Goal: Task Accomplishment & Management: Manage account settings

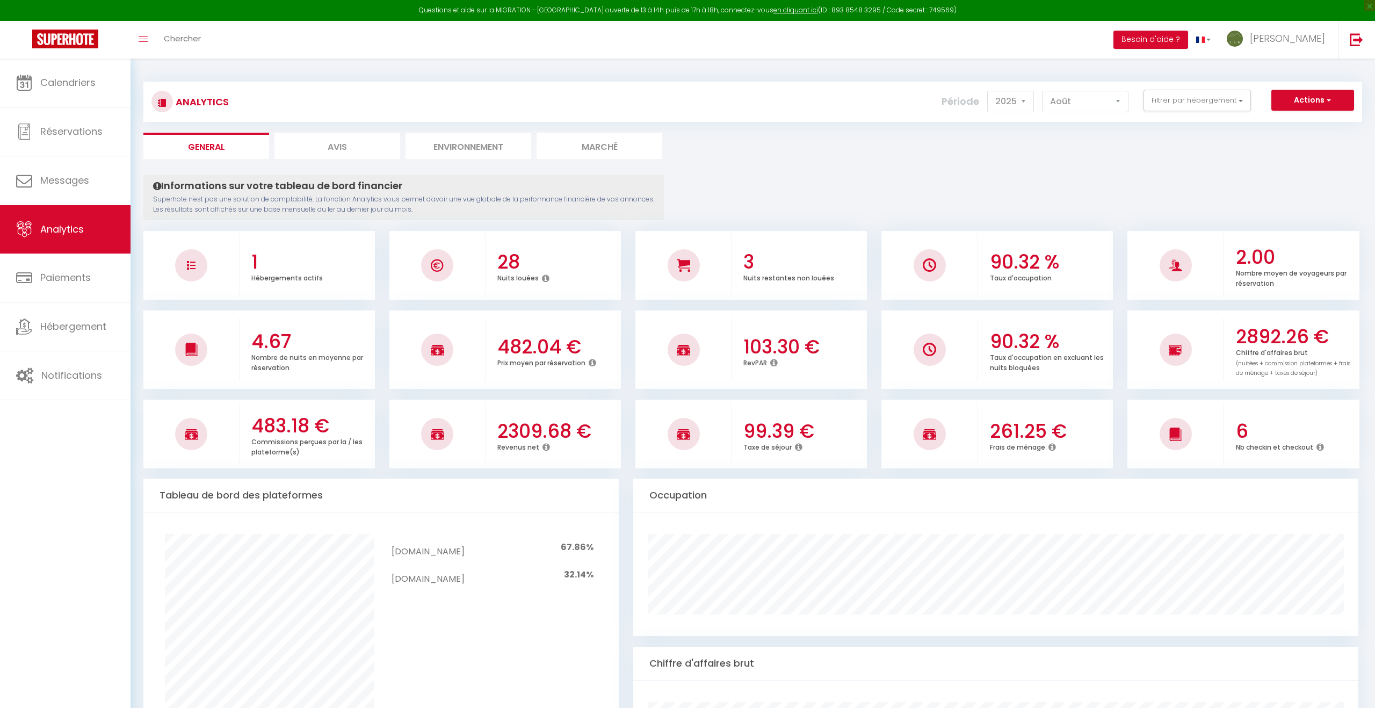
select select "2025"
select select "8"
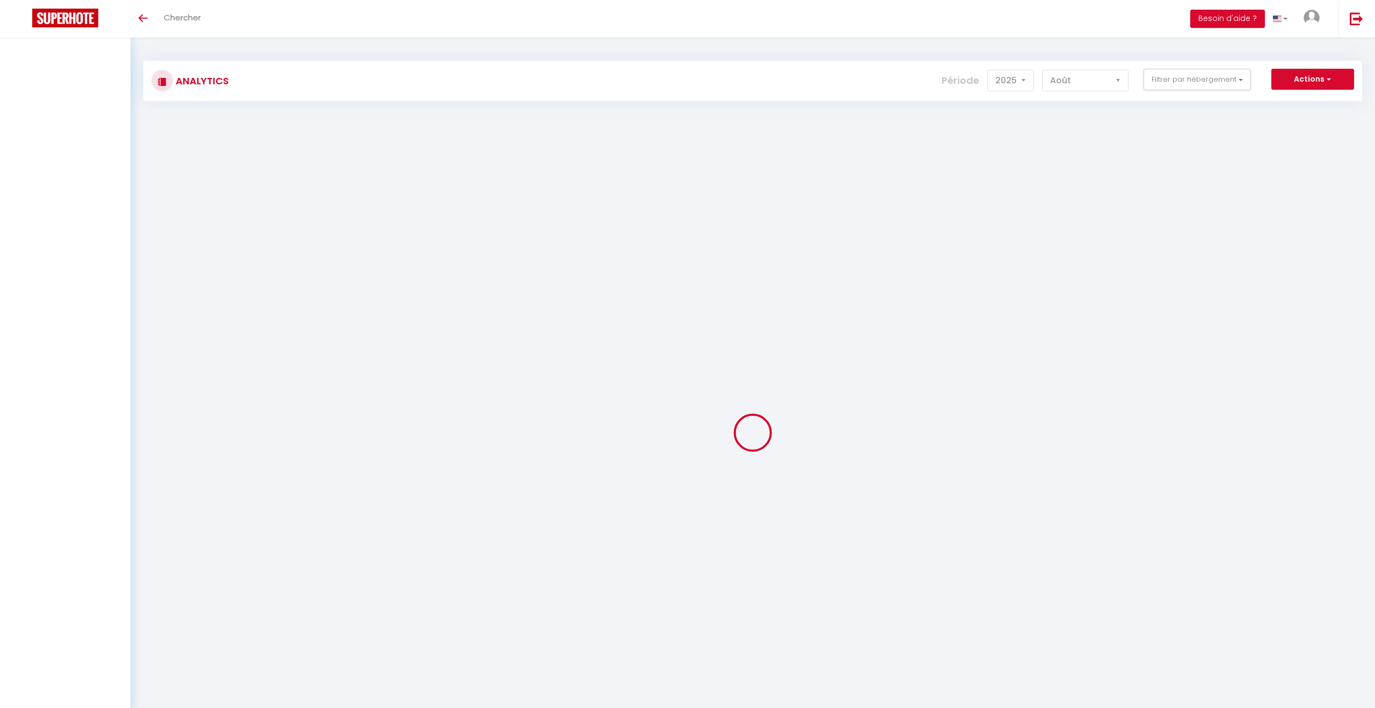
select select "2025"
select select "8"
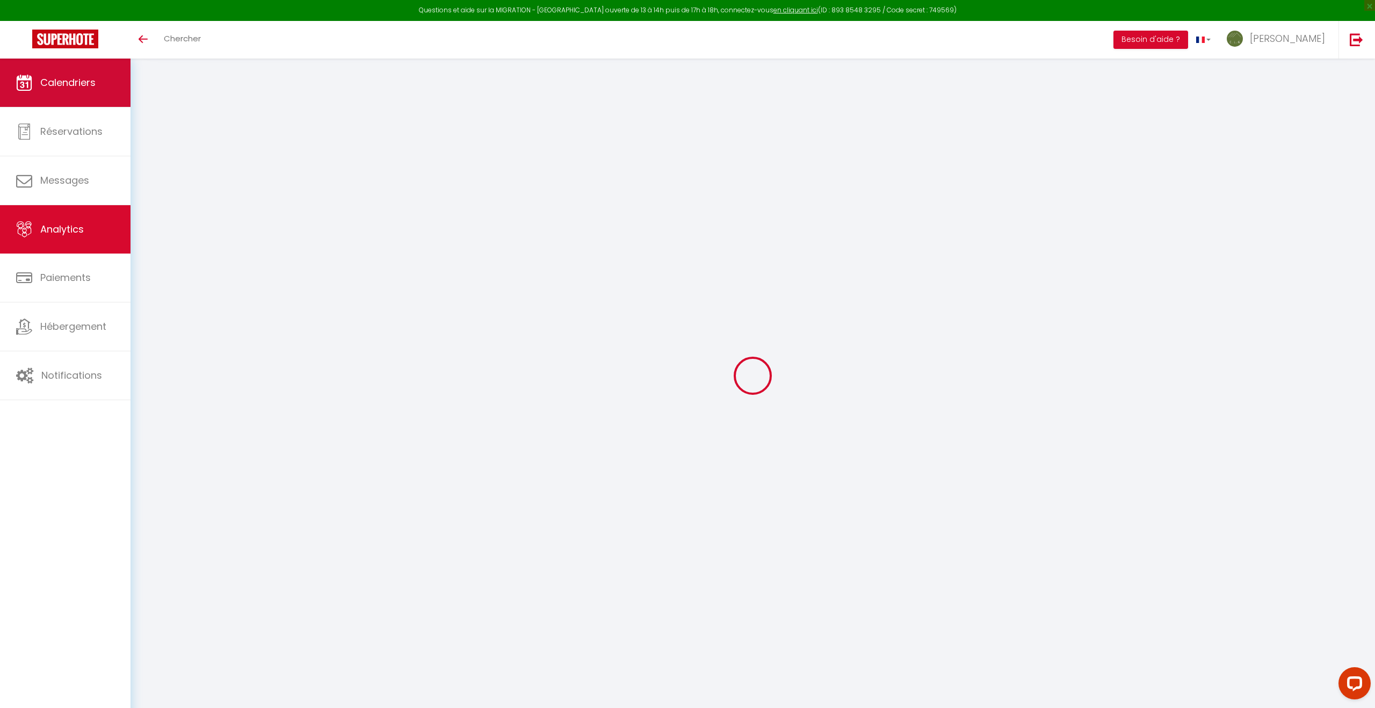
click at [90, 76] on span "Calendriers" at bounding box center [67, 82] width 55 height 13
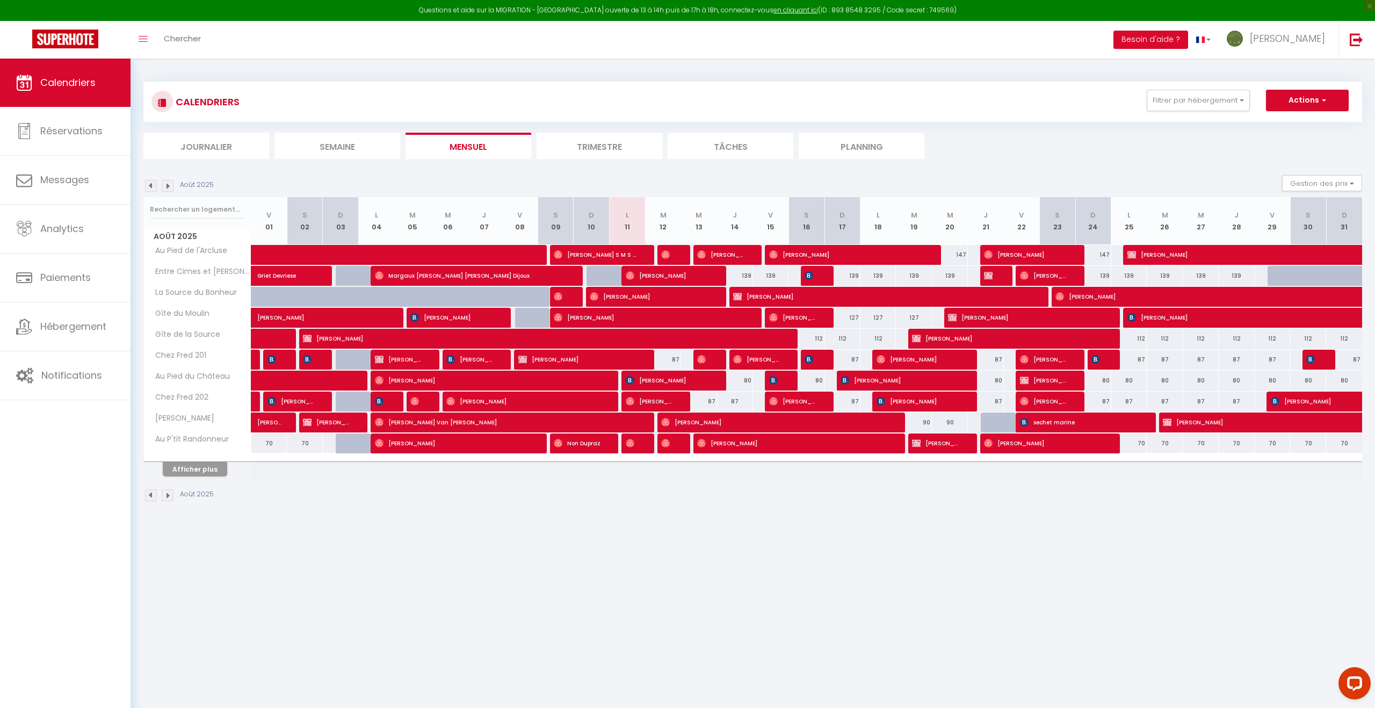
click at [208, 140] on li "Journalier" at bounding box center [206, 146] width 126 height 26
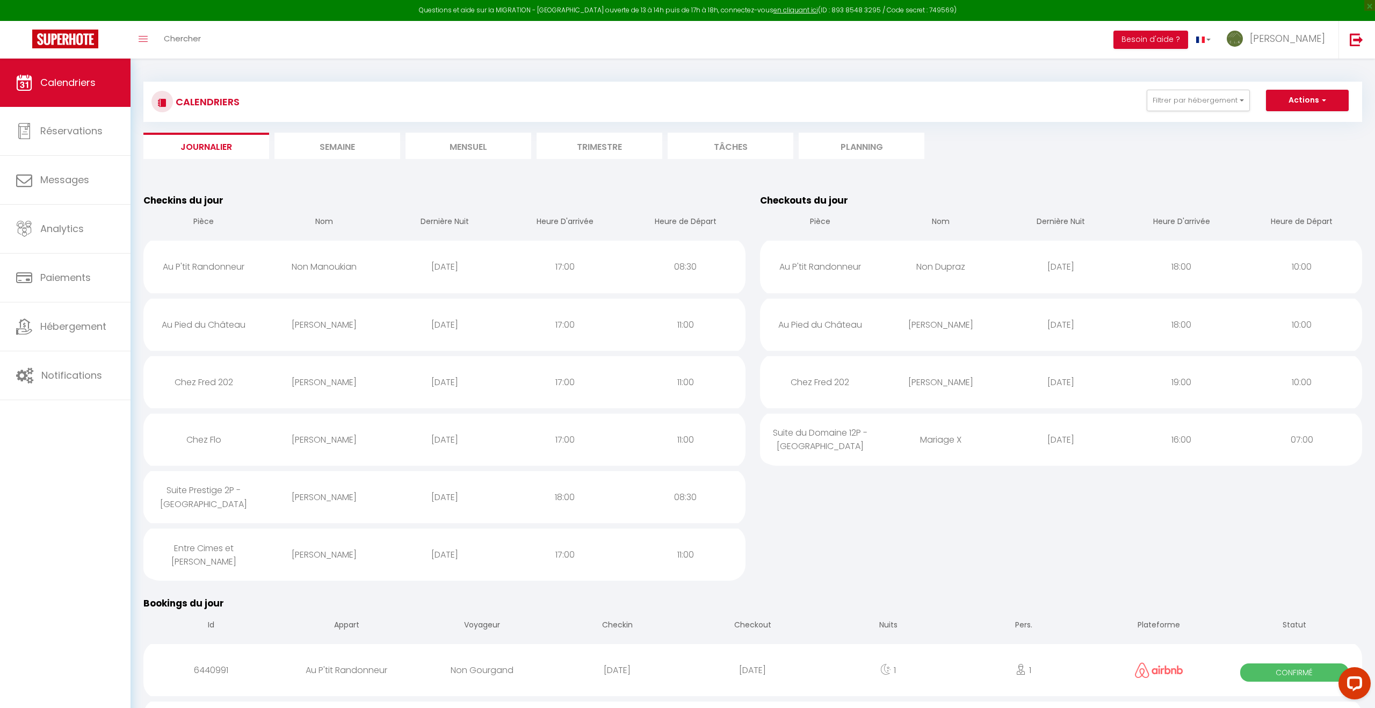
click at [264, 269] on div "Non Manoukian" at bounding box center [324, 266] width 120 height 35
select select "1"
select select "0"
select select "1"
select select
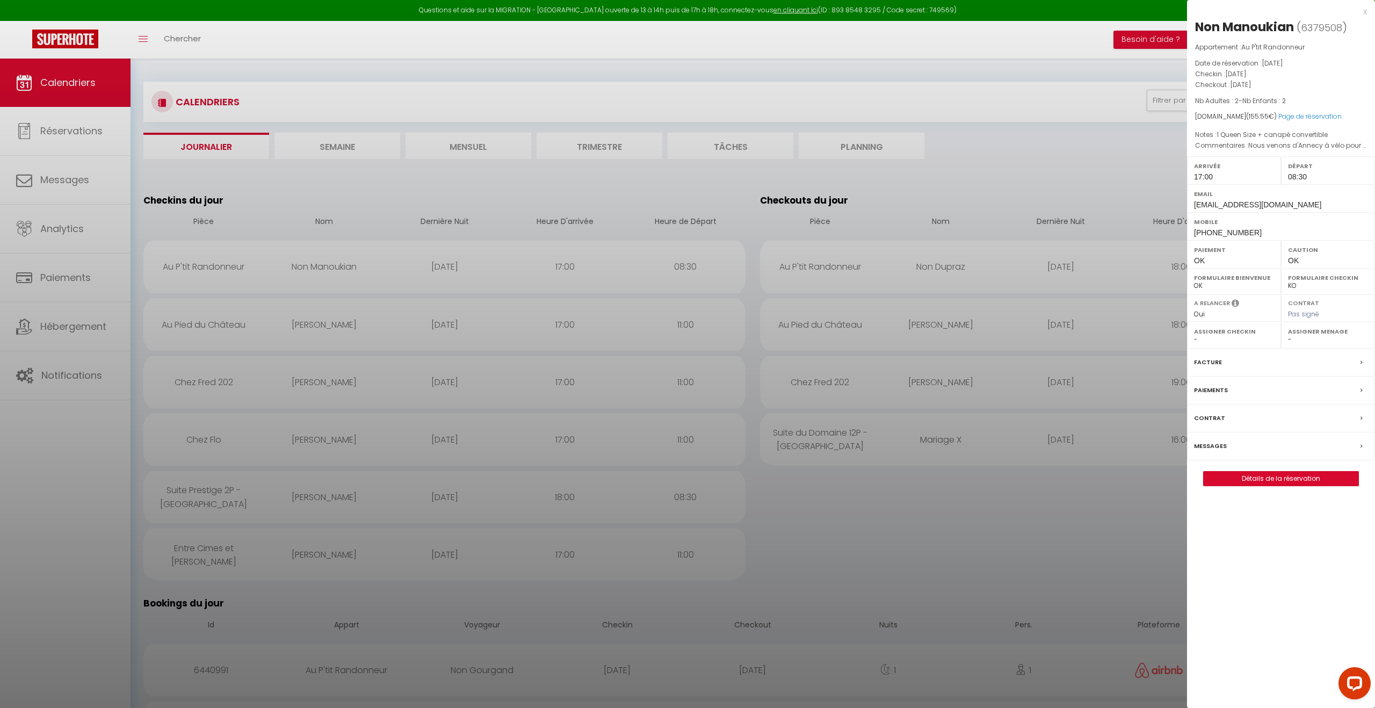
select select "31287"
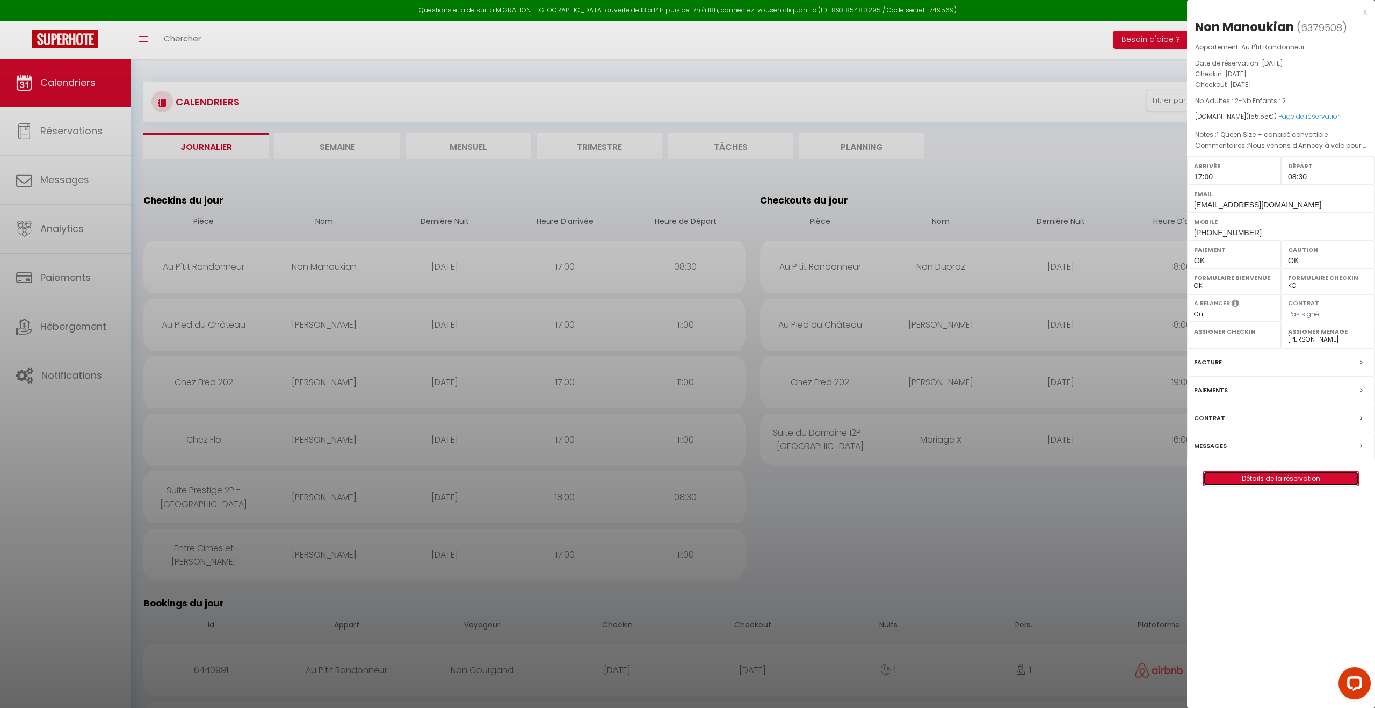
click at [1312, 480] on link "Détails de la réservation" at bounding box center [1280, 478] width 155 height 14
select select
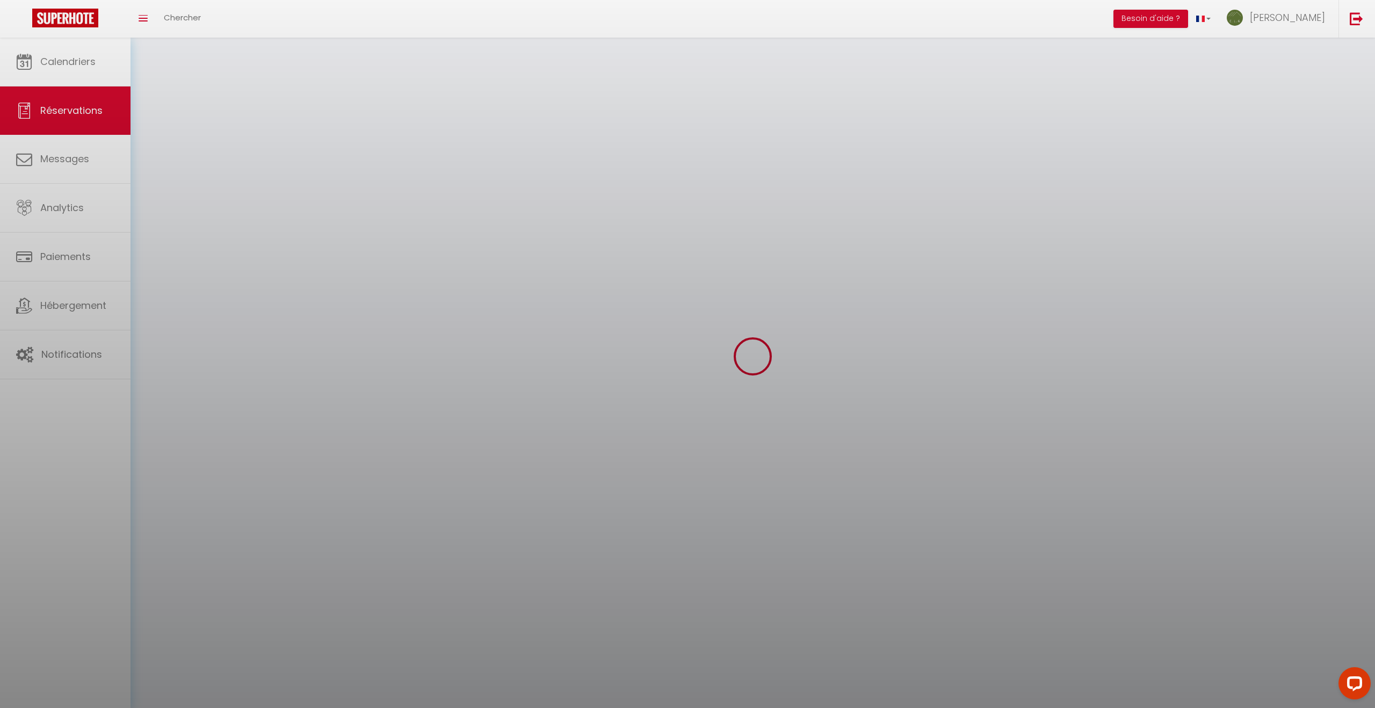
select select
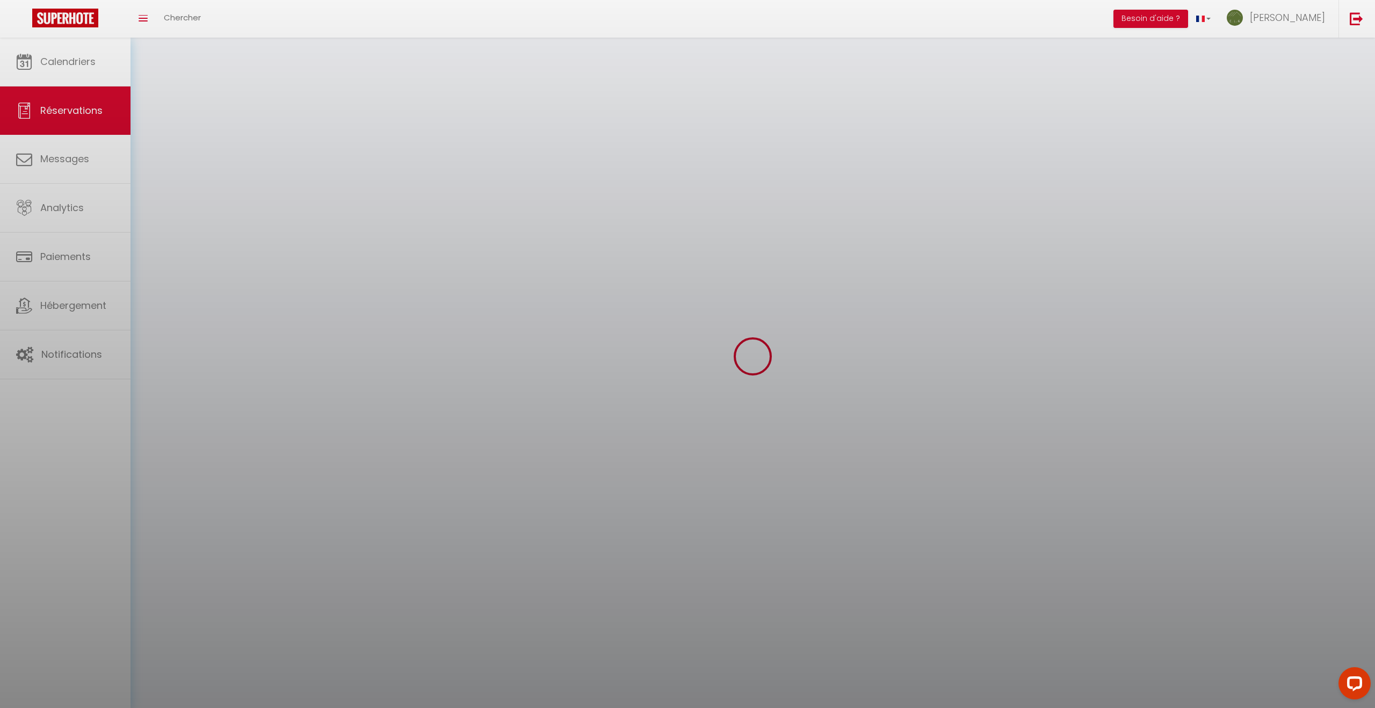
select select
checkbox input "false"
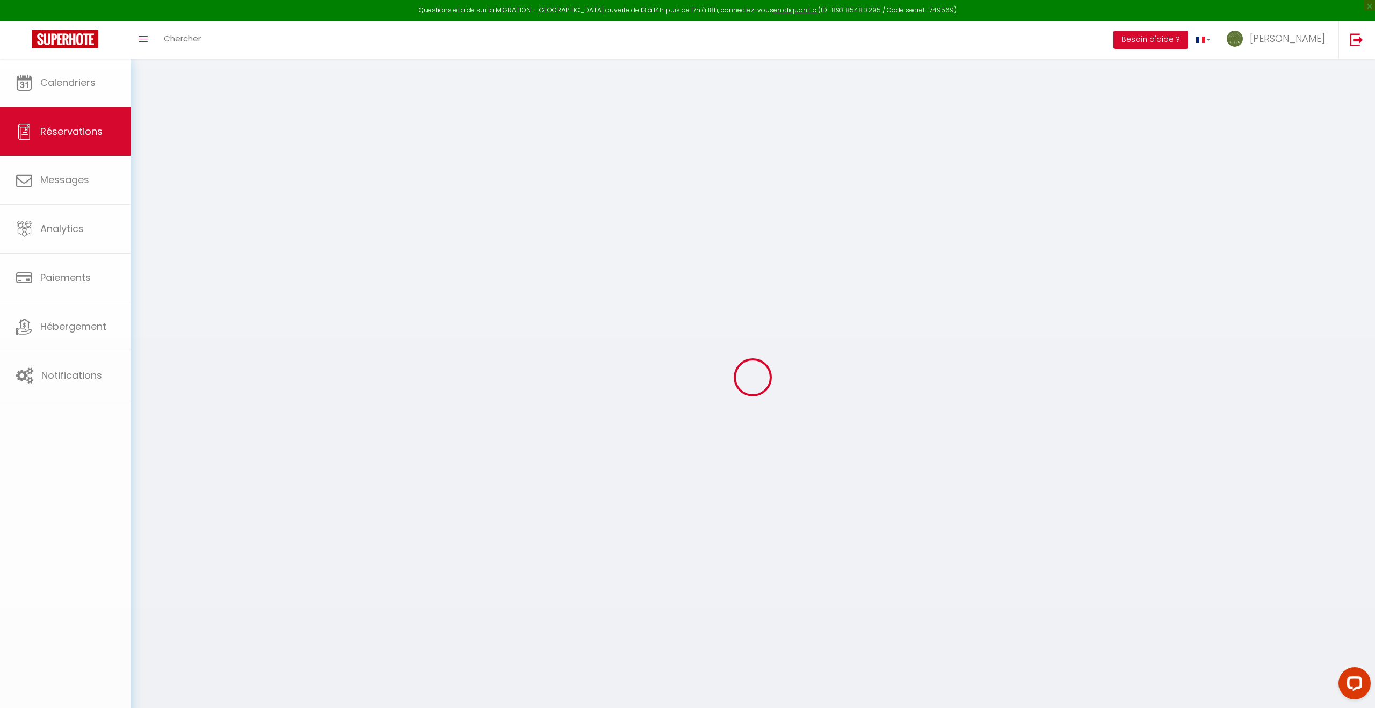
select select
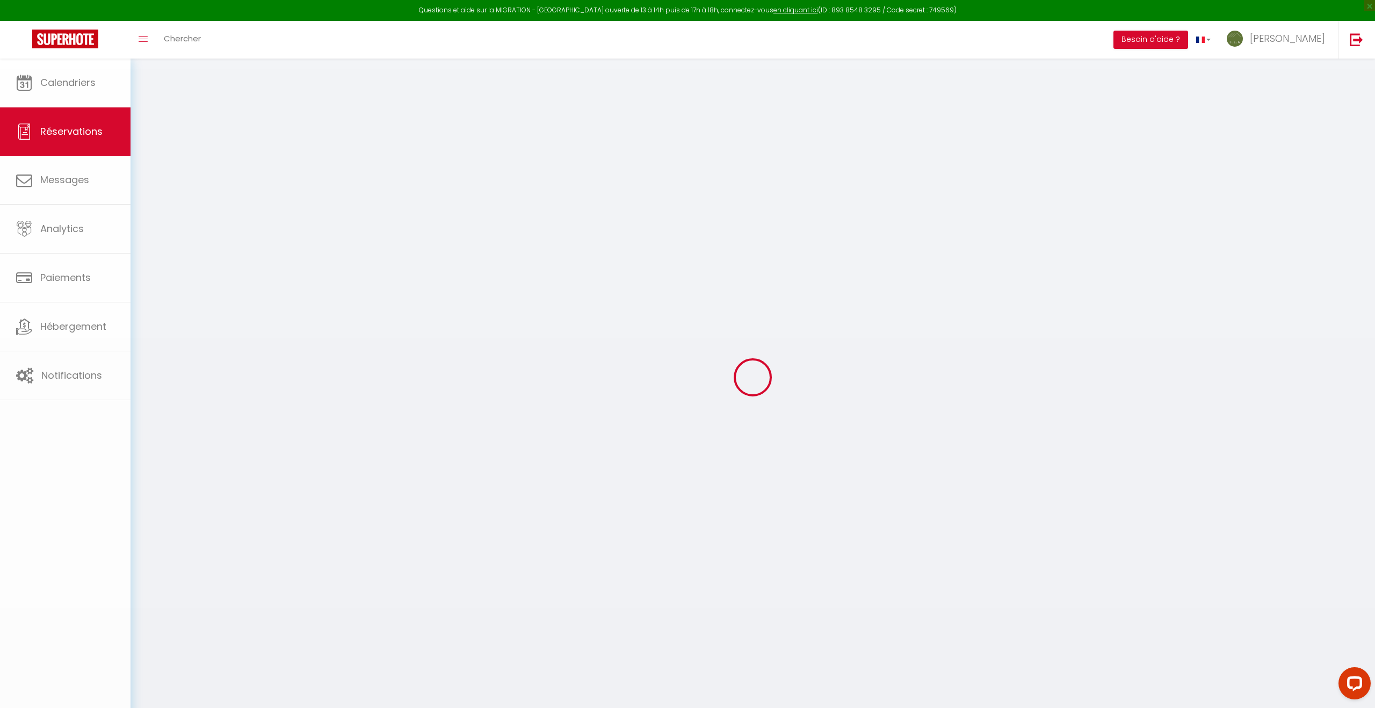
select select
checkbox input "false"
select select
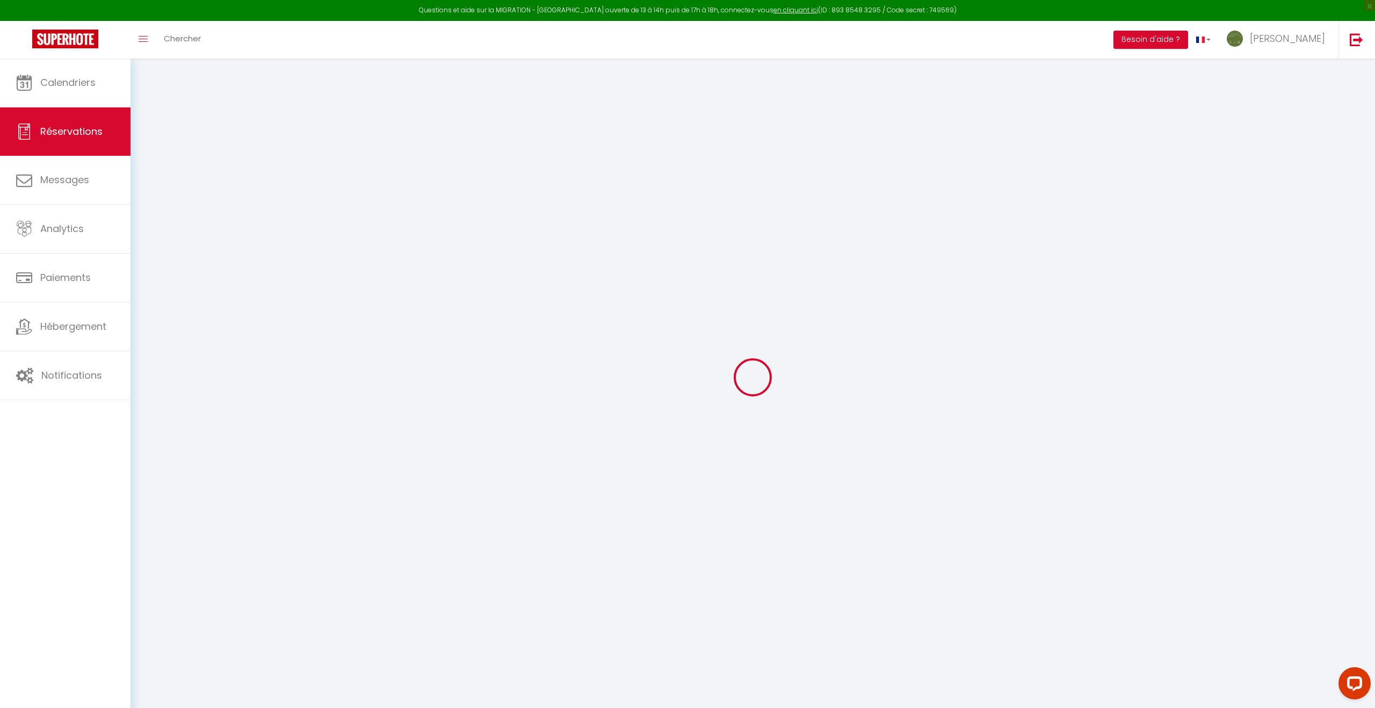
select select
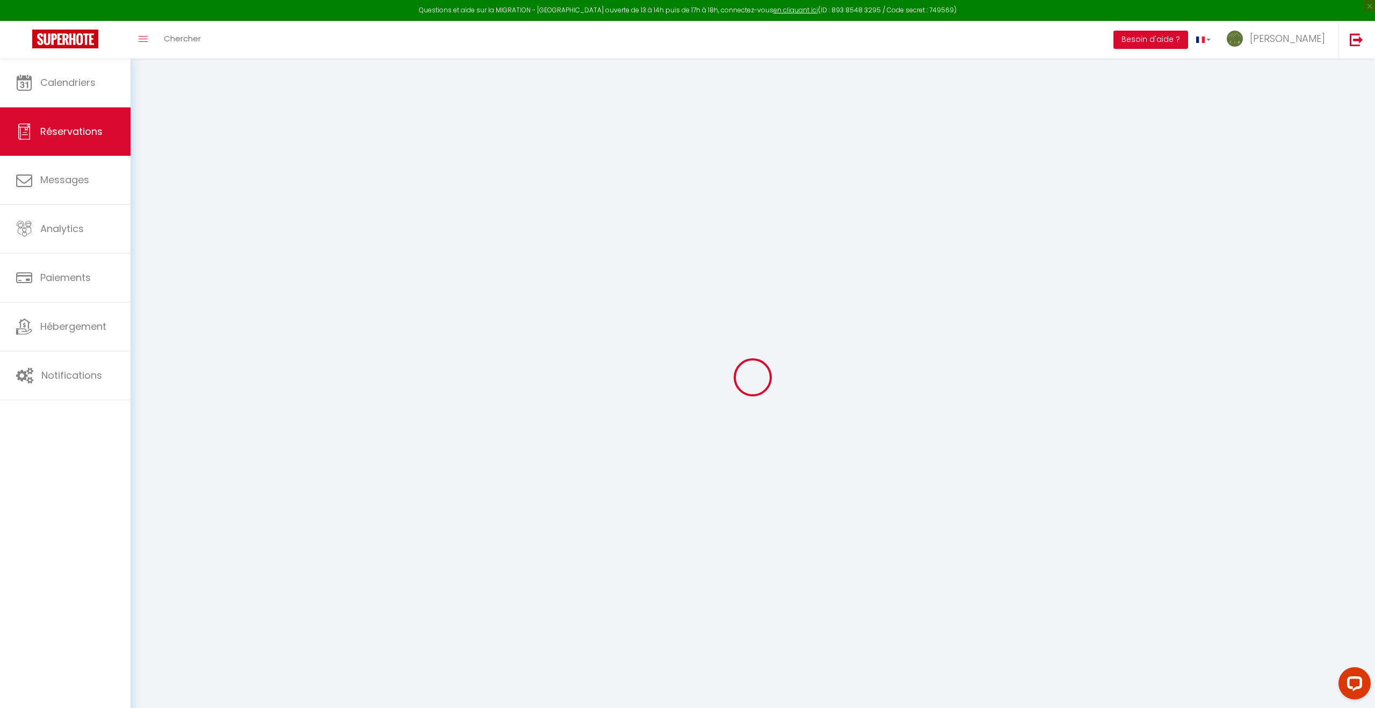
checkbox input "false"
type input "Non"
type input "[PERSON_NAME]"
type input "[EMAIL_ADDRESS][DOMAIN_NAME]"
type input "[PHONE_NUMBER]"
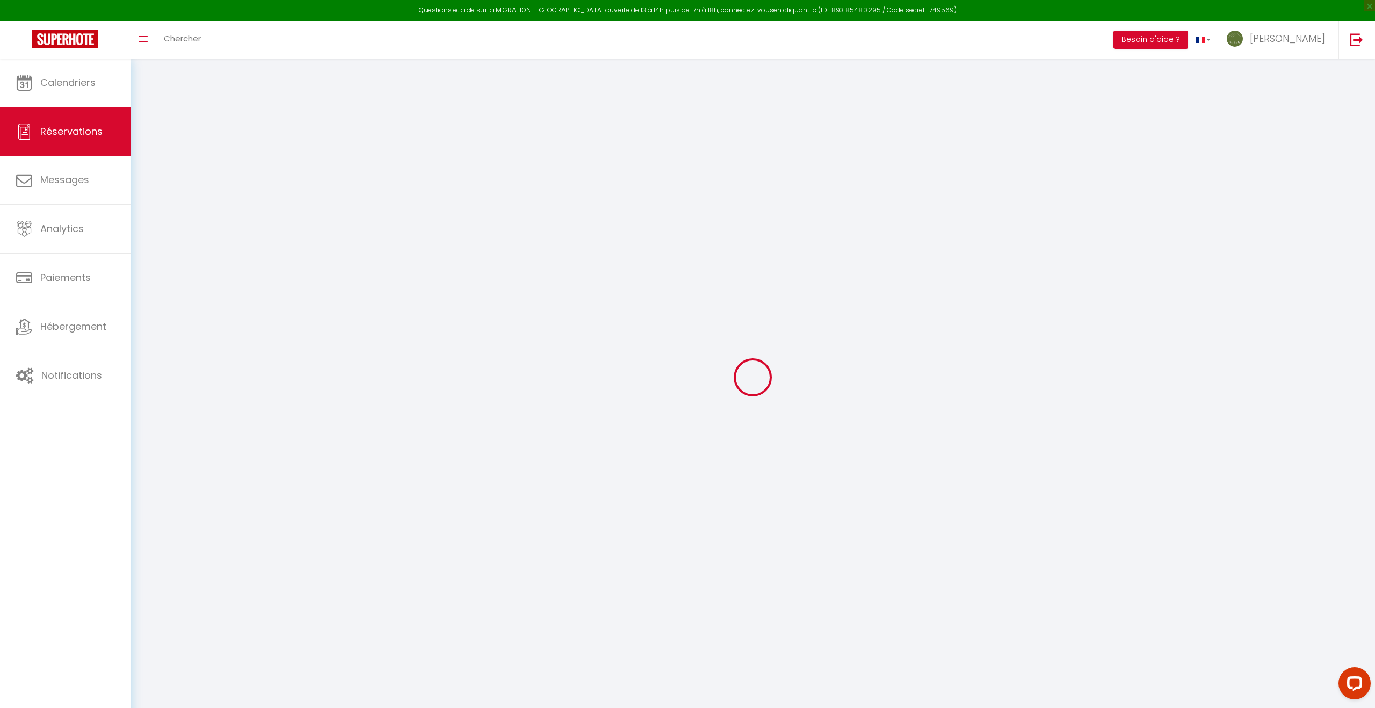
select select
type input "5.51"
select select "28228"
select select "1"
select select
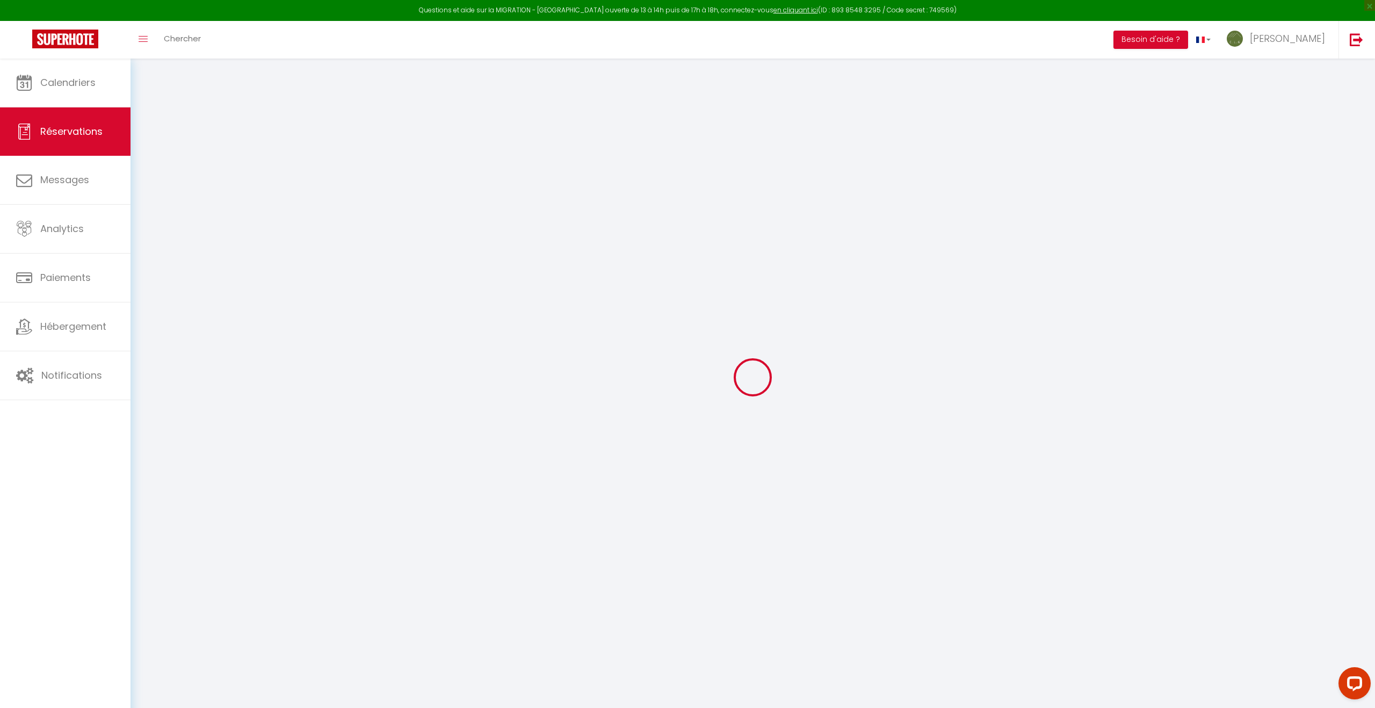
select select
type input "2"
select select "12"
select select
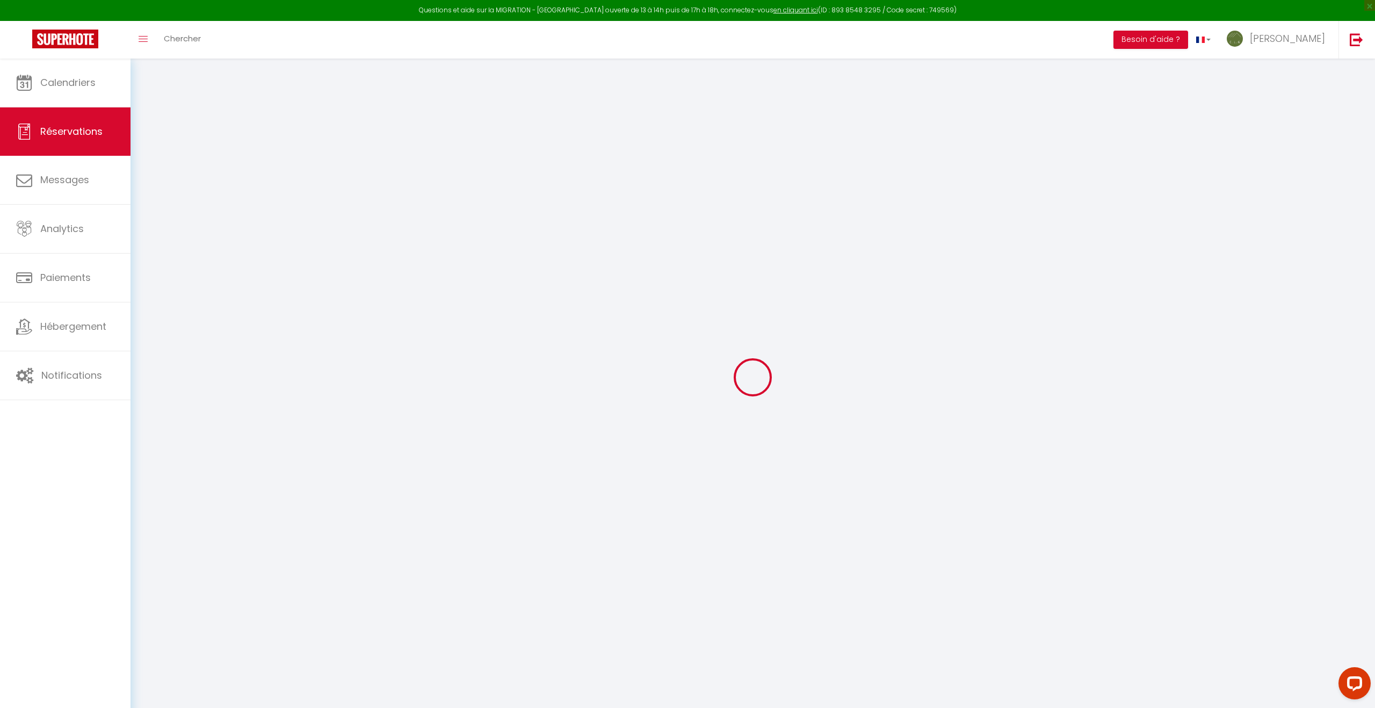
type input "93"
checkbox input "false"
type input "0"
select select "1"
type input "45"
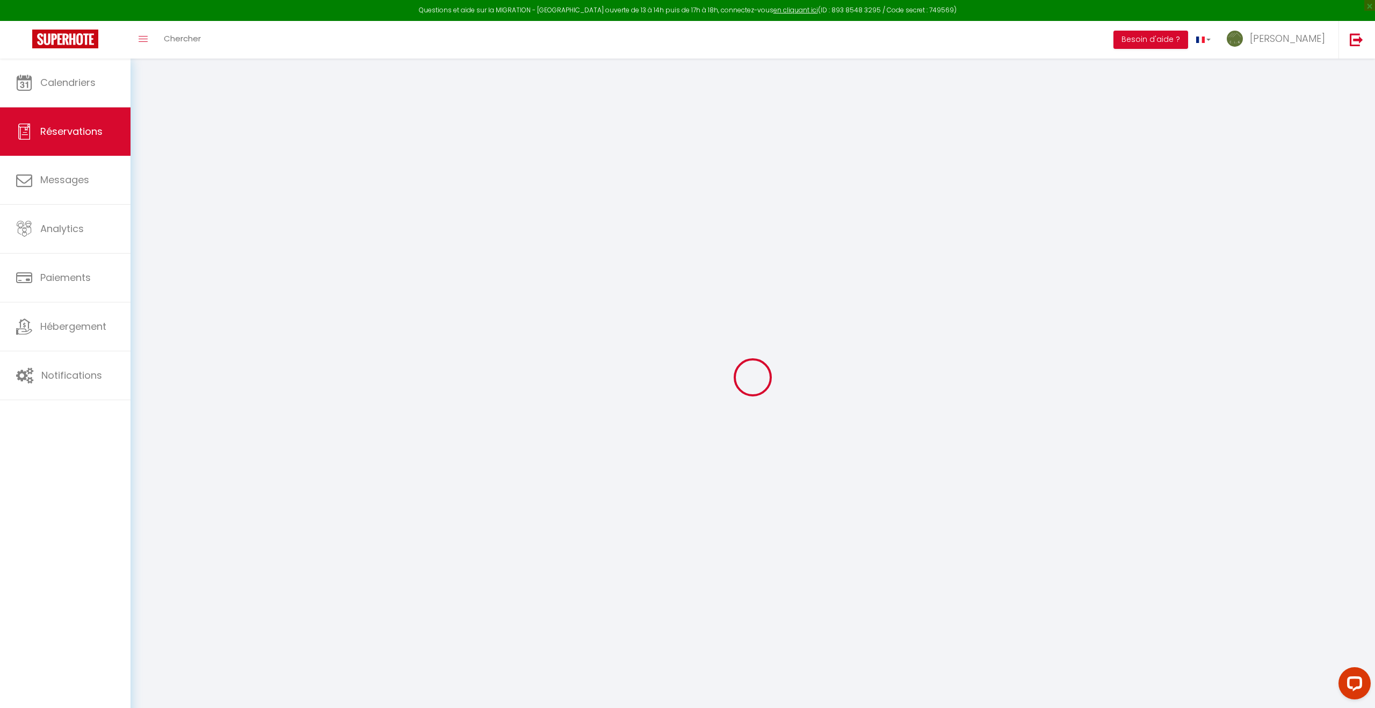
type input "15"
type input "0"
select index
select select
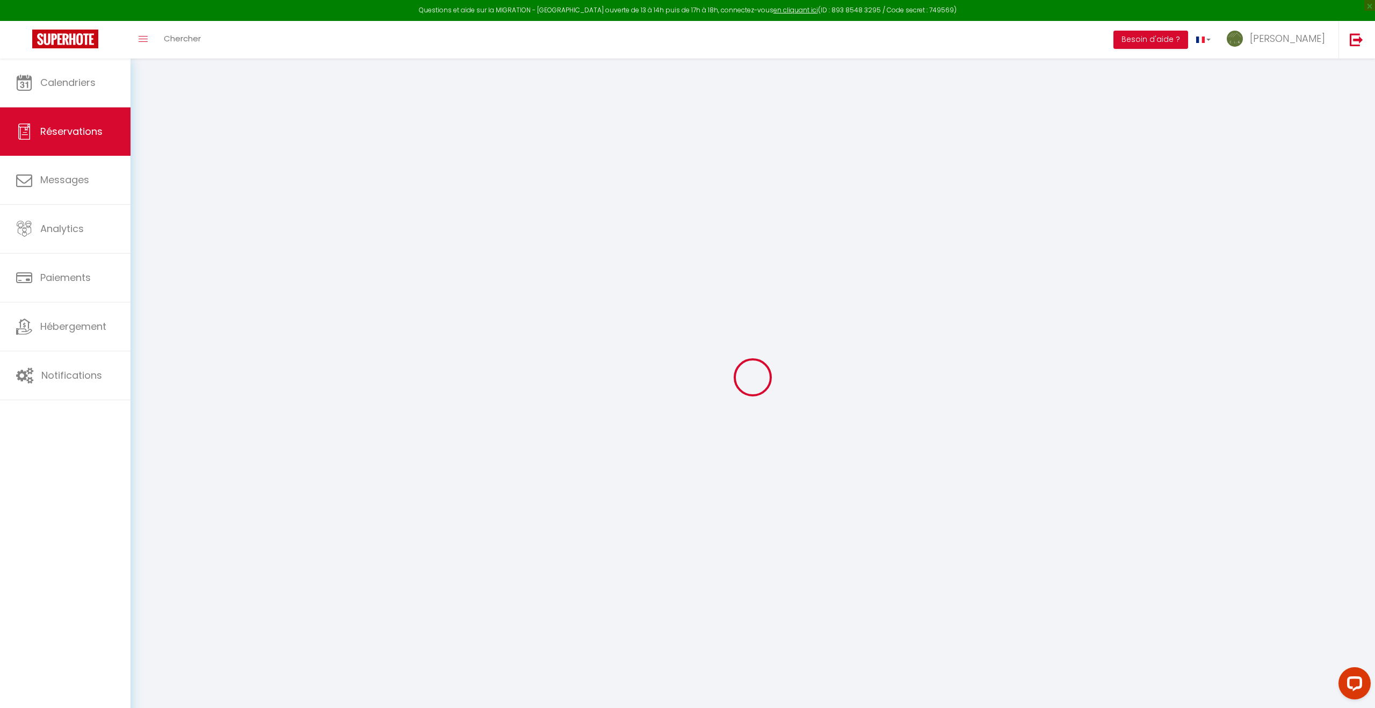
select select
select select "15"
checkbox input "false"
select index
select select
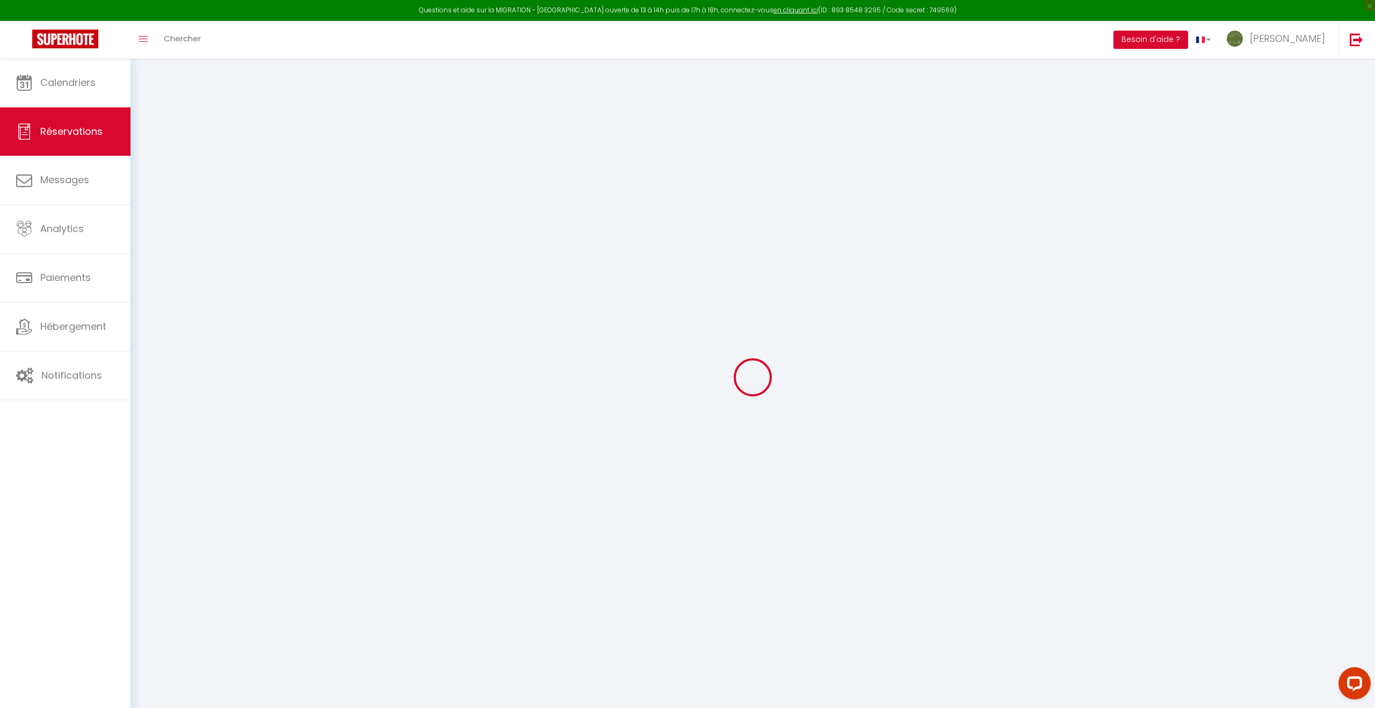
select select
checkbox input "false"
select index
select select
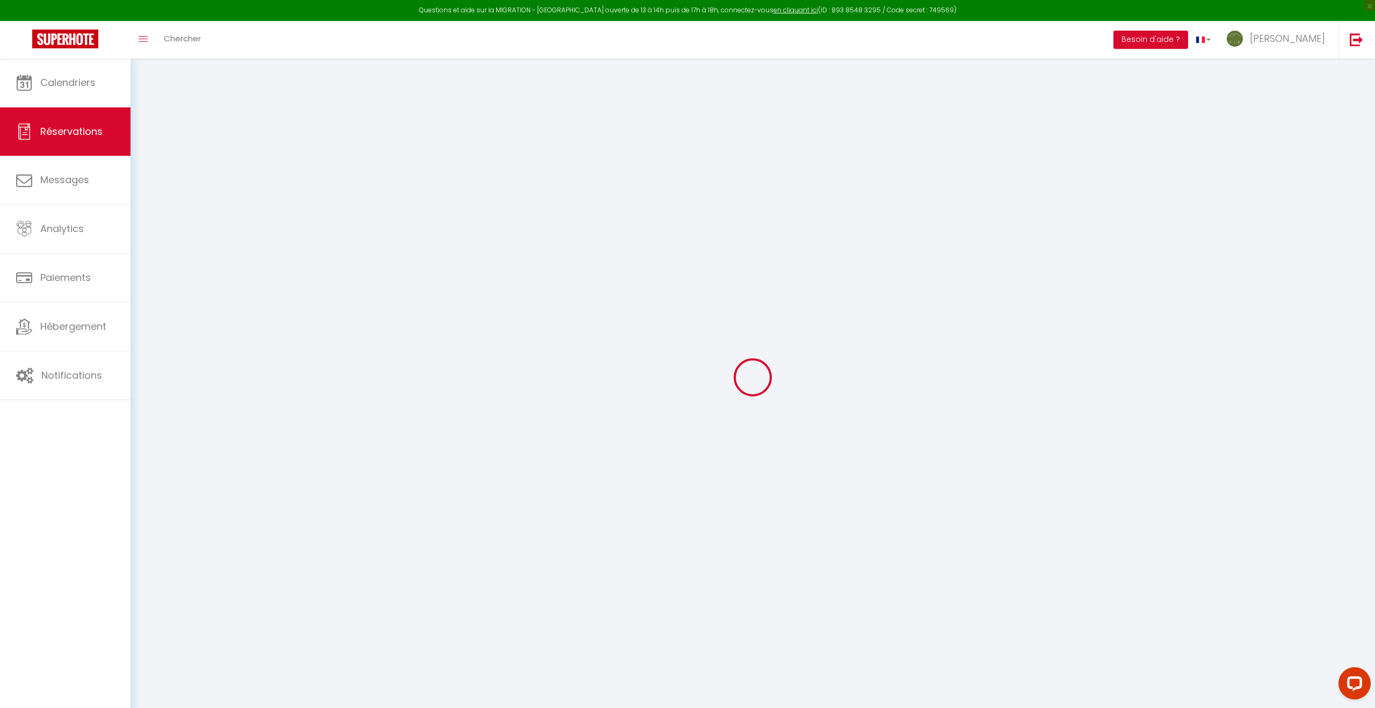
select select
checkbox input "false"
select index
type \?1 "Nous venons d'Annecy à vélo pour un petit voyage à vélo avec nos enfants, donc …"
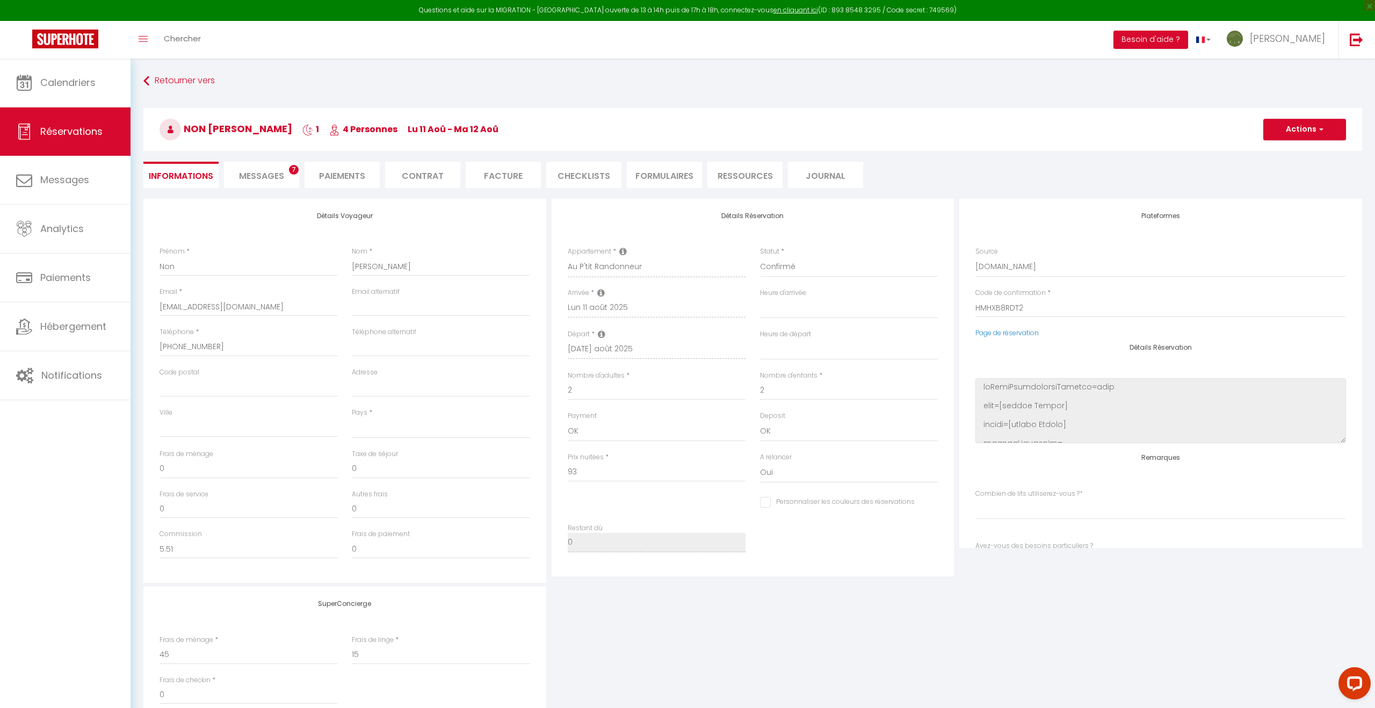
select select
type input "60"
type input "2.55"
select select
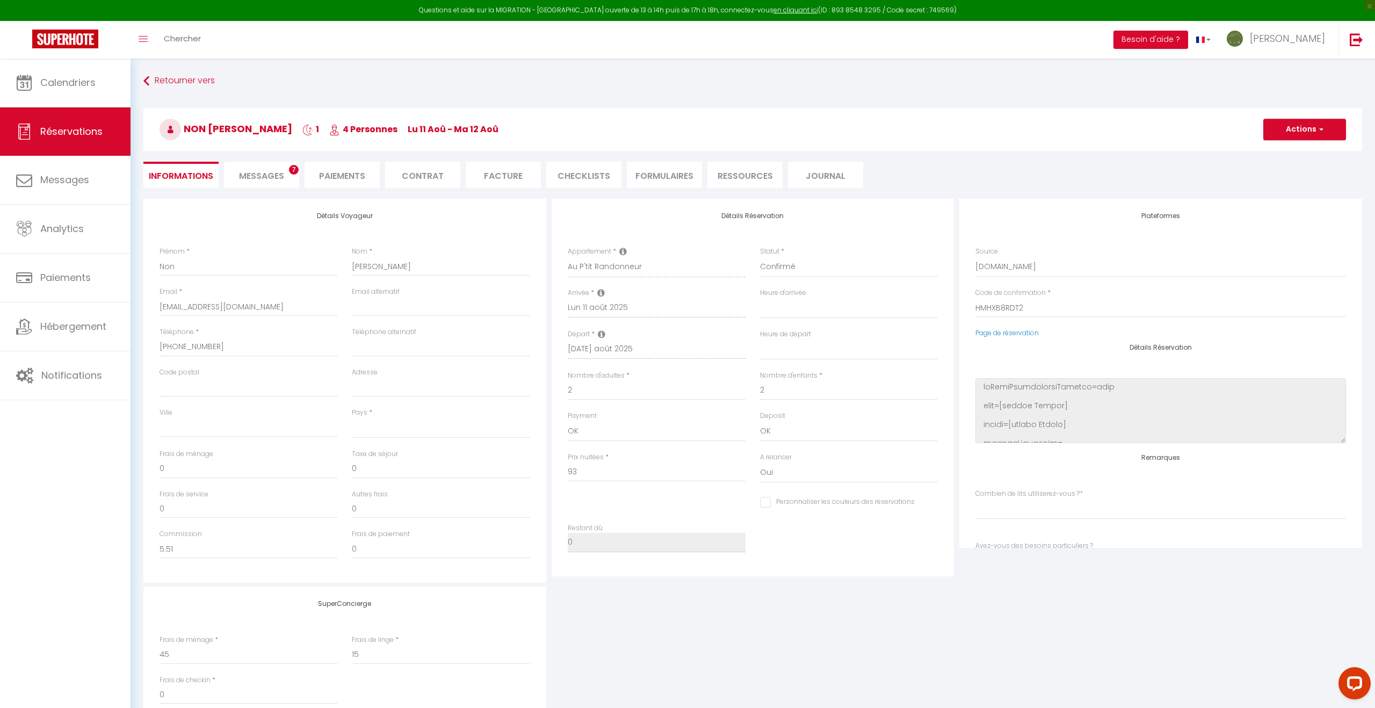
checkbox input "false"
select index
select select
checkbox input "false"
select index
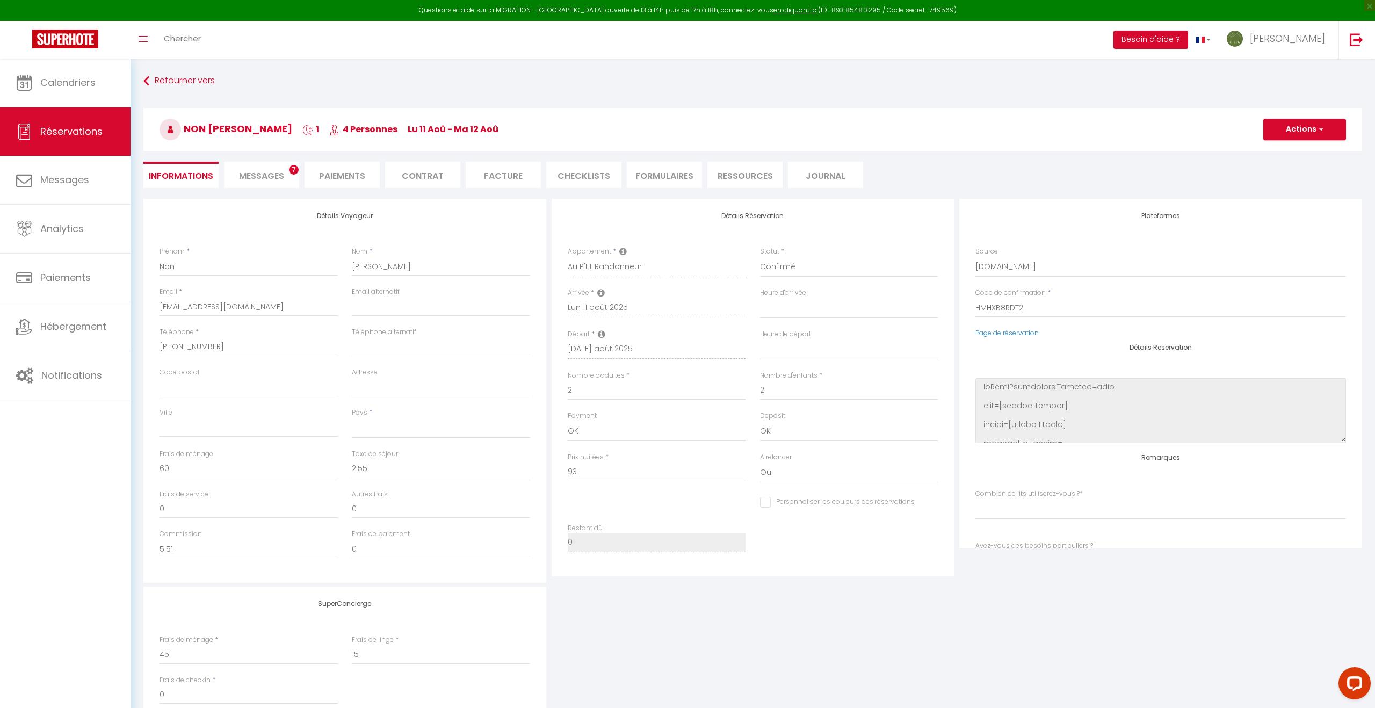
select select "17:00"
select select "08:30"
click at [1026, 332] on link "Page de réservation" at bounding box center [1006, 332] width 63 height 9
click at [185, 273] on input "Non" at bounding box center [248, 266] width 178 height 19
type input "No"
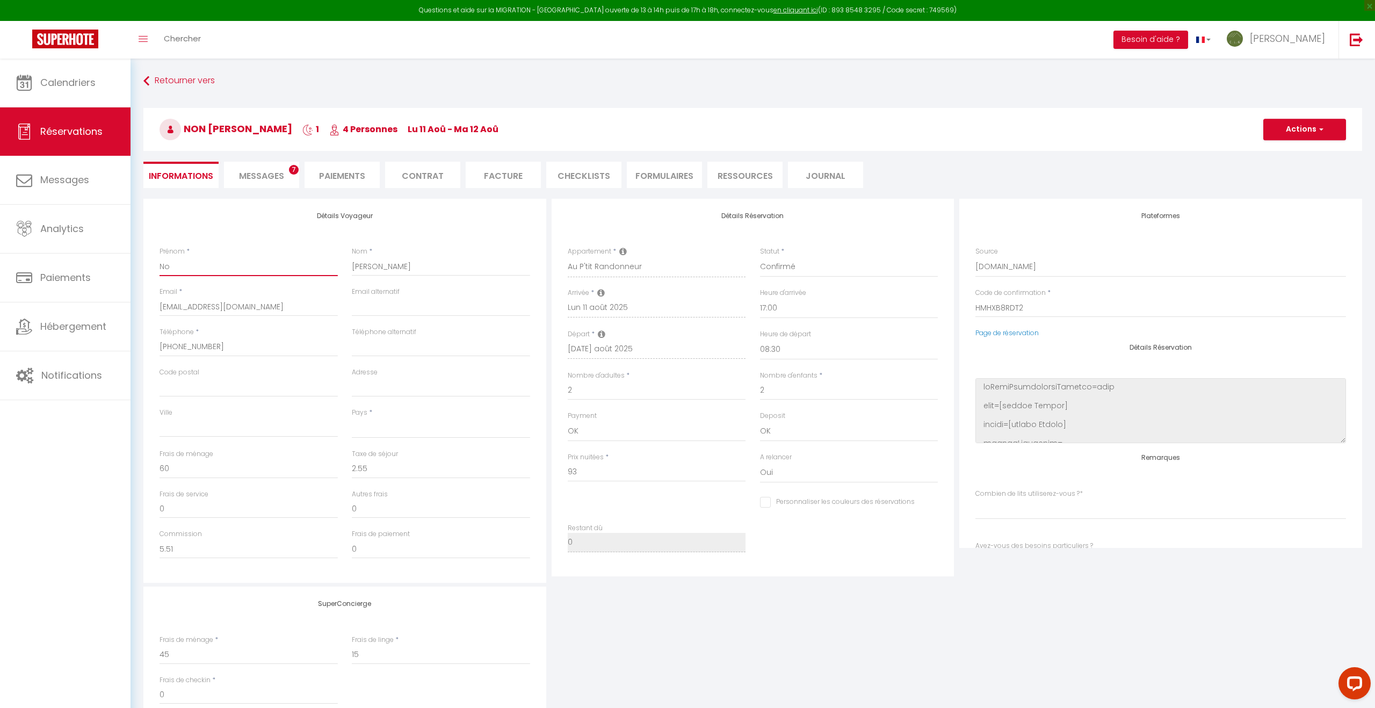
select select
checkbox input "false"
select index
type input "N"
select select
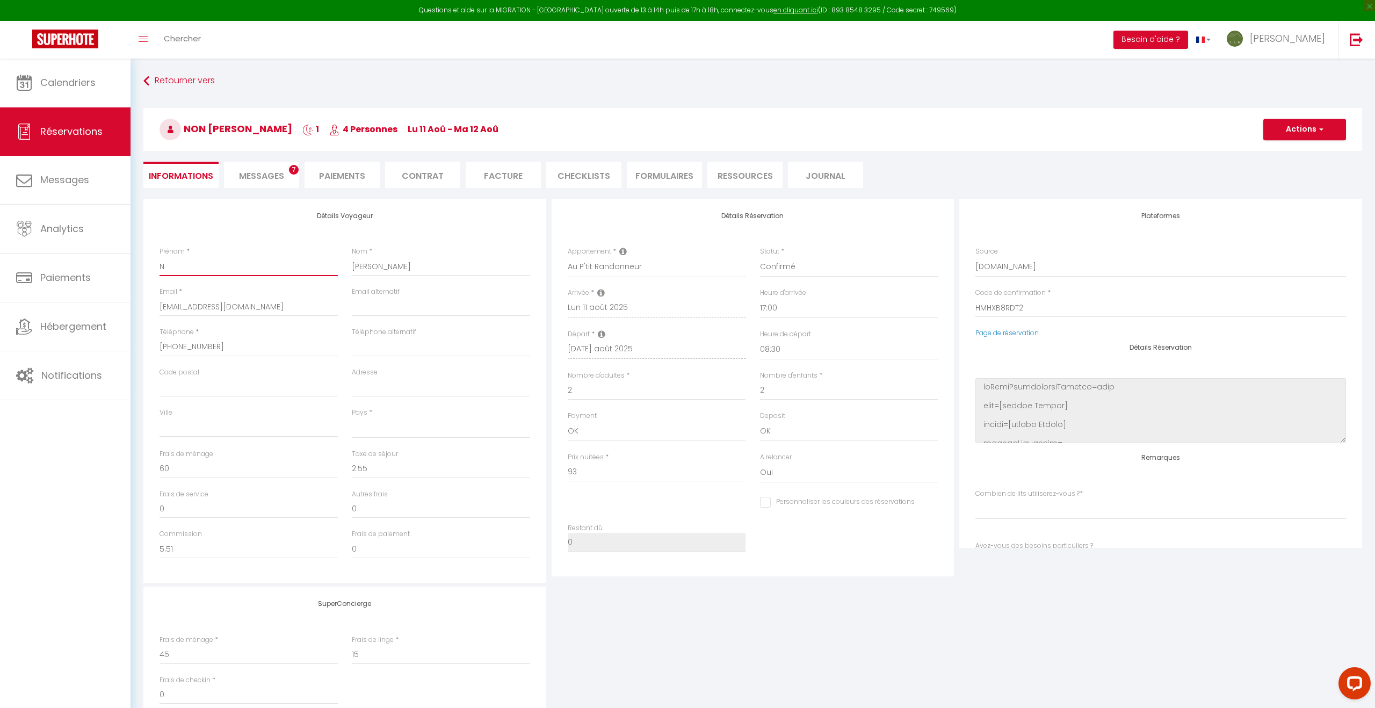
checkbox input "false"
select index
select select
checkbox input "false"
select index
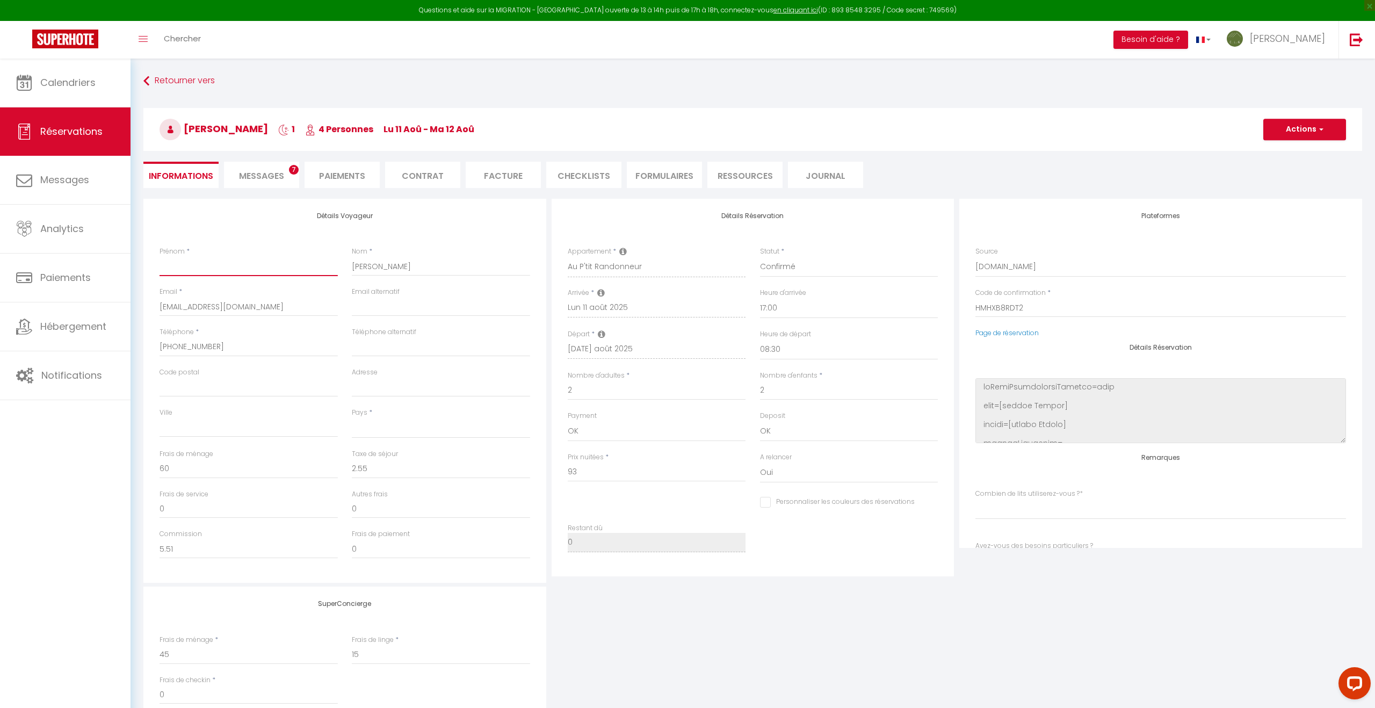
type input "B"
select select
checkbox input "false"
select index
type input "Be"
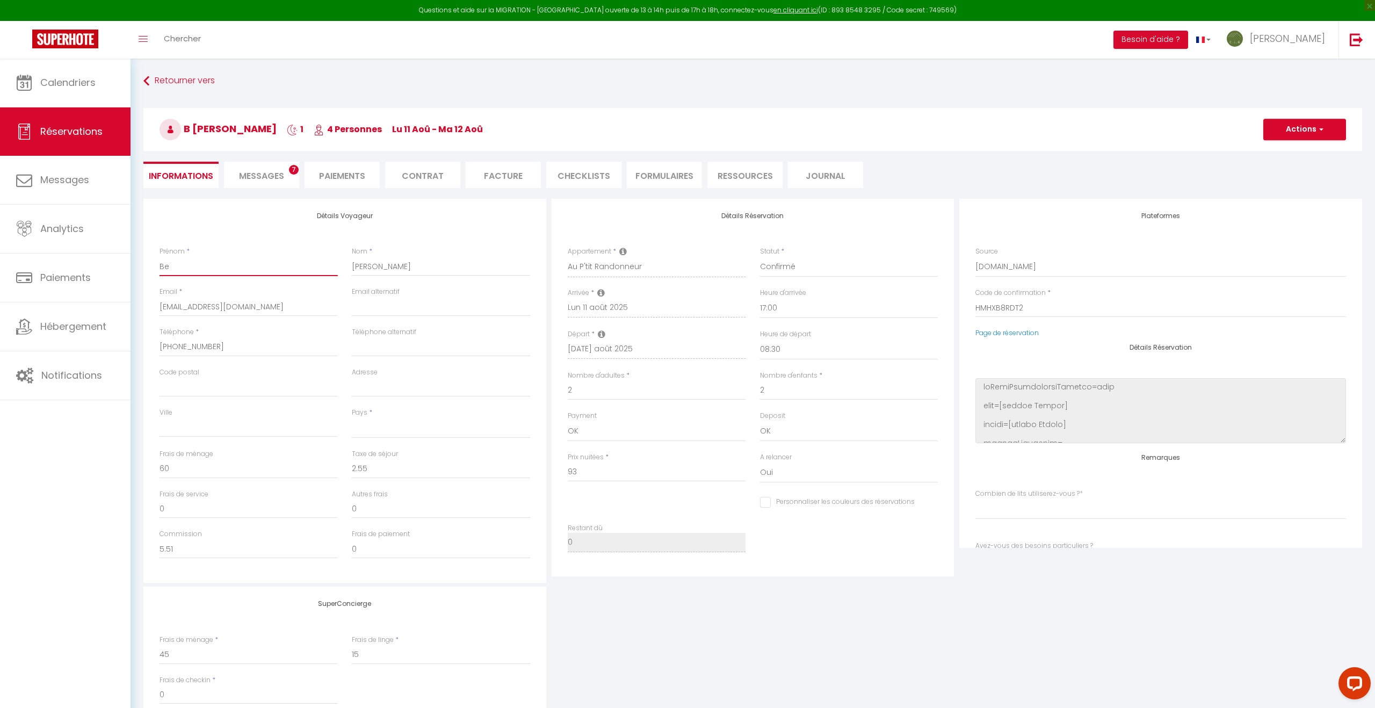
select select
checkbox input "false"
select index
type input "Ben"
select select
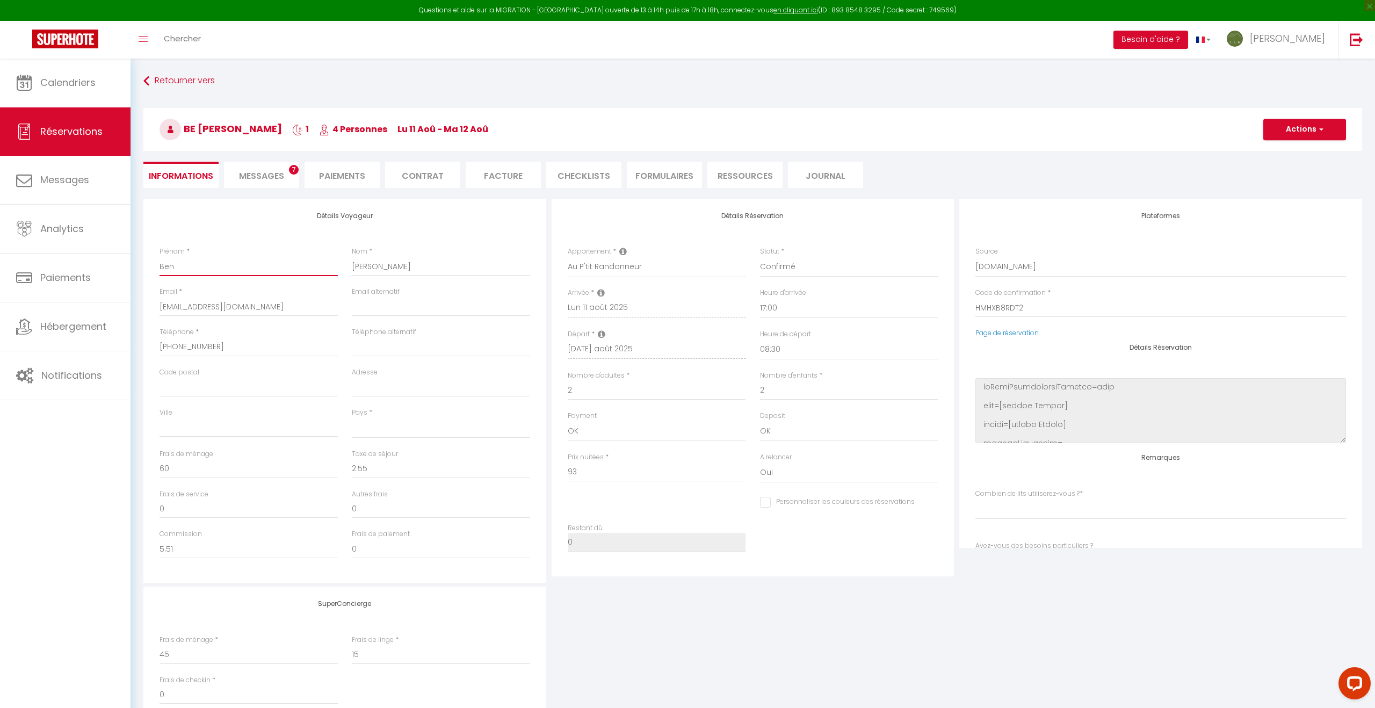
checkbox input "false"
select index
type input "Ben"
drag, startPoint x: 1296, startPoint y: 121, endPoint x: 1292, endPoint y: 137, distance: 16.2
click at [1296, 121] on button "Actions" at bounding box center [1304, 129] width 83 height 21
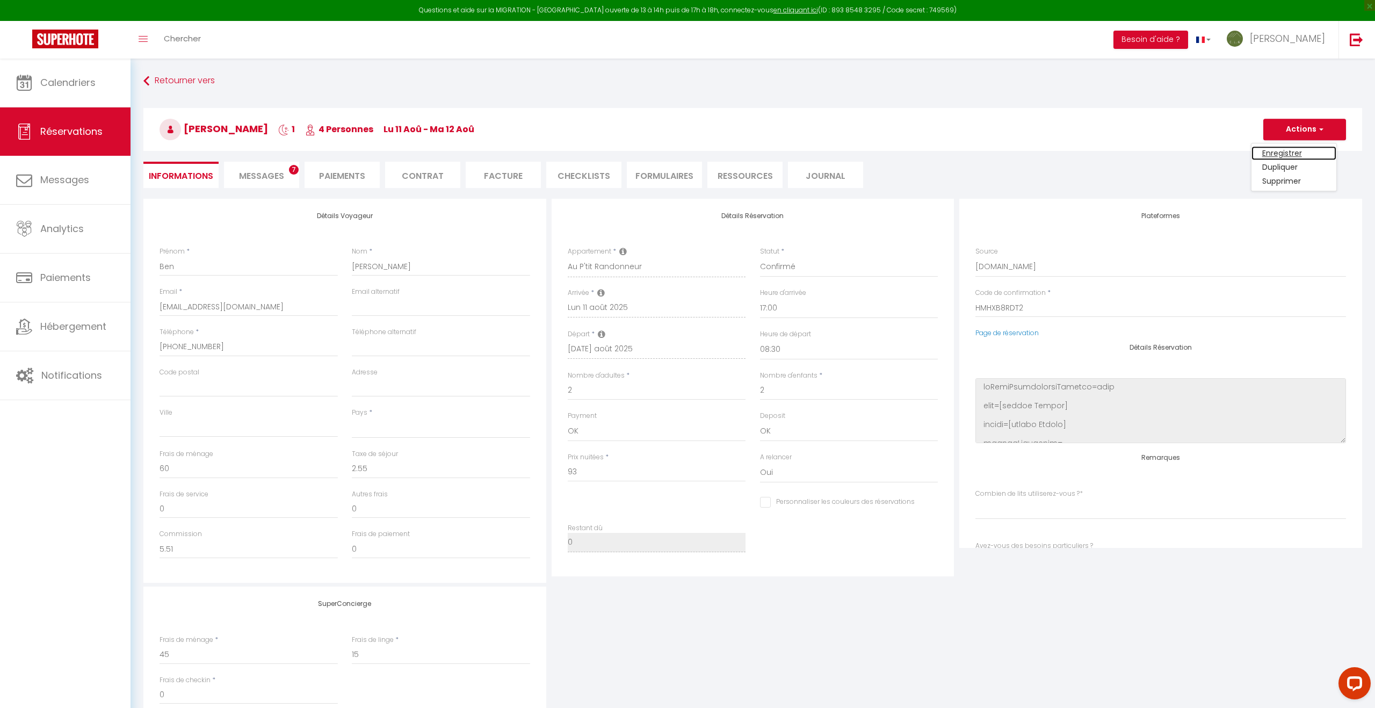
click at [1277, 155] on link "Enregistrer" at bounding box center [1293, 153] width 85 height 14
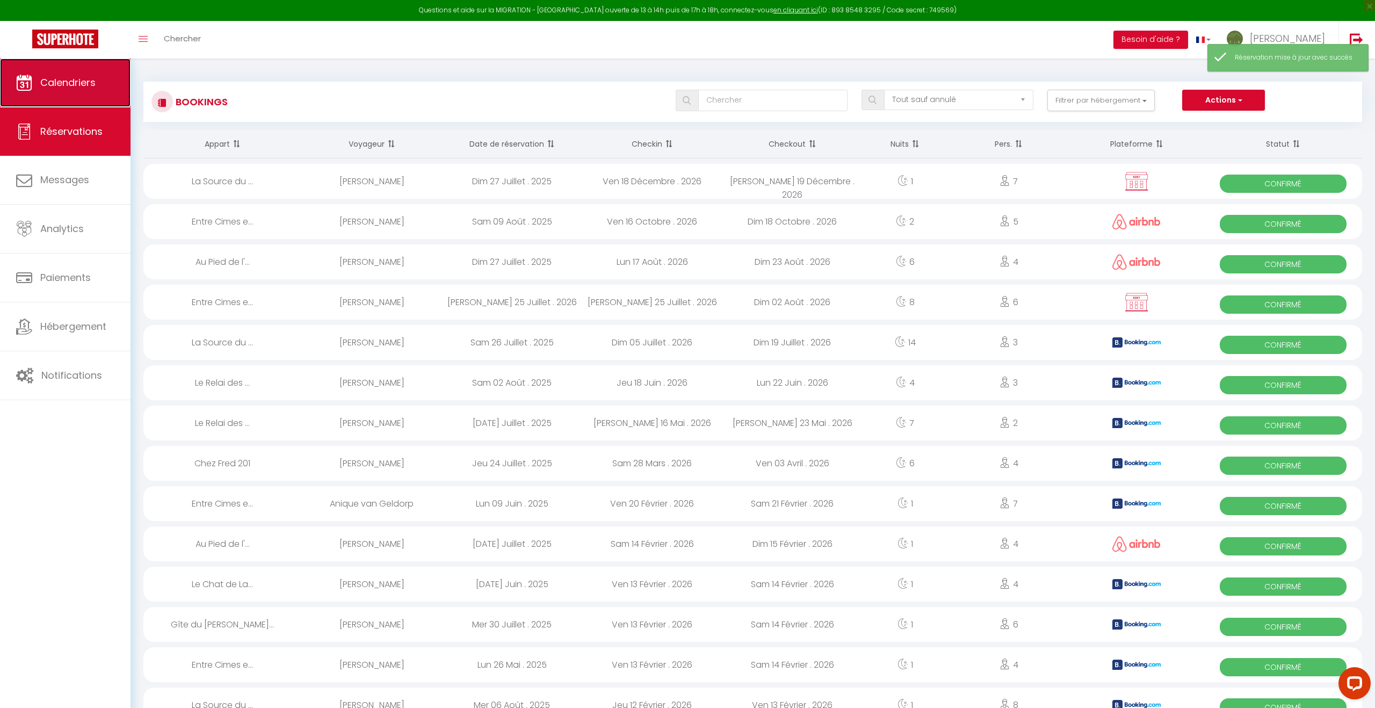
click at [112, 83] on link "Calendriers" at bounding box center [65, 83] width 130 height 48
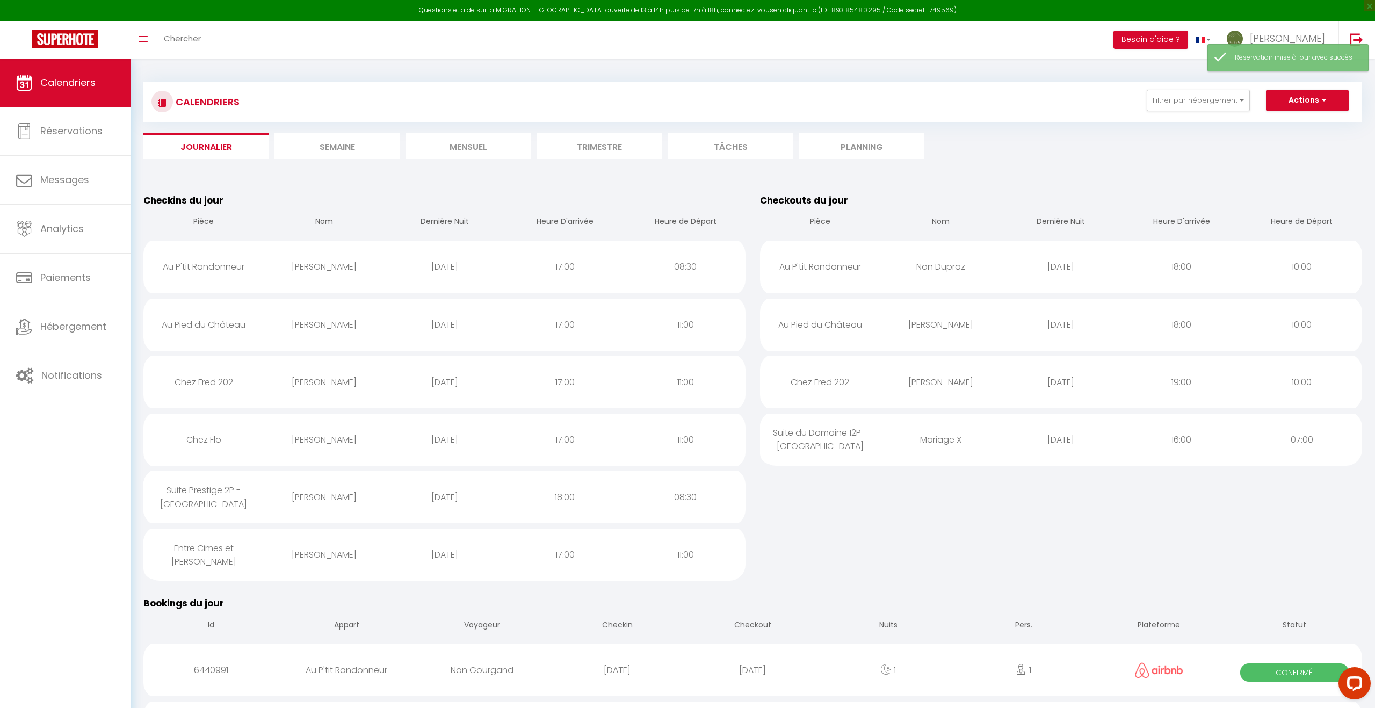
click at [292, 271] on div "[PERSON_NAME]" at bounding box center [324, 266] width 120 height 35
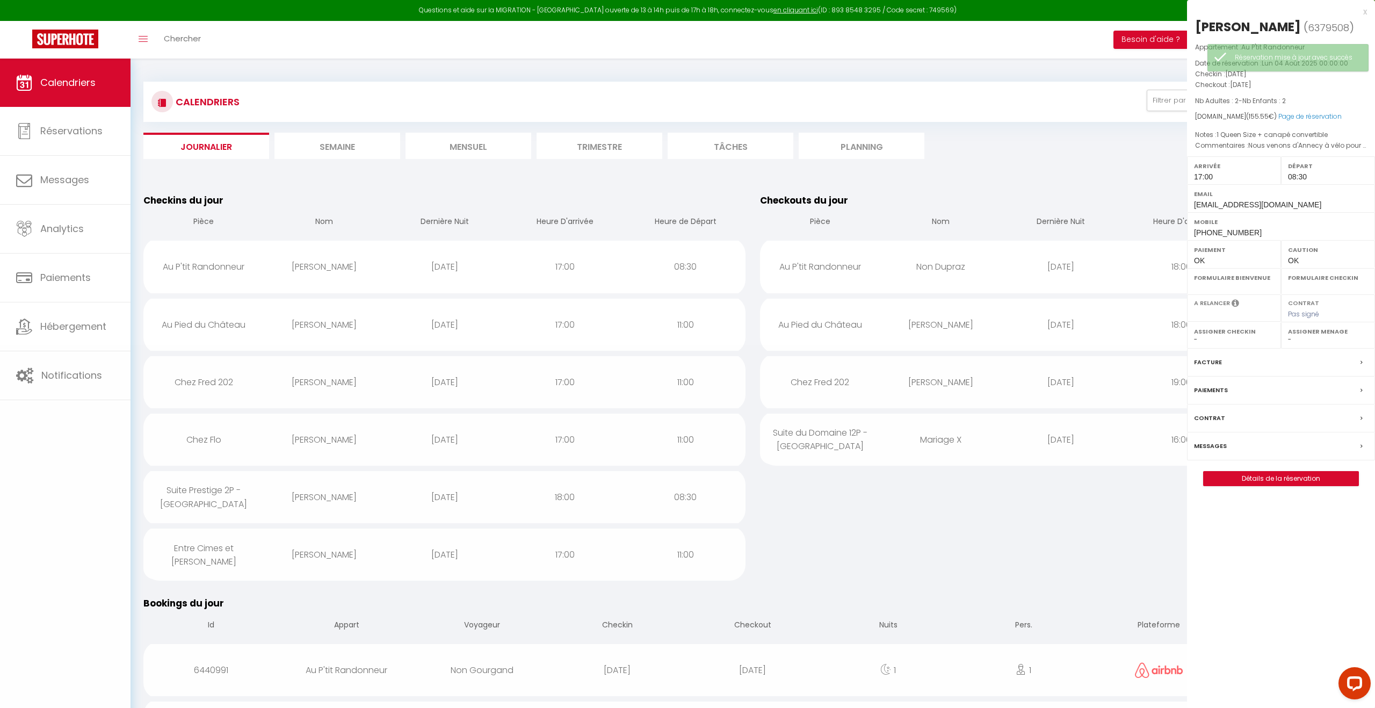
select select "1"
select select "0"
select select "1"
select select
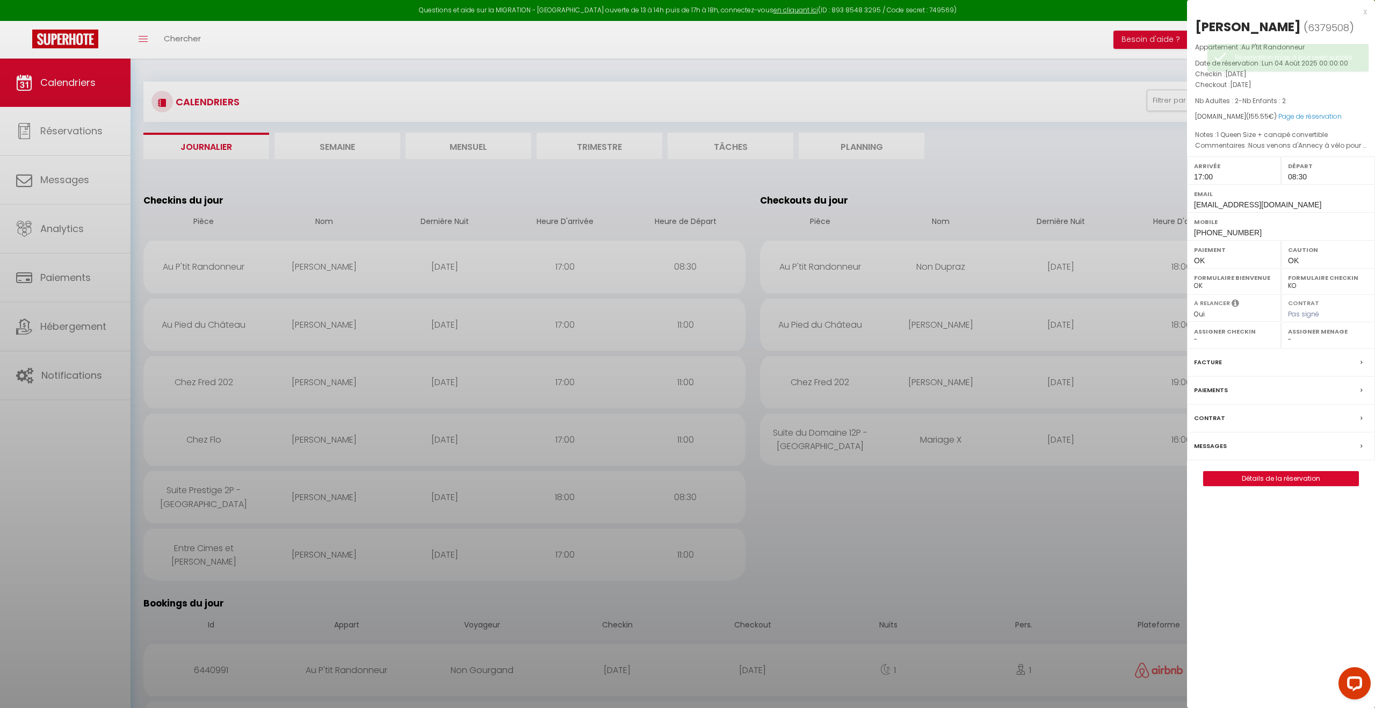
select select "31287"
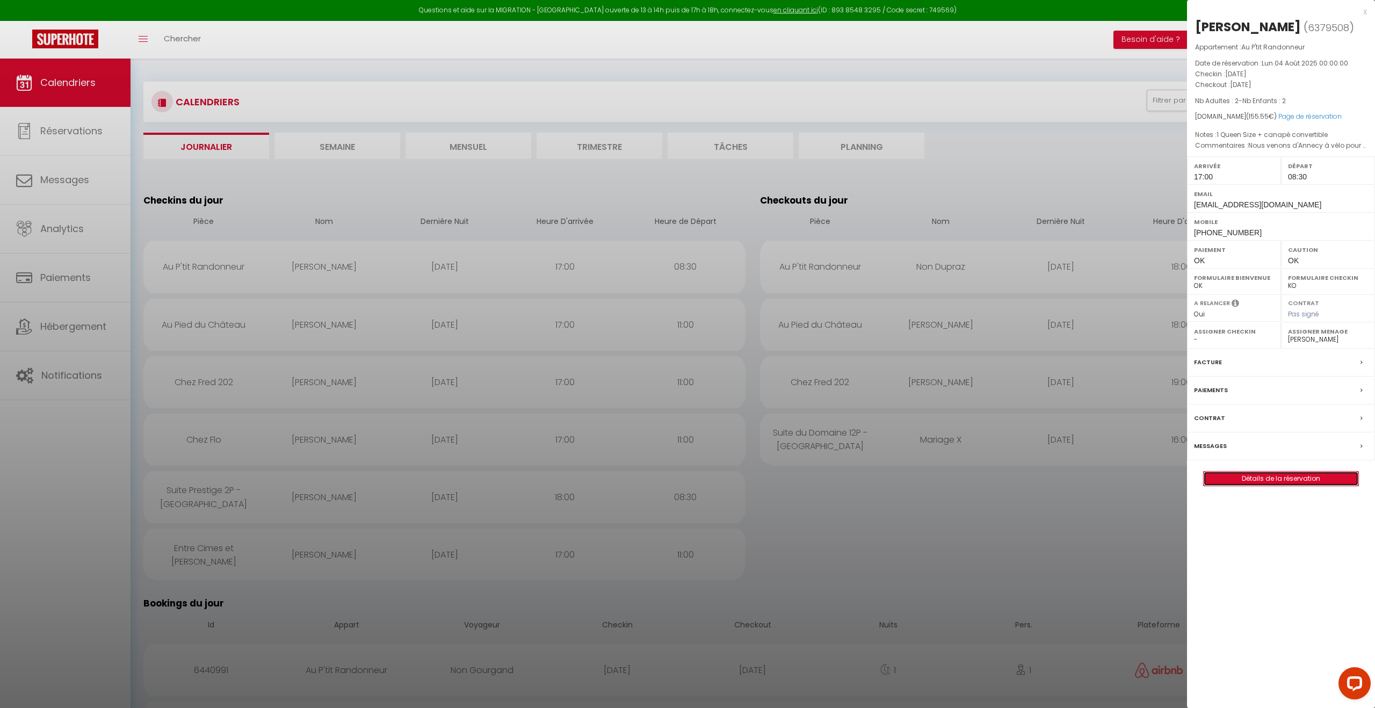
click at [1284, 477] on link "Détails de la réservation" at bounding box center [1280, 478] width 155 height 14
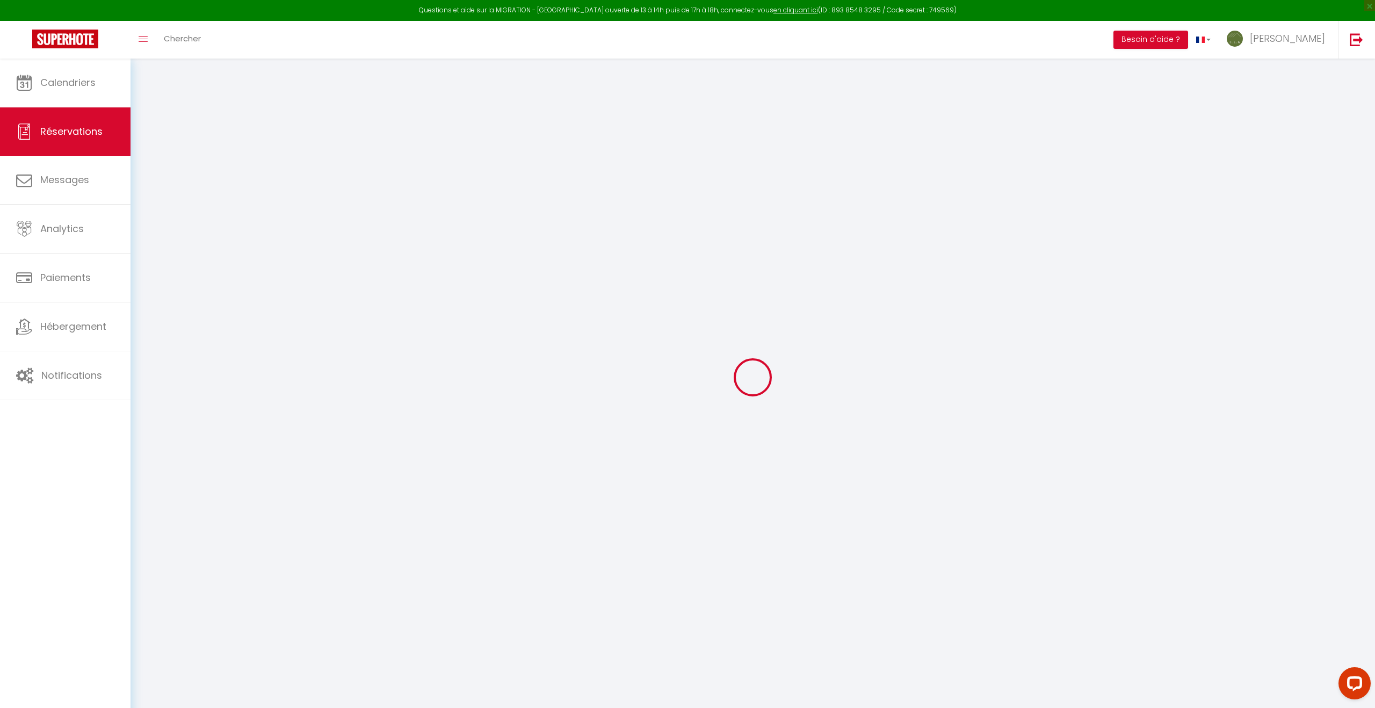
select select
checkbox input "false"
select index
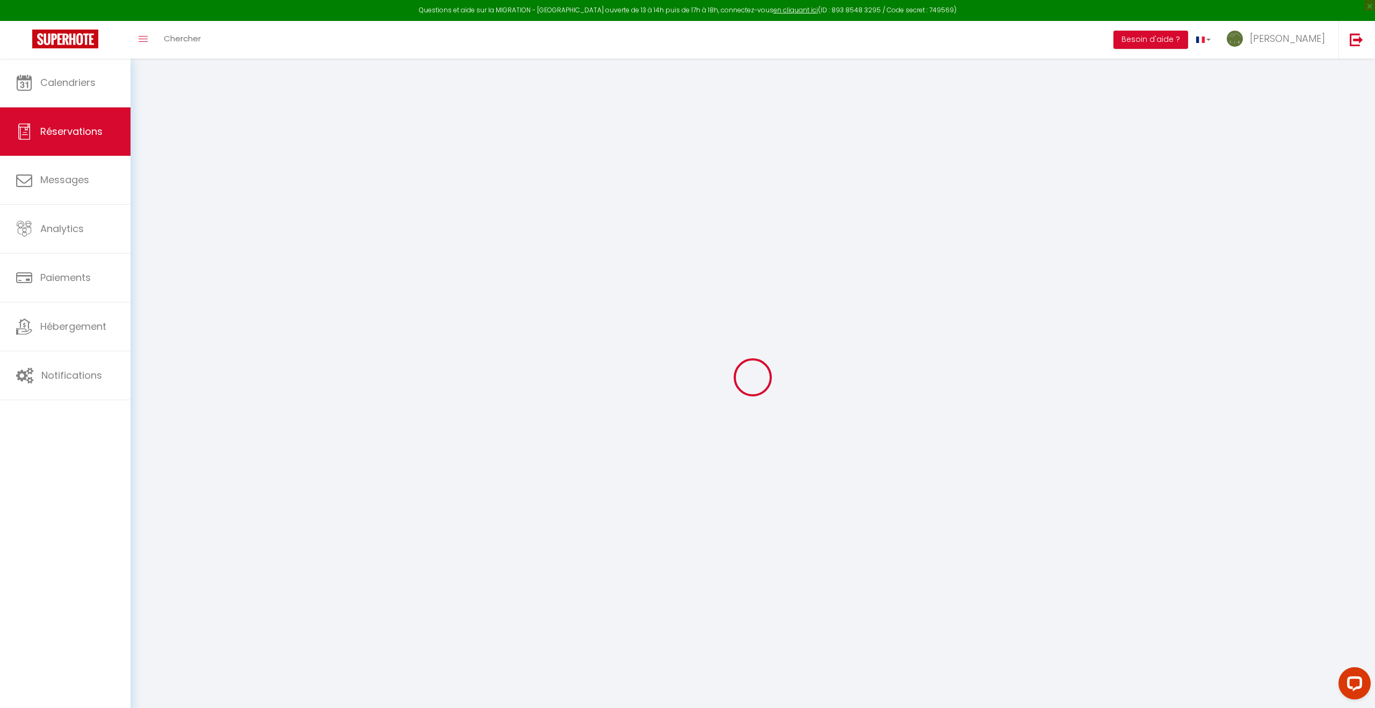
select select
checkbox input "false"
select index "1 Queen Size + canapé convertible"
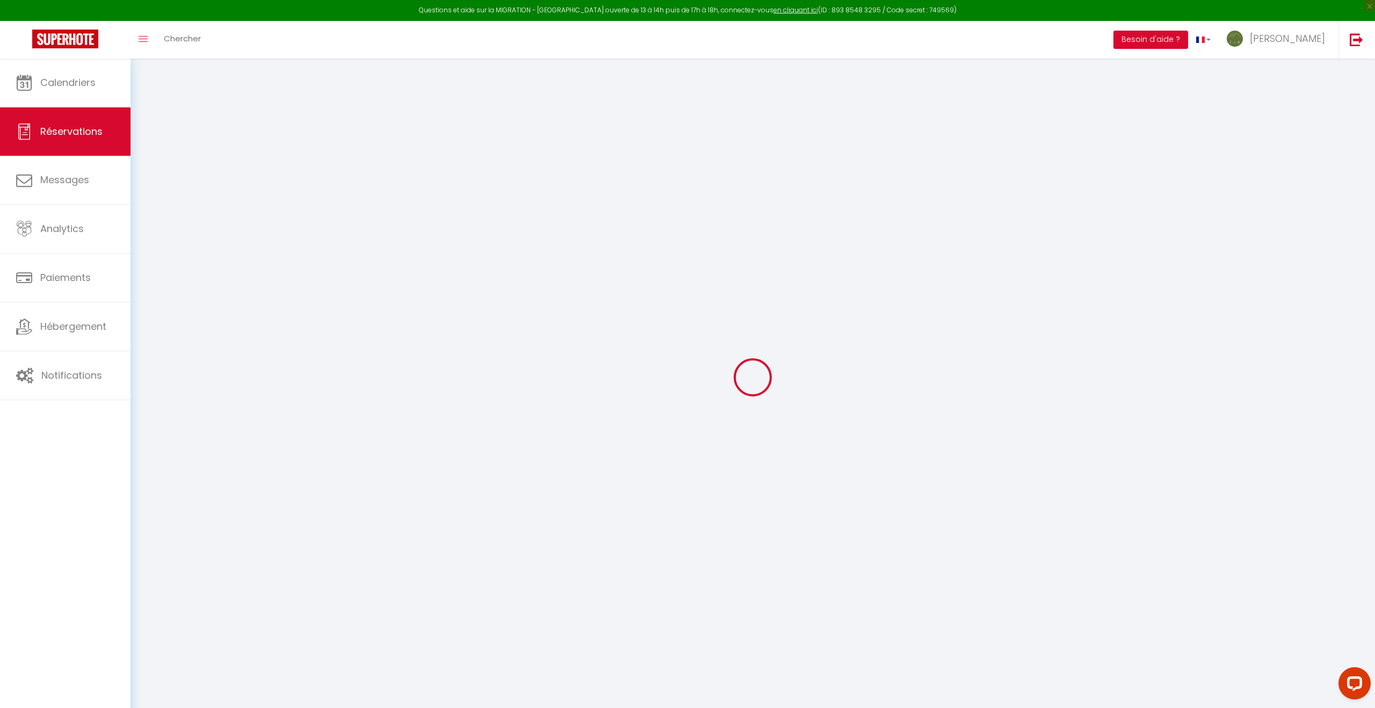
type \?1 "Nous venons d'Annecy à vélo pour un petit voyage à vélo avec nos enfants, donc …"
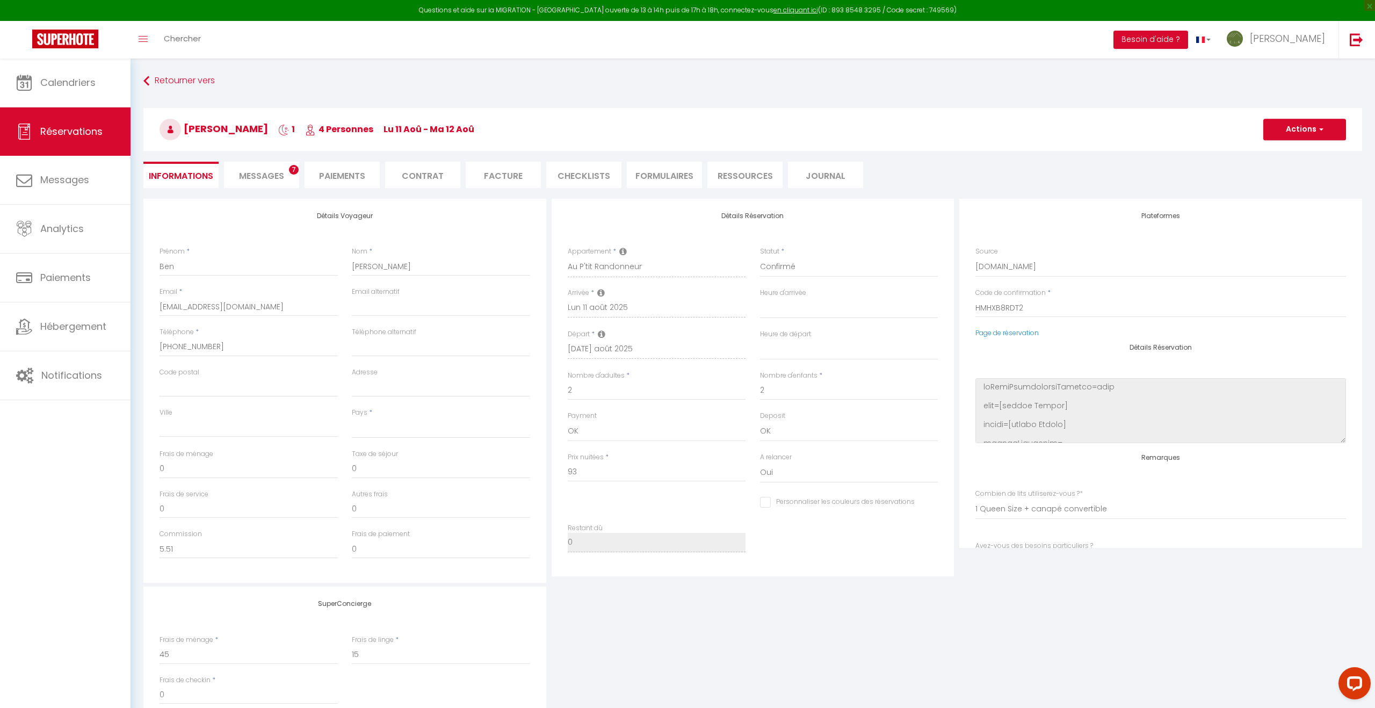
select select
type input "60"
type input "2.55"
select select
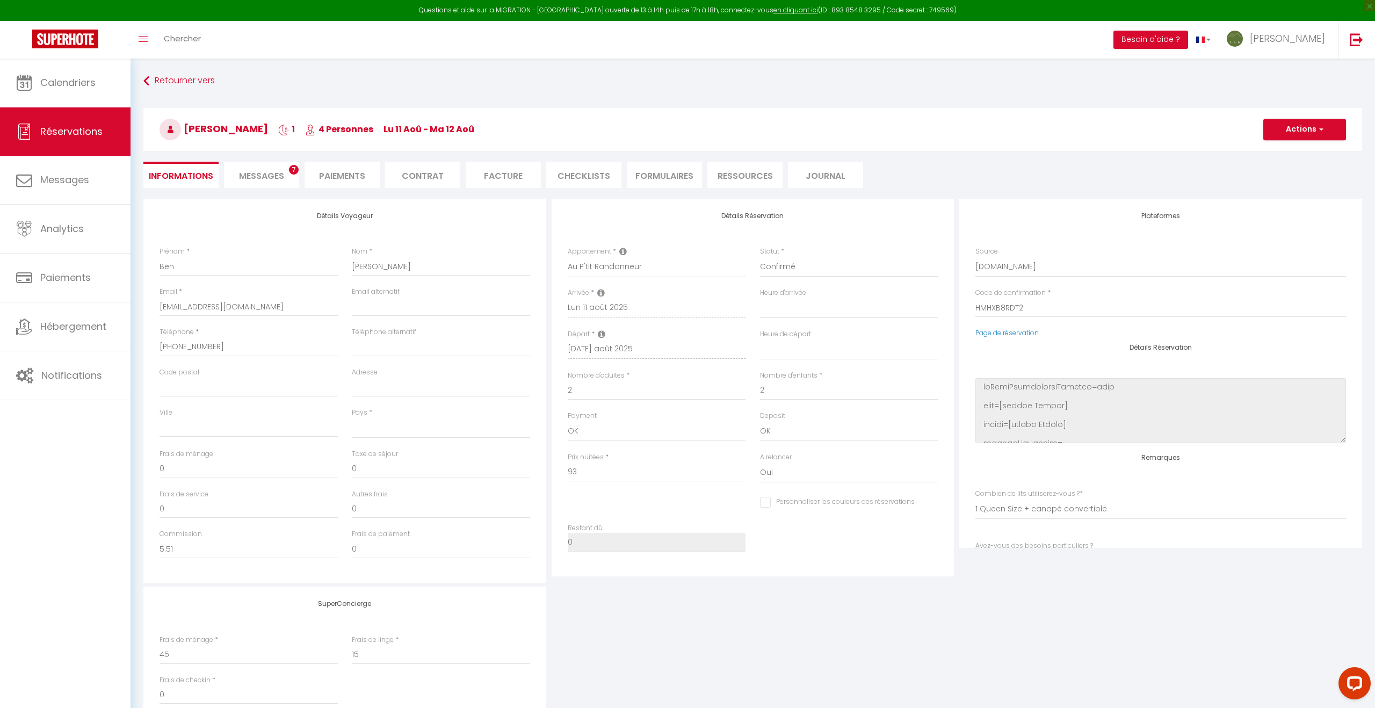
checkbox input "false"
select select
checkbox input "false"
select select "17:00"
select select "08:30"
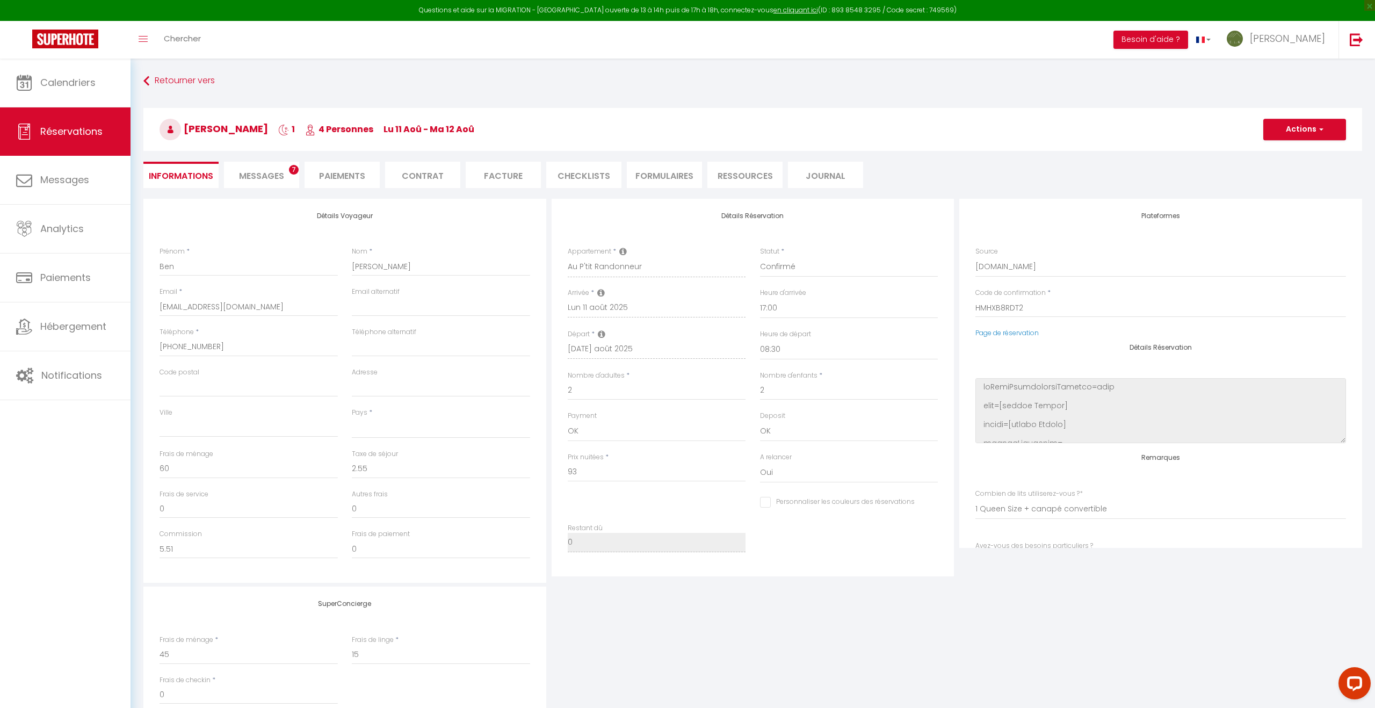
click at [268, 171] on span "Messages" at bounding box center [261, 176] width 45 height 12
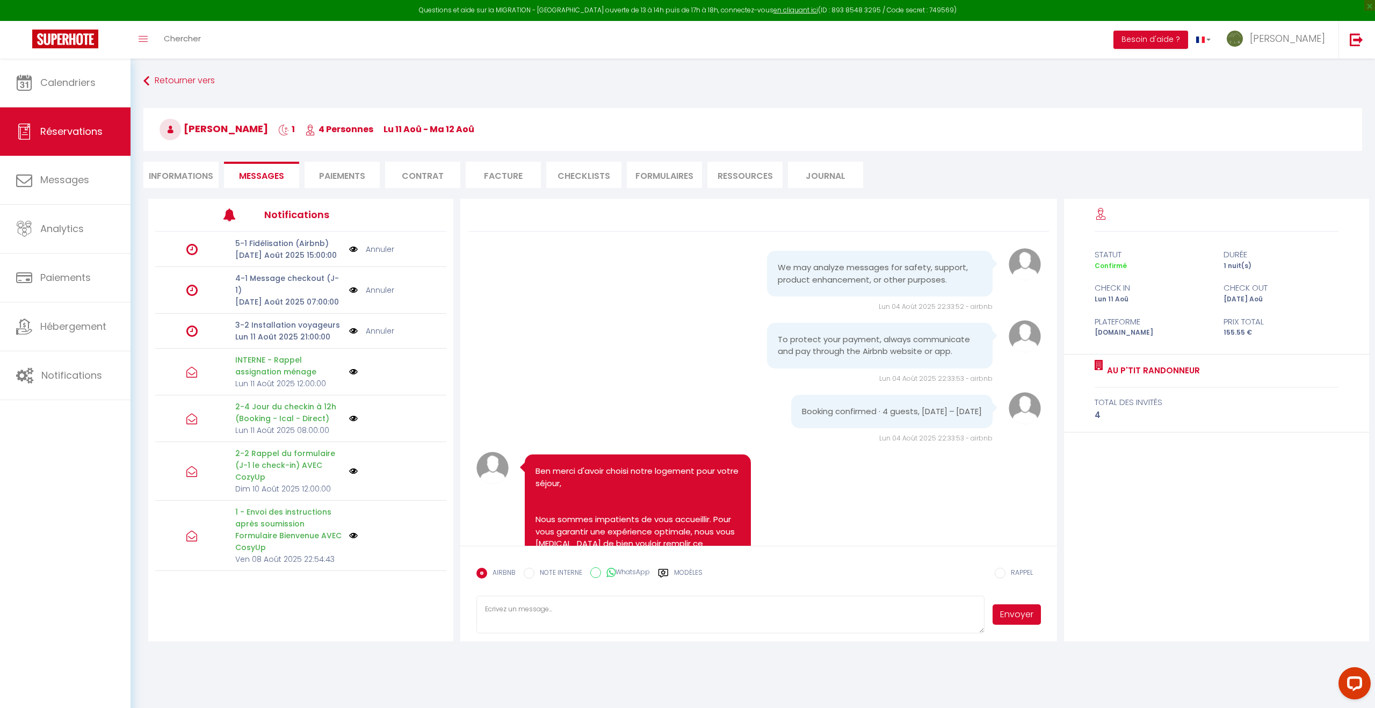
click at [380, 325] on link "Annuler" at bounding box center [380, 331] width 28 height 12
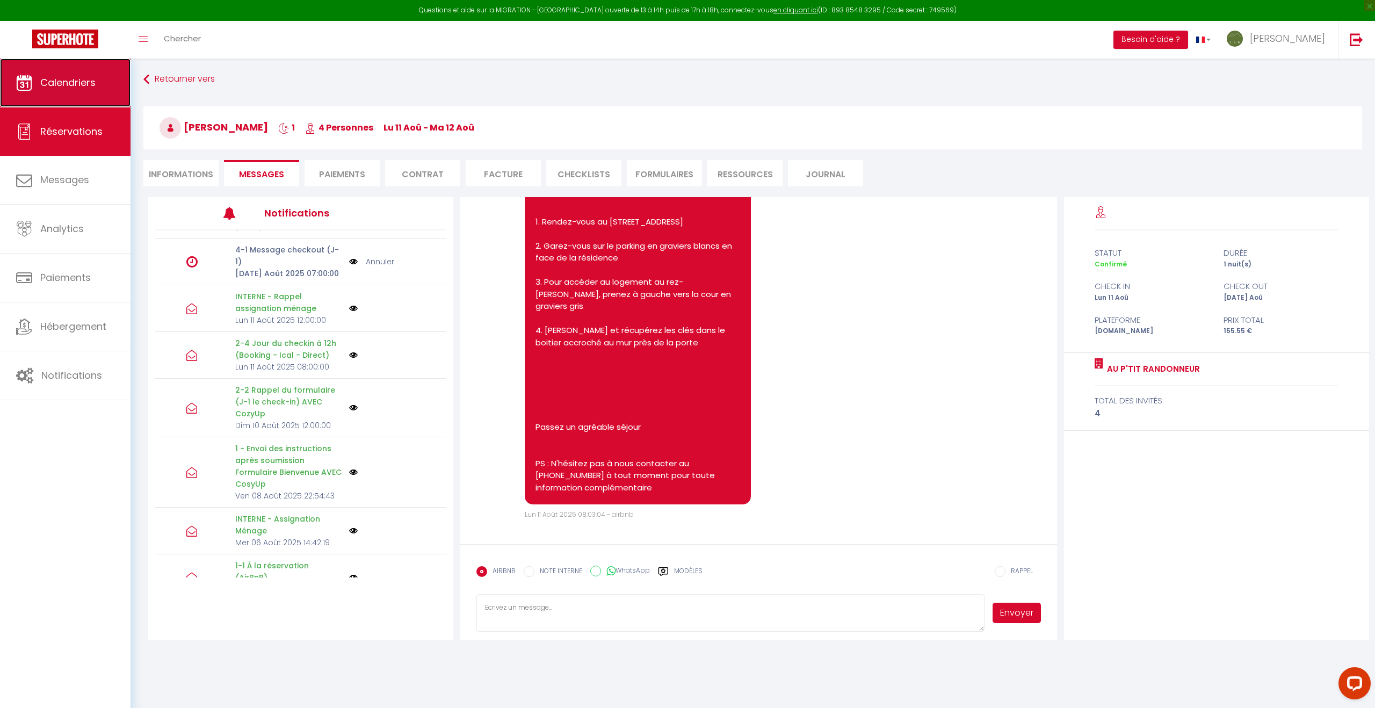
scroll to position [2, 0]
click at [94, 82] on span "Calendriers" at bounding box center [67, 82] width 55 height 13
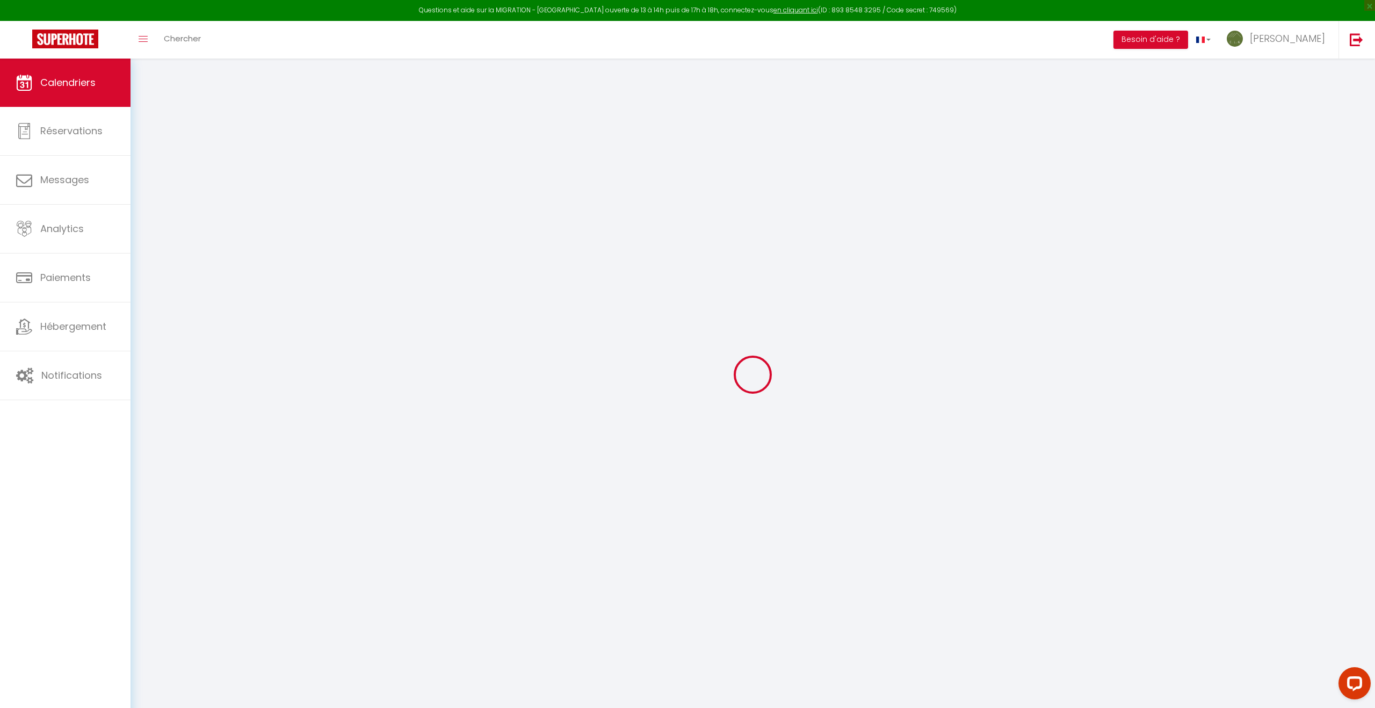
scroll to position [5, 0]
select select
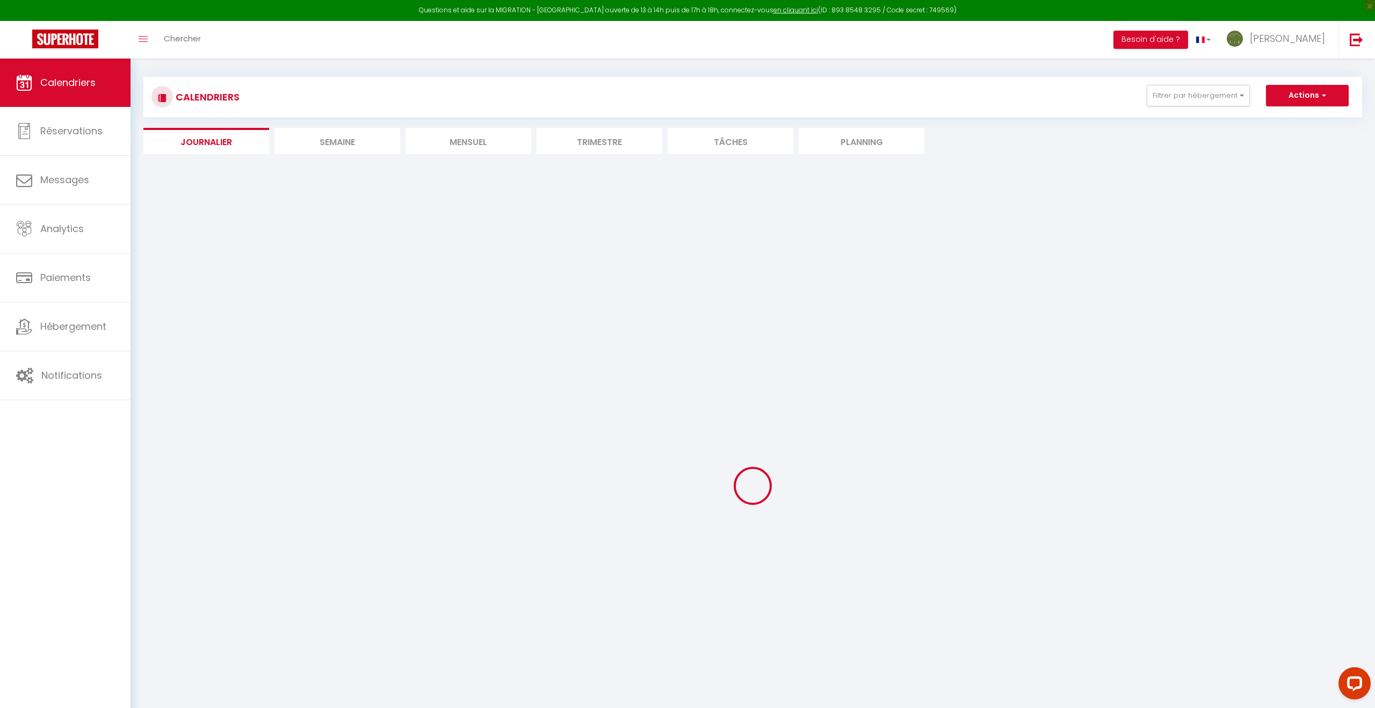
select select
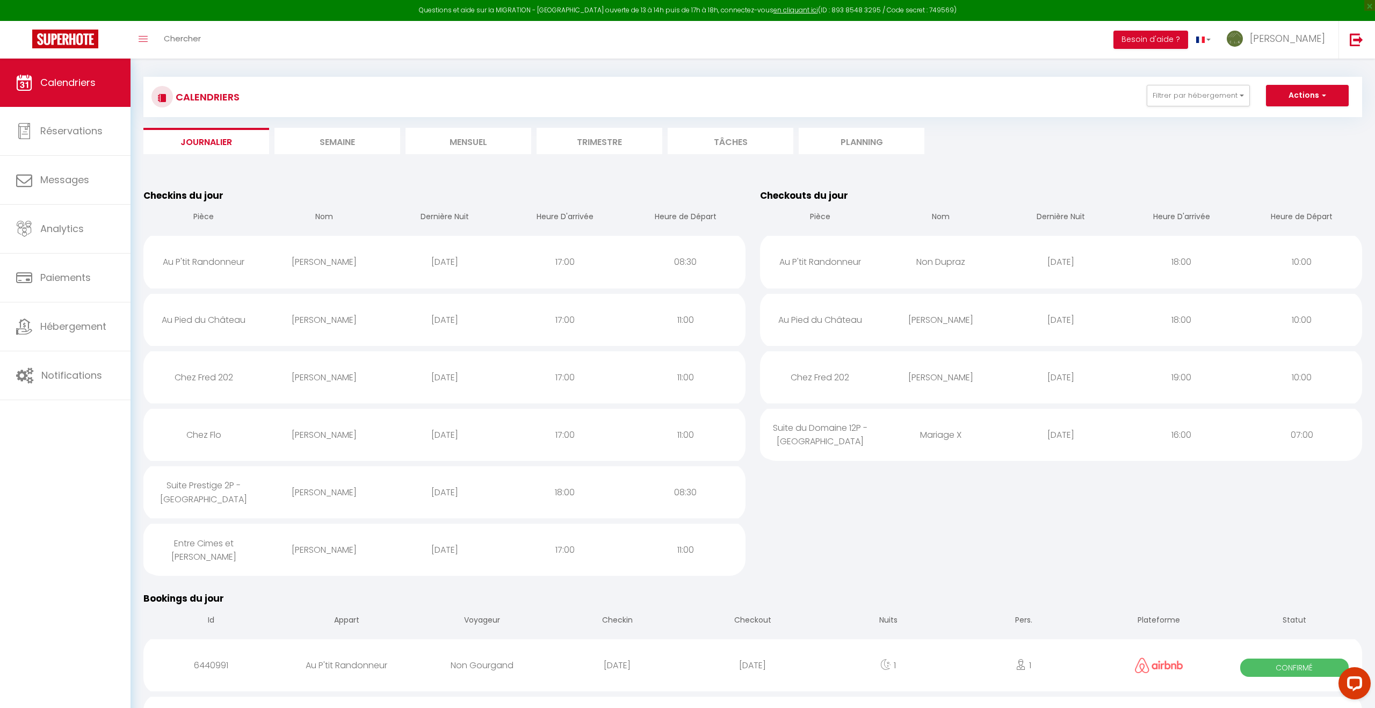
click at [282, 321] on div "[PERSON_NAME]" at bounding box center [324, 319] width 120 height 35
select select "1"
select select "0"
select select "1"
select select
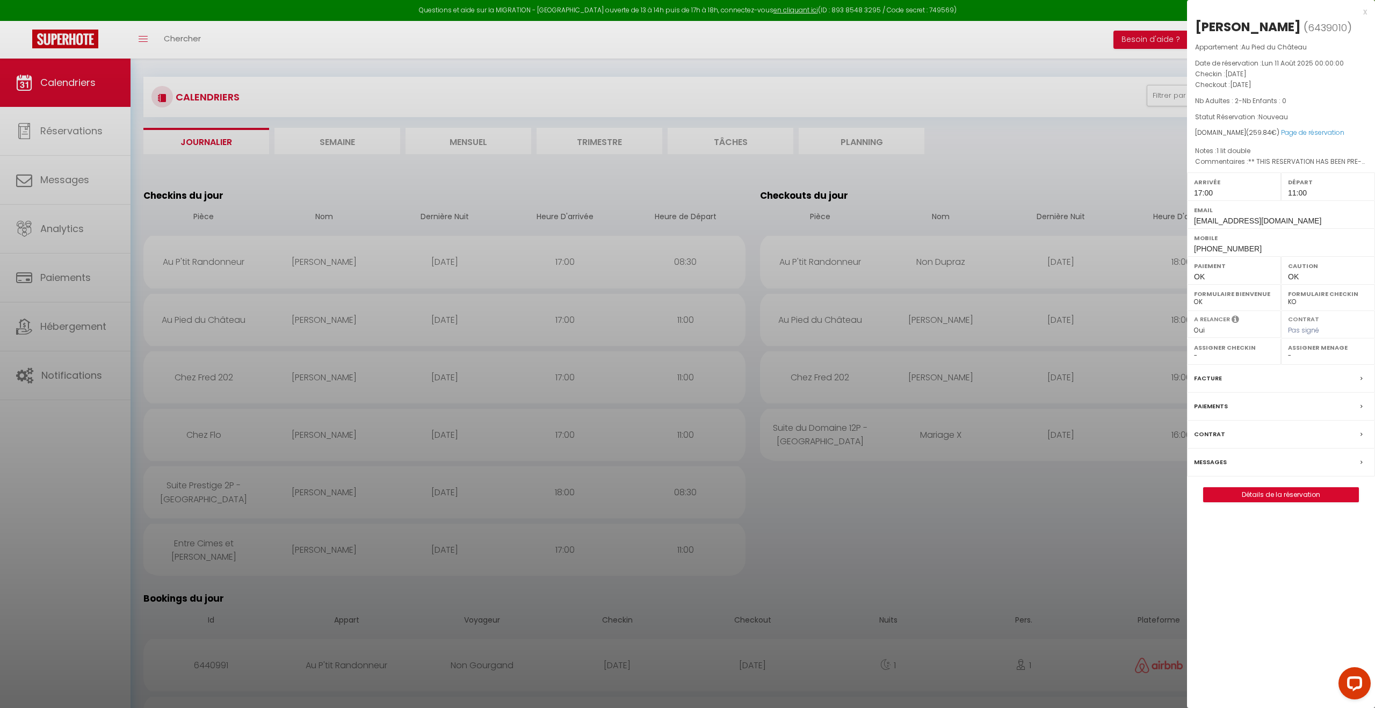
select select "31287"
click at [1310, 495] on link "Détails de la réservation" at bounding box center [1280, 495] width 155 height 14
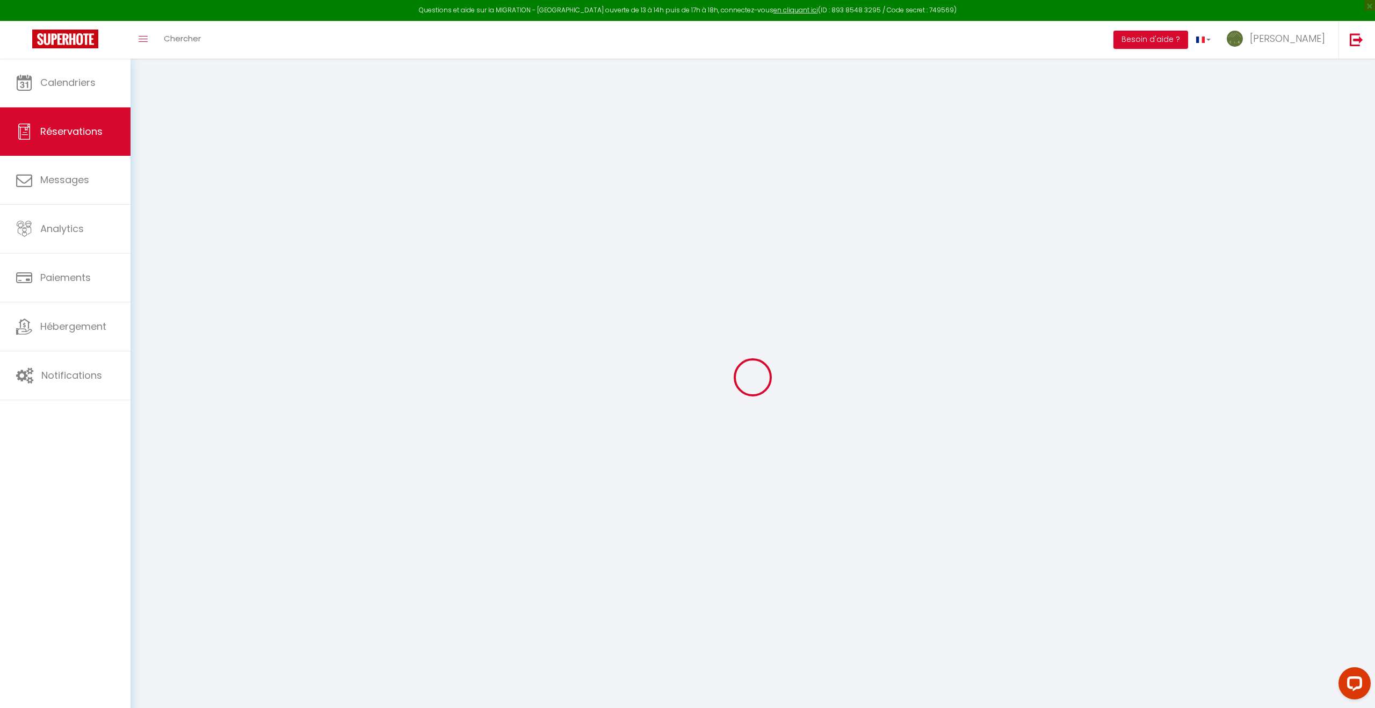
select select
checkbox input "false"
select index
select select
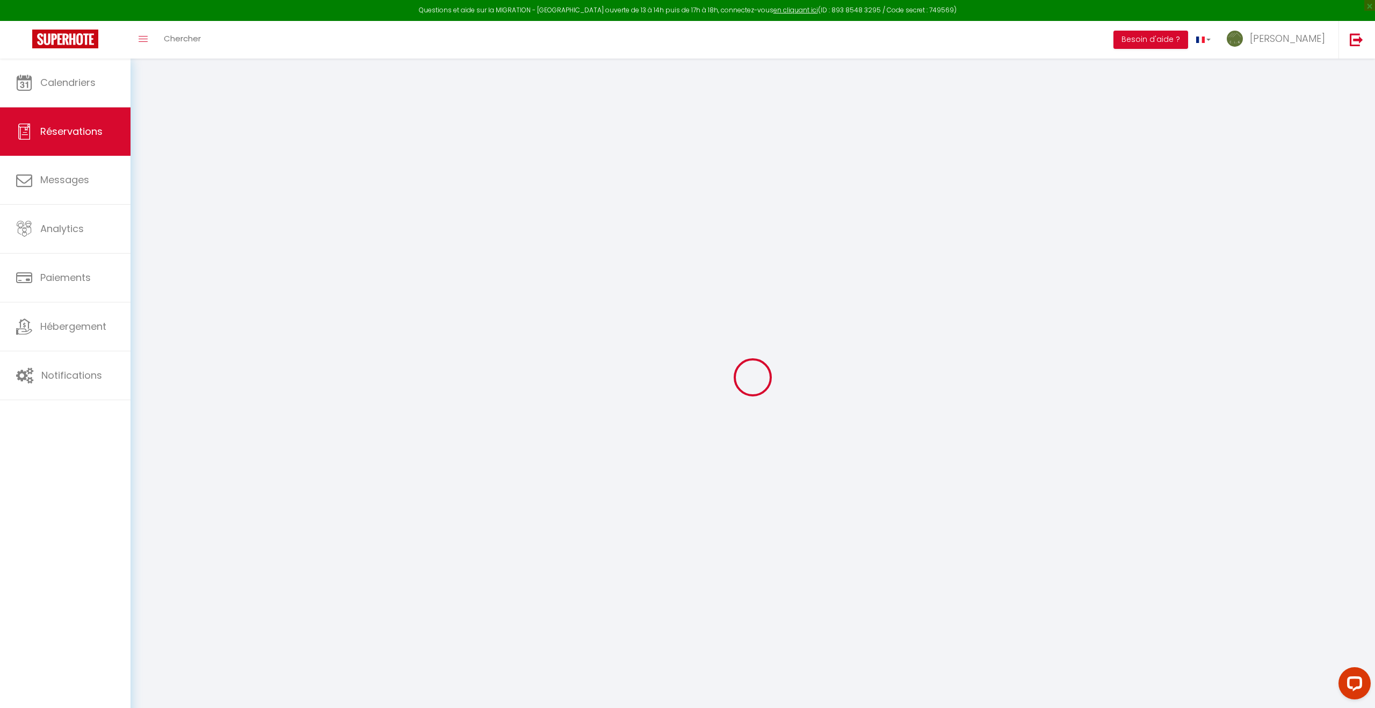
select select
checkbox input "false"
select index
type particuliers\?1 "** THIS RESERVATION HAS BEEN PRE-PAID ** BOOKING NOTE : Payment charge is EUR 3…"
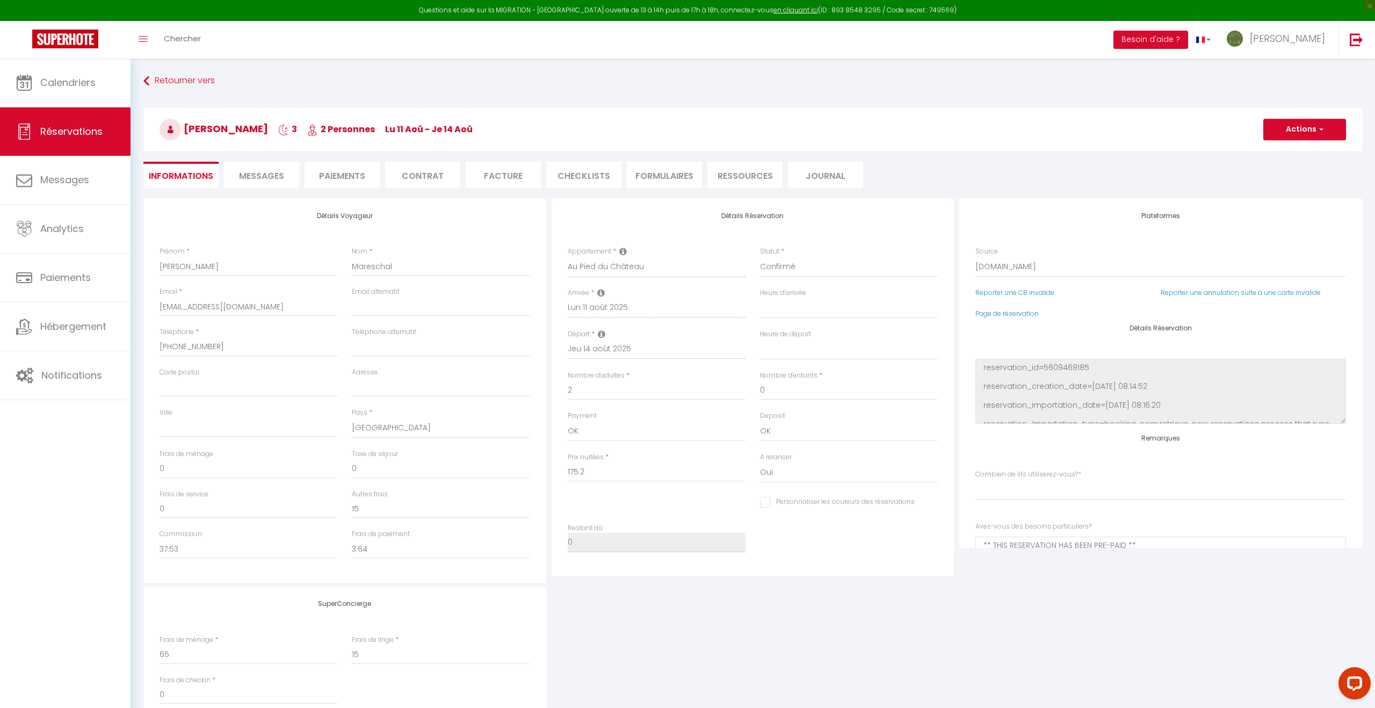
type input "60"
type input "9.64"
select select
checkbox input "false"
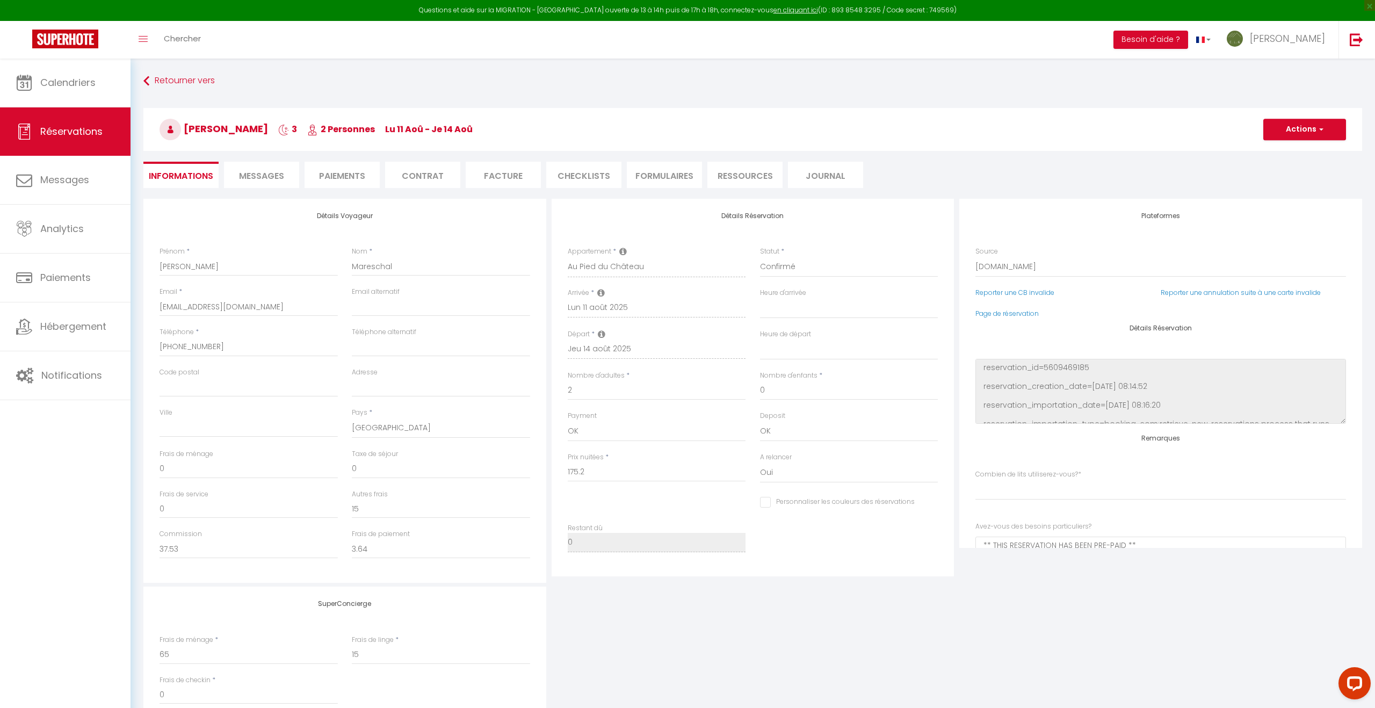
select index
checkbox input "false"
select index
select select "17:00"
select select "11:00"
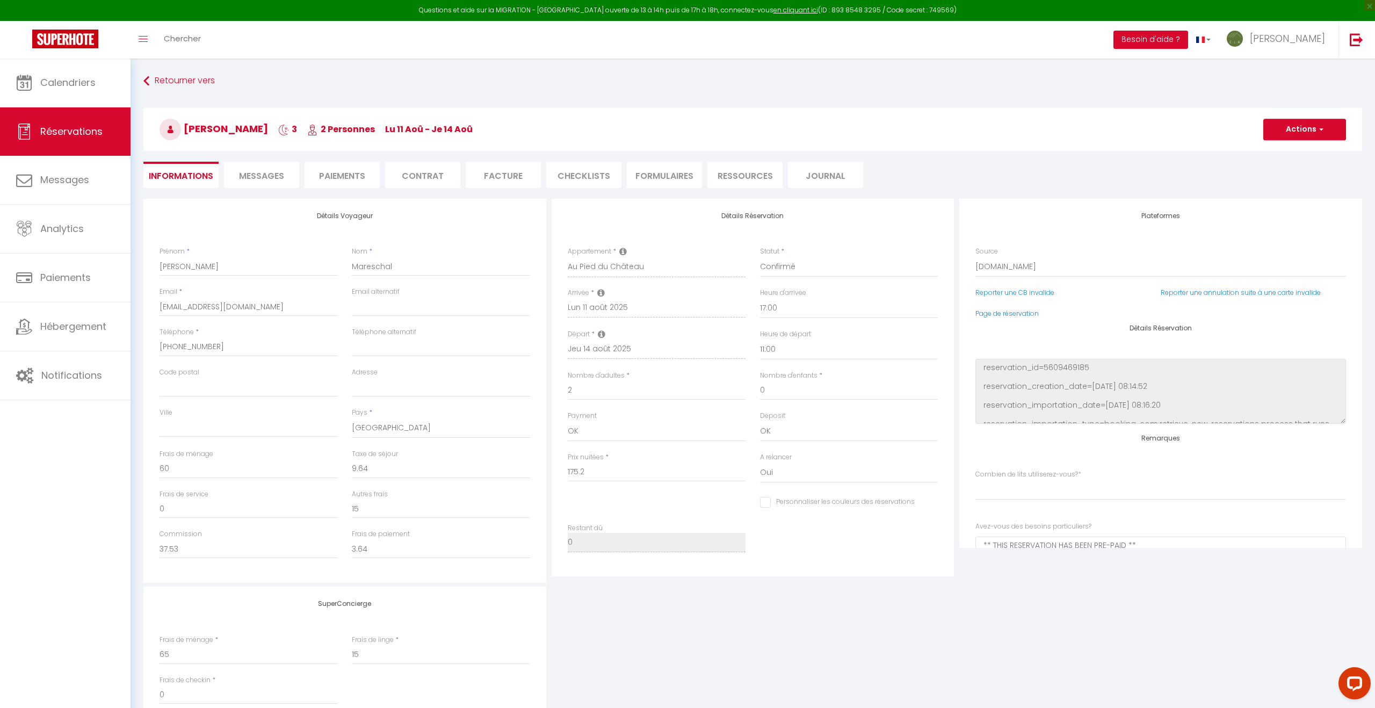
click at [277, 184] on li "Messages" at bounding box center [261, 175] width 75 height 26
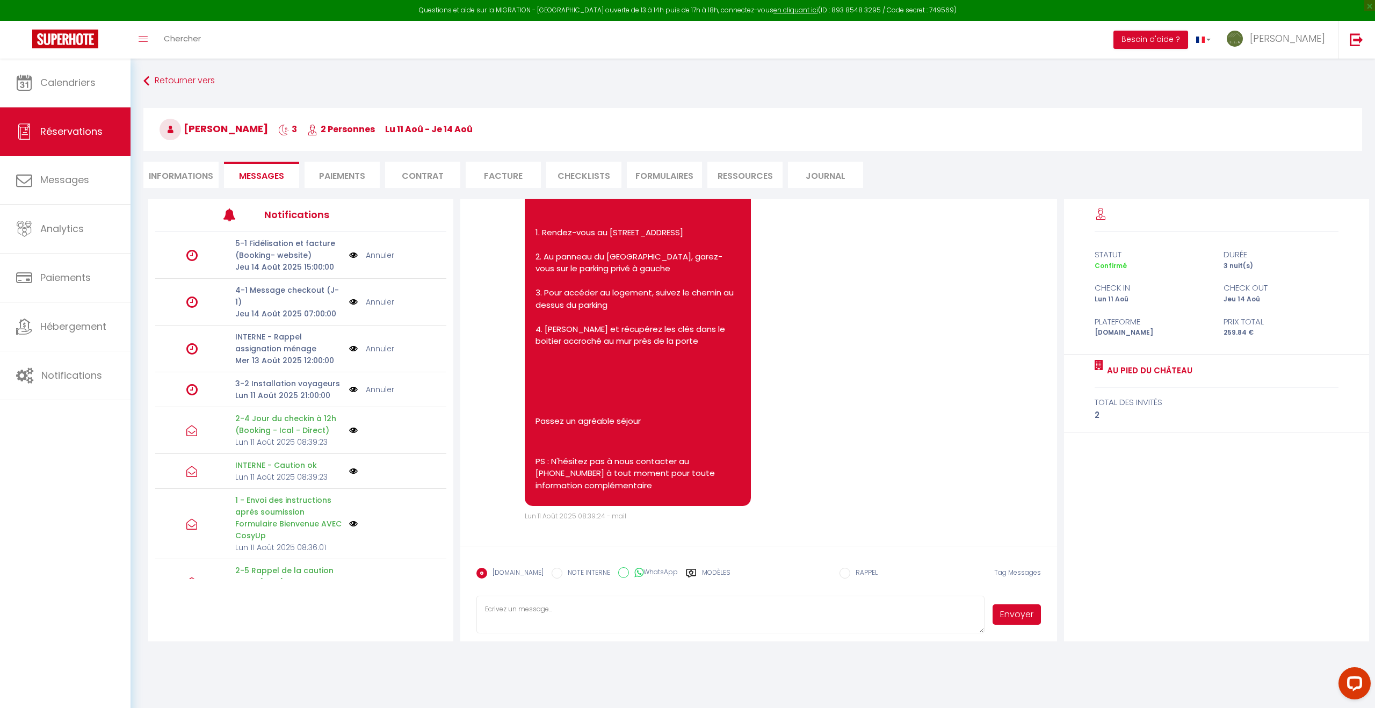
scroll to position [2730, 0]
click at [376, 383] on link "Annuler" at bounding box center [380, 389] width 28 height 12
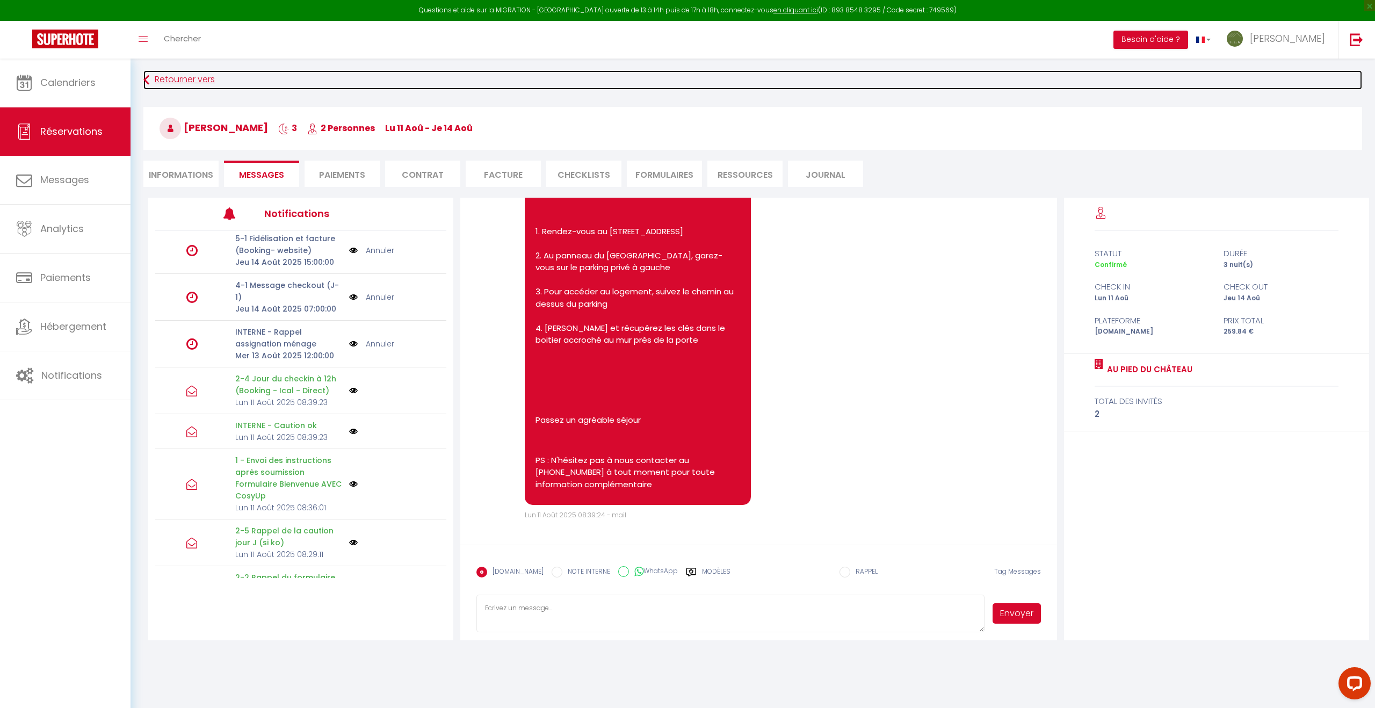
click at [164, 79] on link "Retourner vers" at bounding box center [752, 79] width 1218 height 19
select index
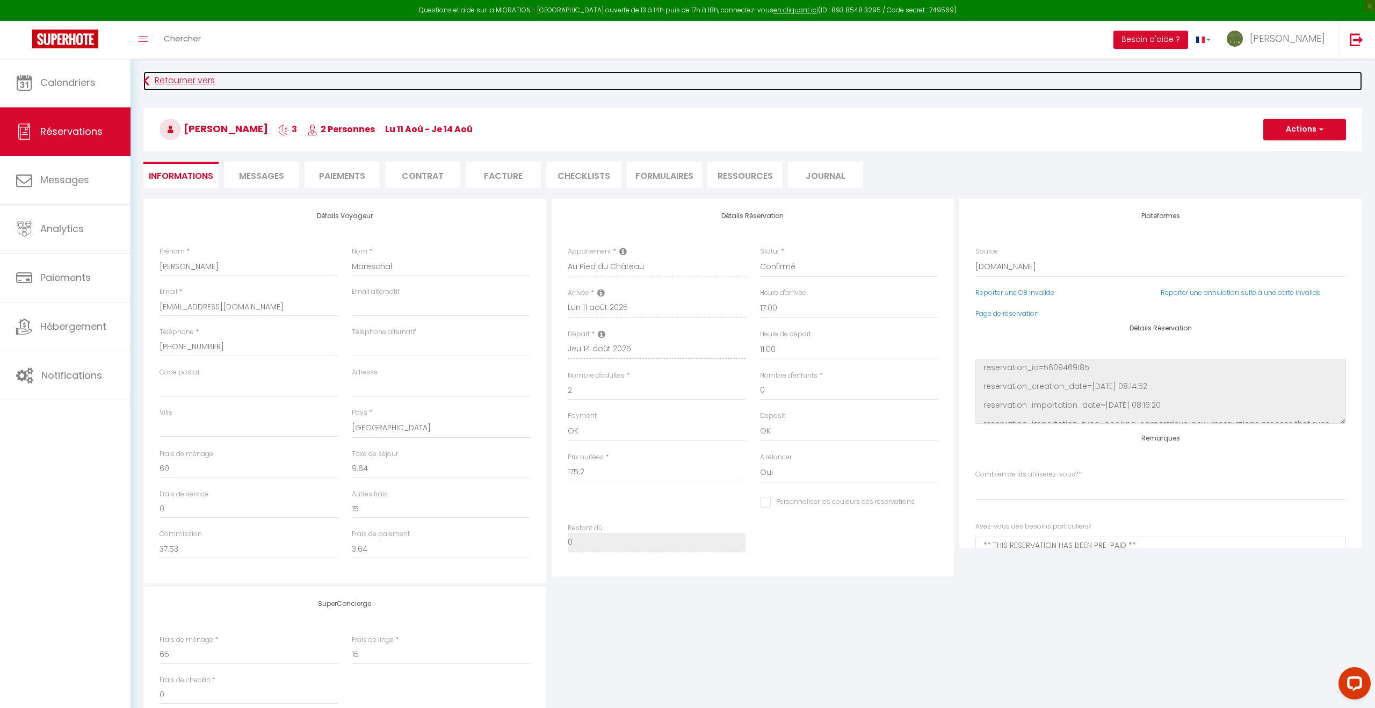
click at [164, 79] on link "Retourner vers" at bounding box center [752, 80] width 1218 height 19
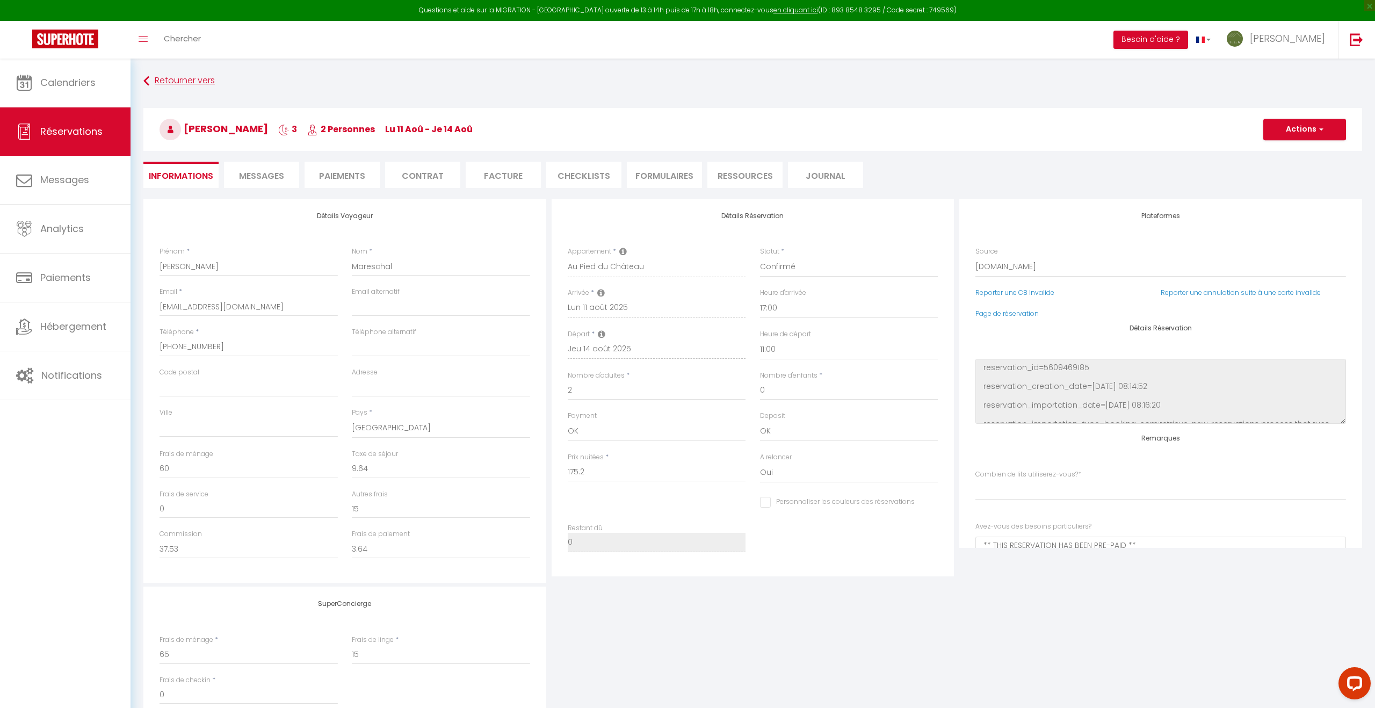
scroll to position [26, 0]
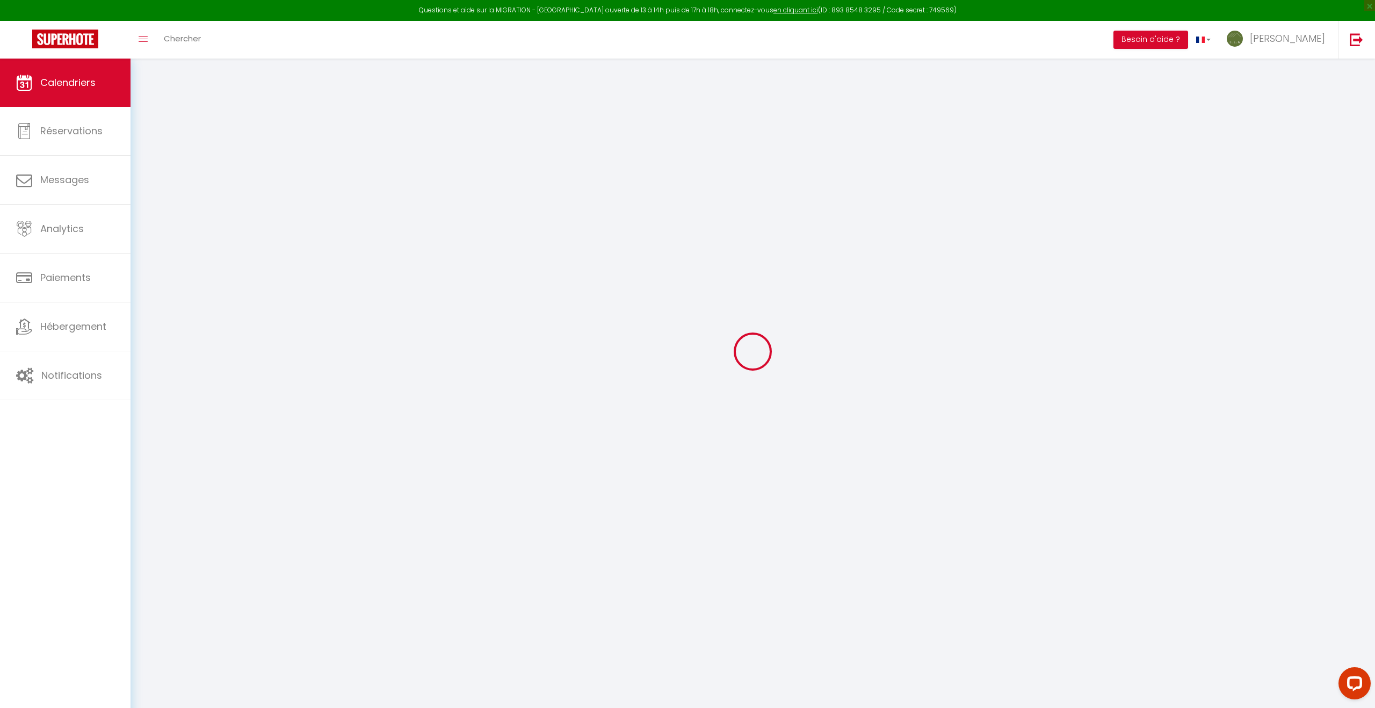
select select
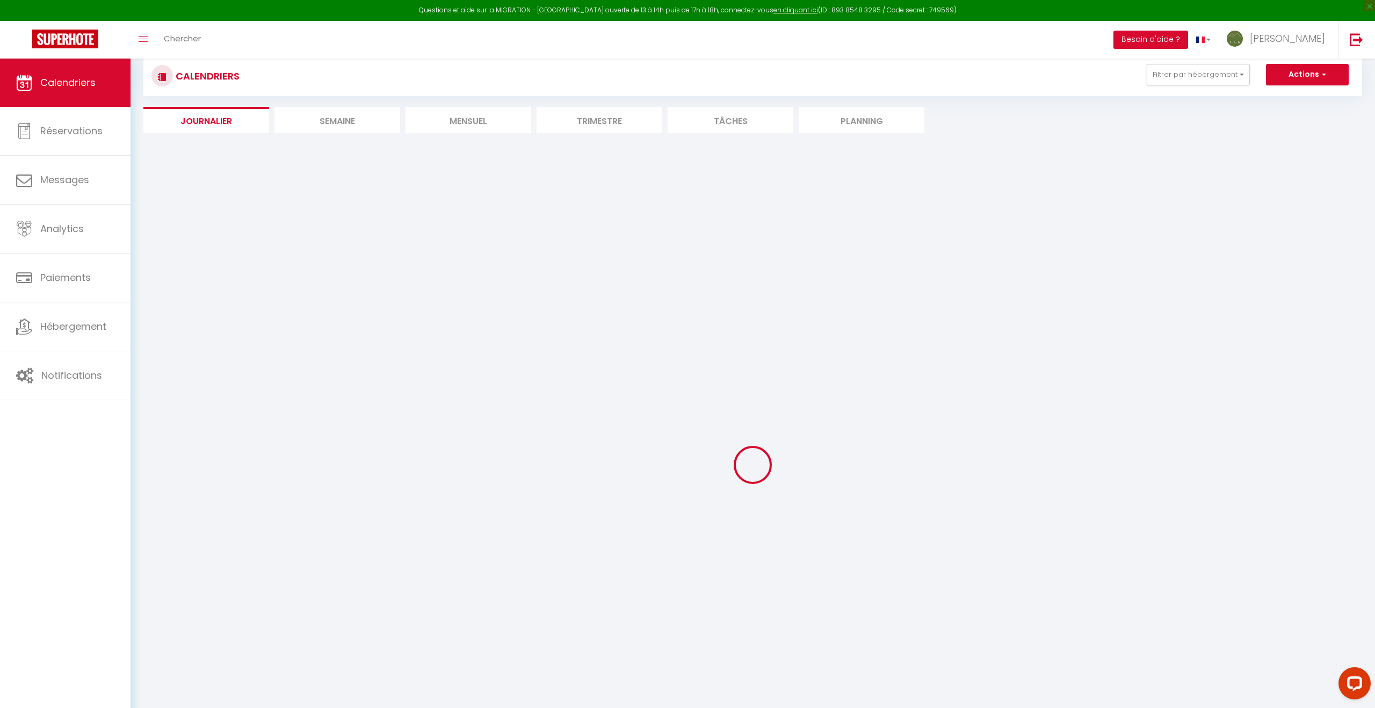
select select
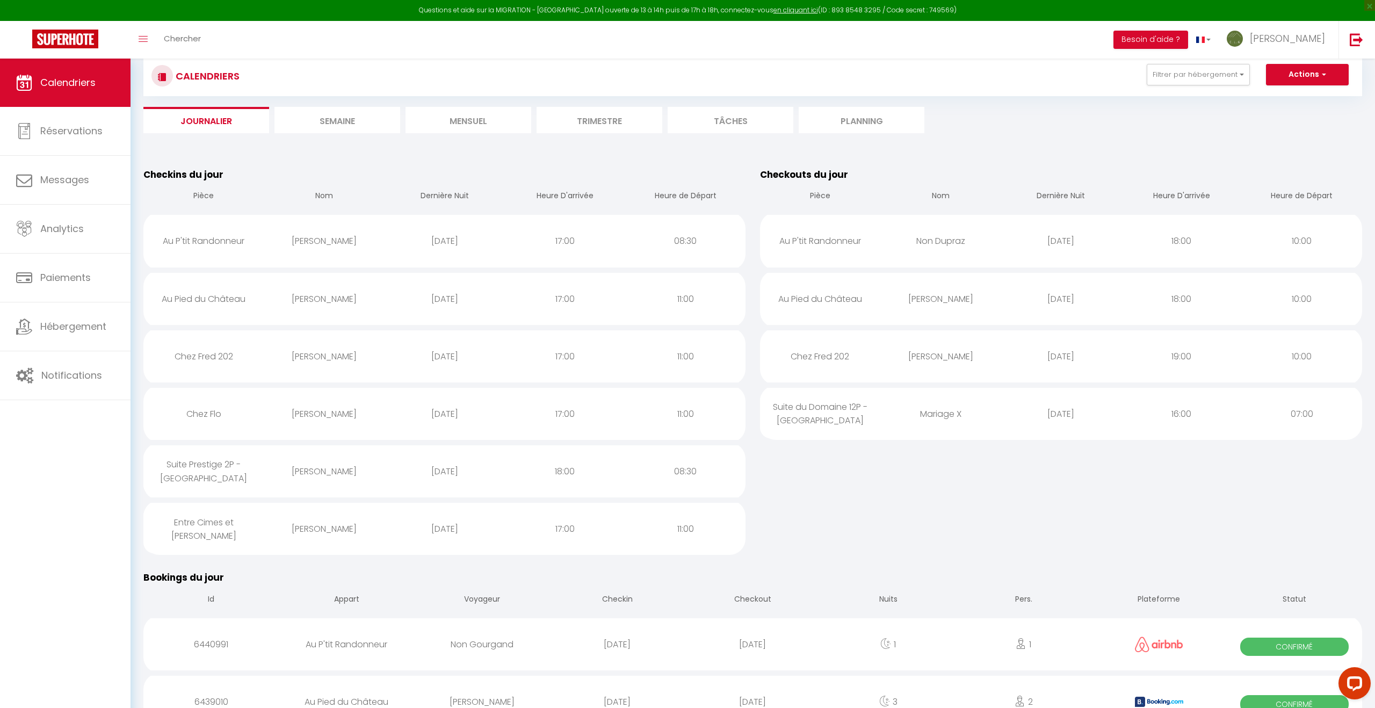
click at [262, 366] on div "Chez Fred 202" at bounding box center [203, 356] width 120 height 35
select select "1"
select select "0"
select select "1"
select select
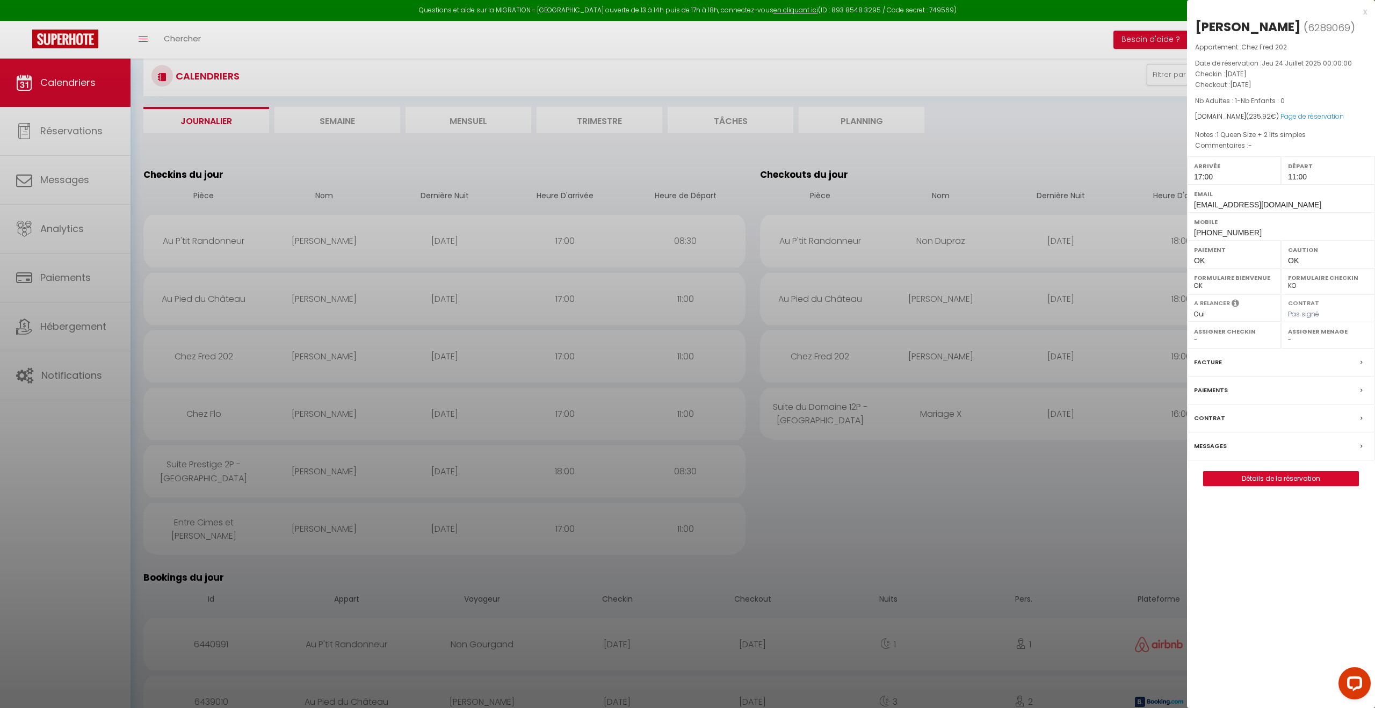
select select "26022"
click at [1301, 479] on link "Détails de la réservation" at bounding box center [1280, 478] width 155 height 14
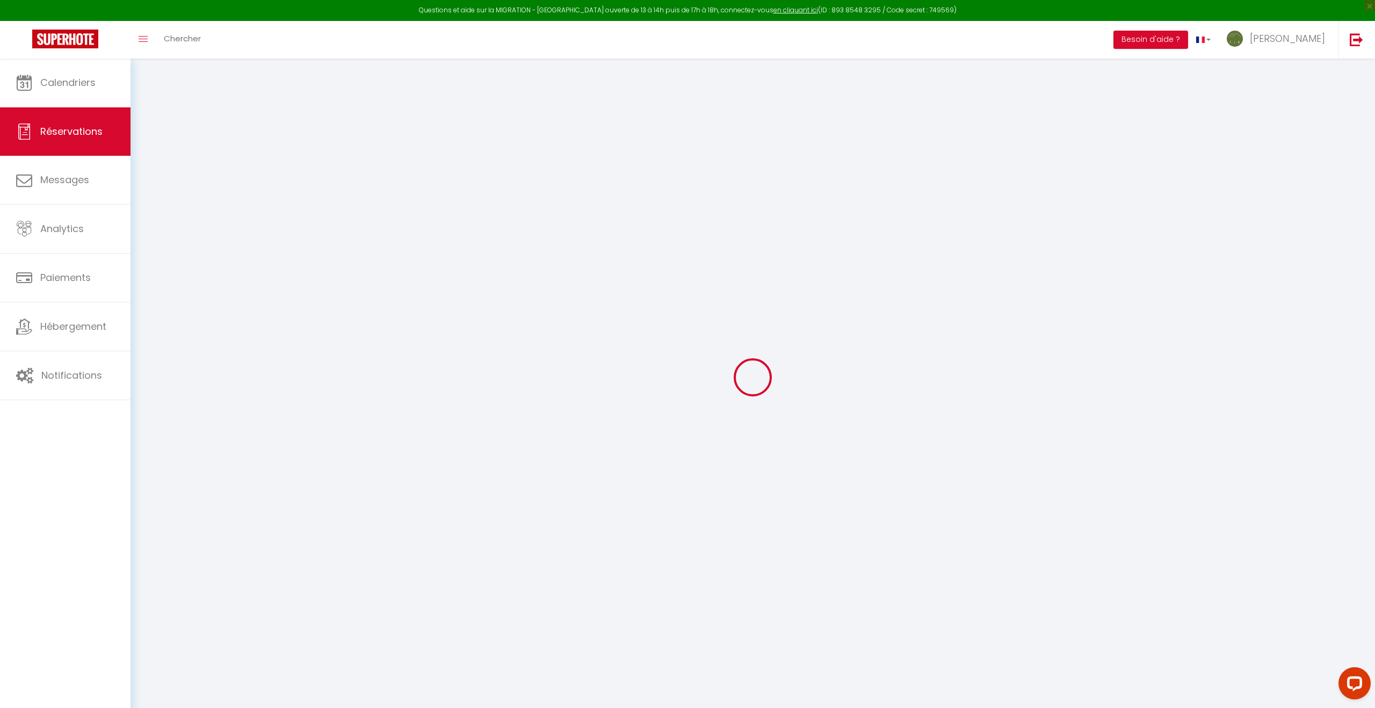
type input "[PERSON_NAME]"
type input "Teyssier"
type input "[EMAIL_ADDRESS][DOMAIN_NAME]"
type input "[PHONE_NUMBER]"
select select
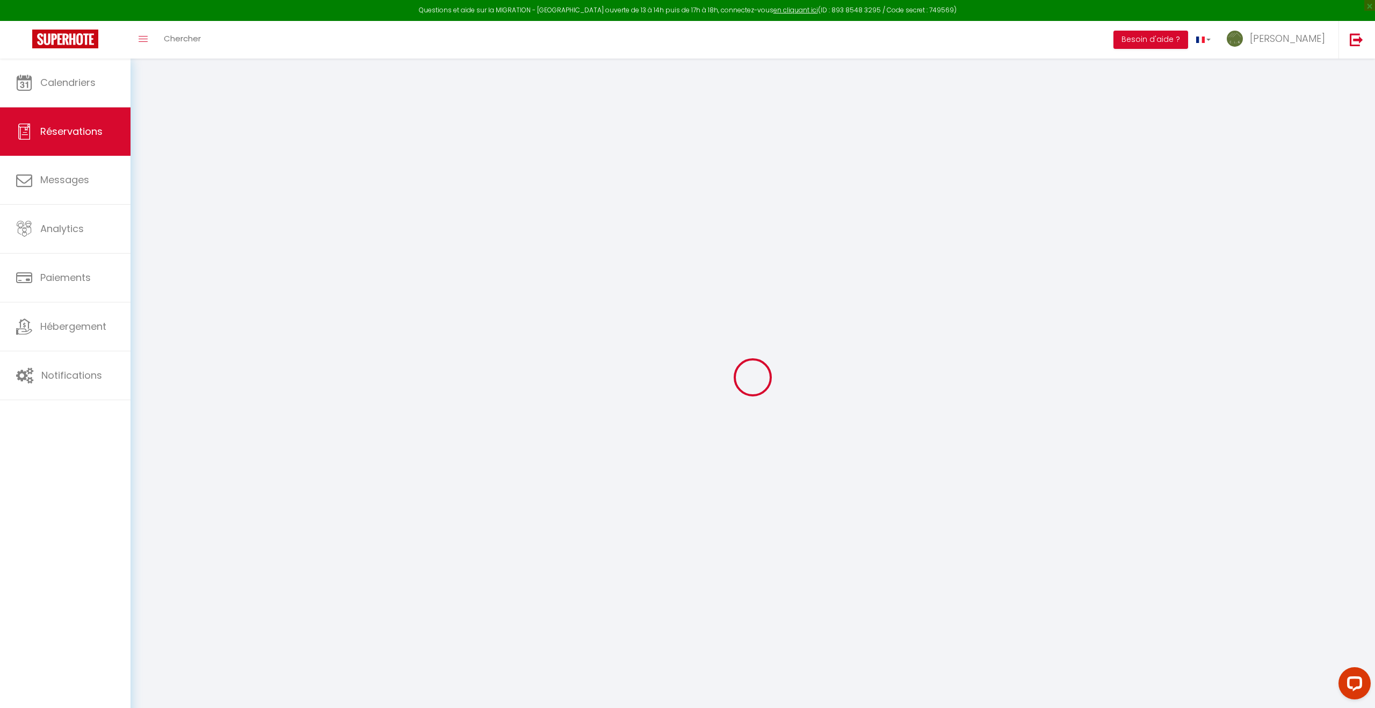
type input "8.21"
select select "52557"
select select "1"
select select
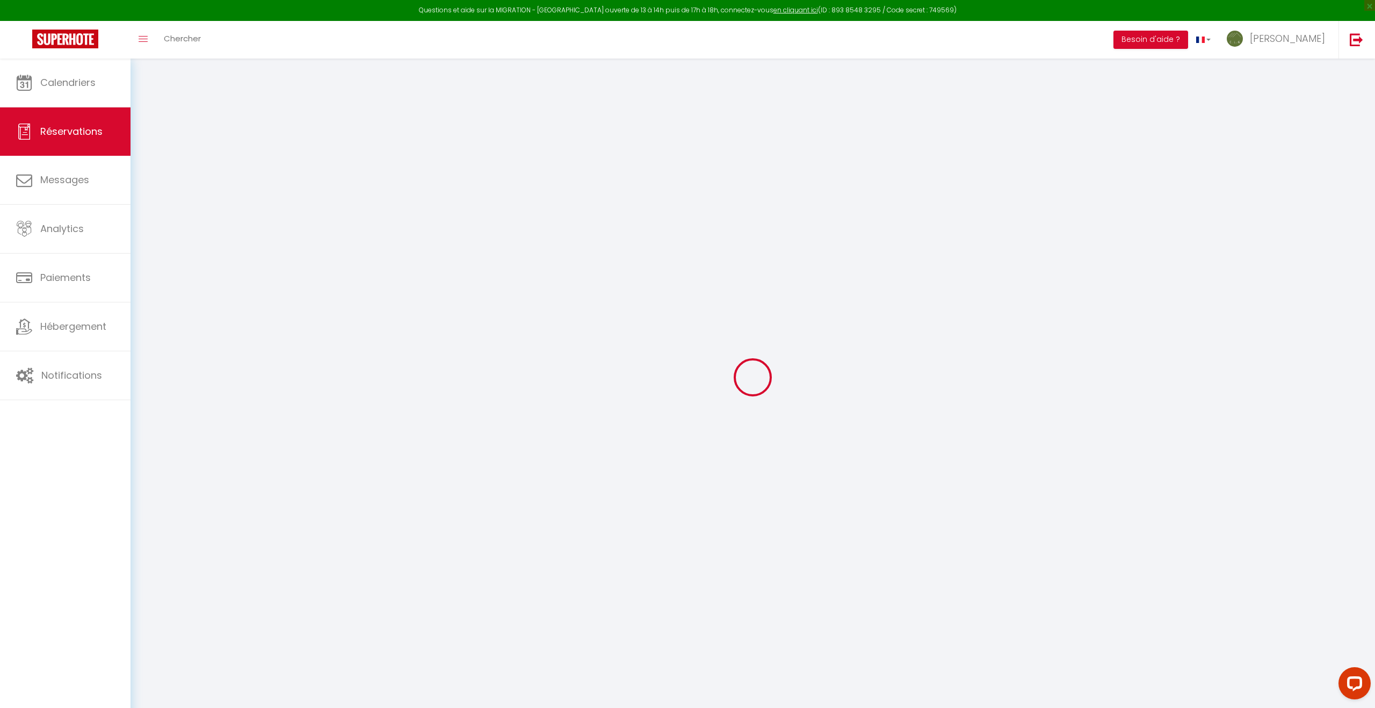
type input "1"
select select "12"
select select
type input "144"
checkbox input "false"
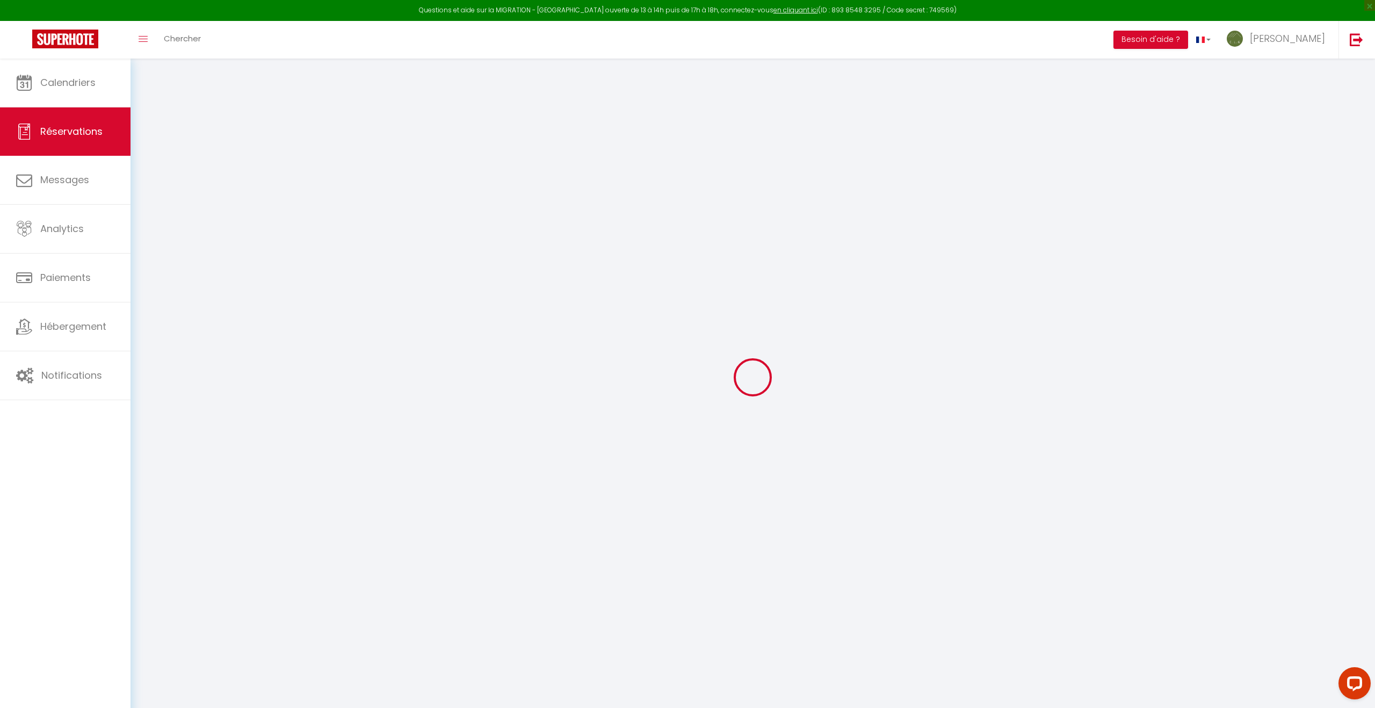
type input "0"
select select "1"
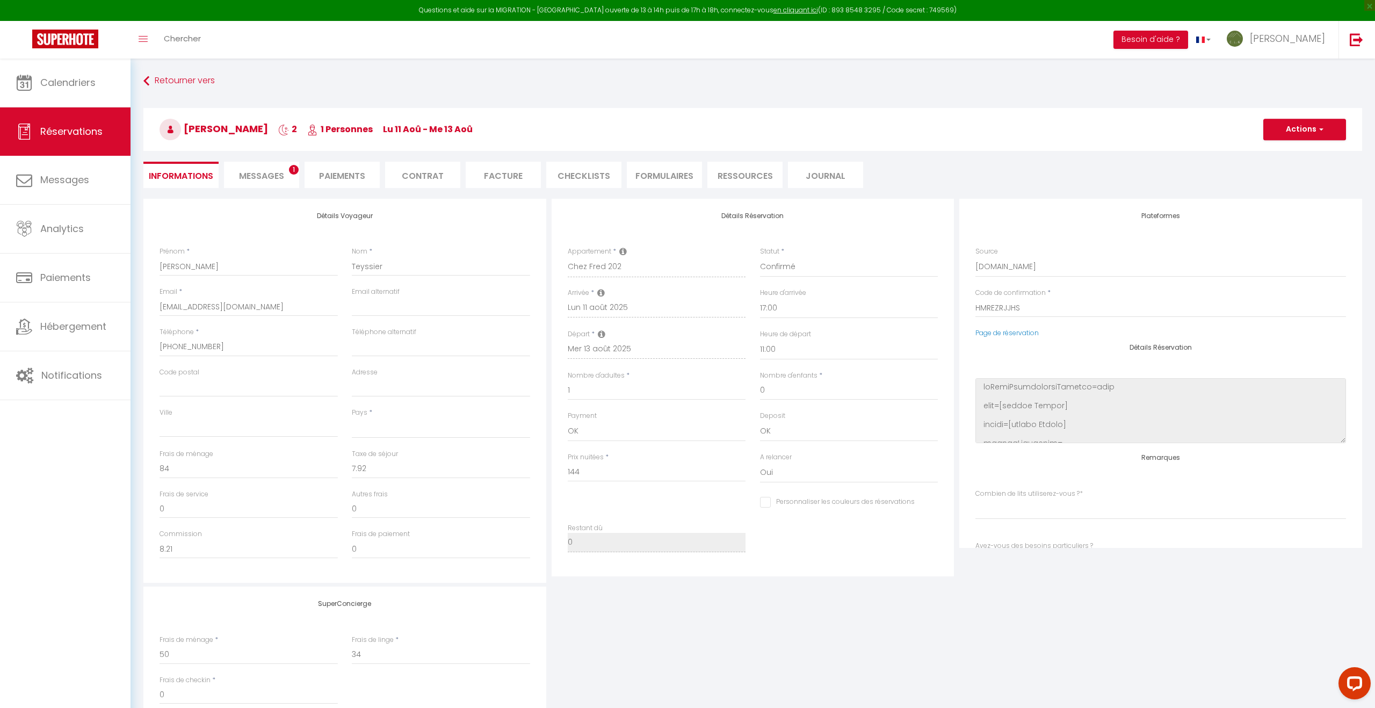
click at [281, 177] on span "Messages" at bounding box center [261, 176] width 45 height 12
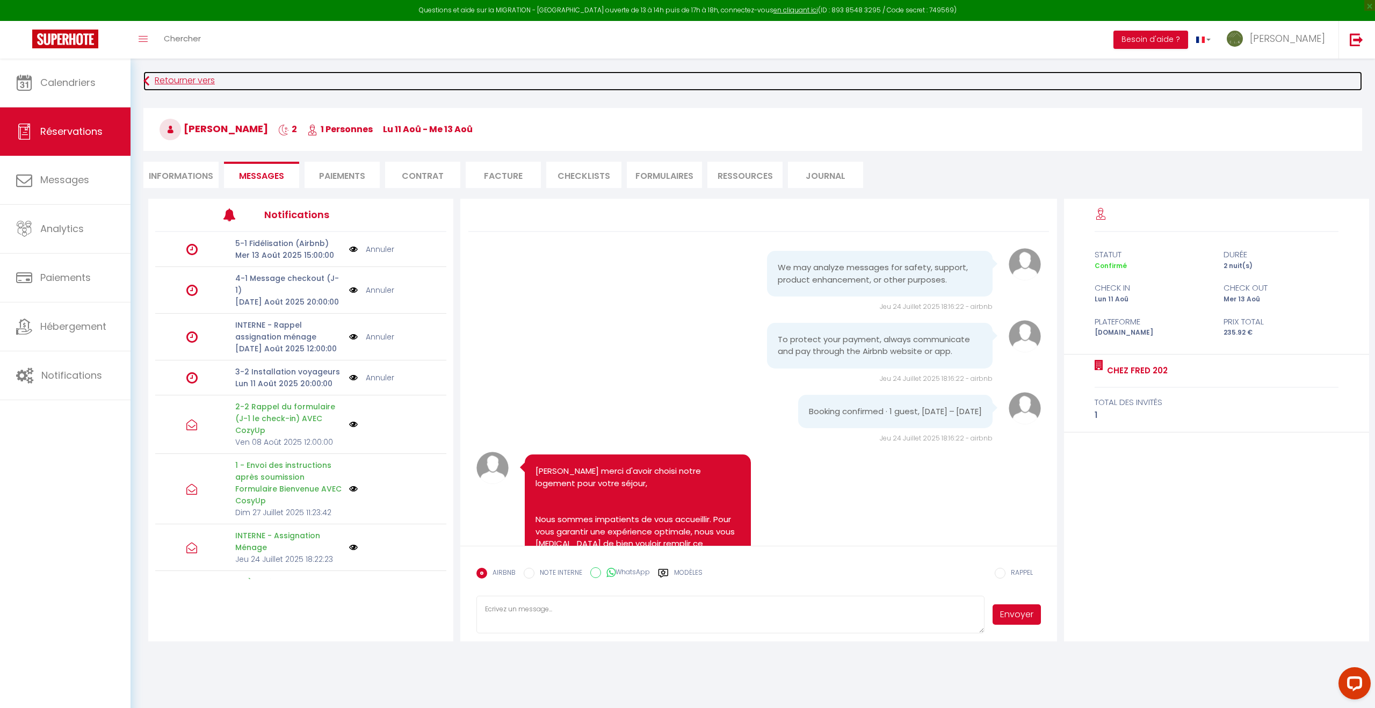
click at [177, 79] on link "Retourner vers" at bounding box center [752, 80] width 1218 height 19
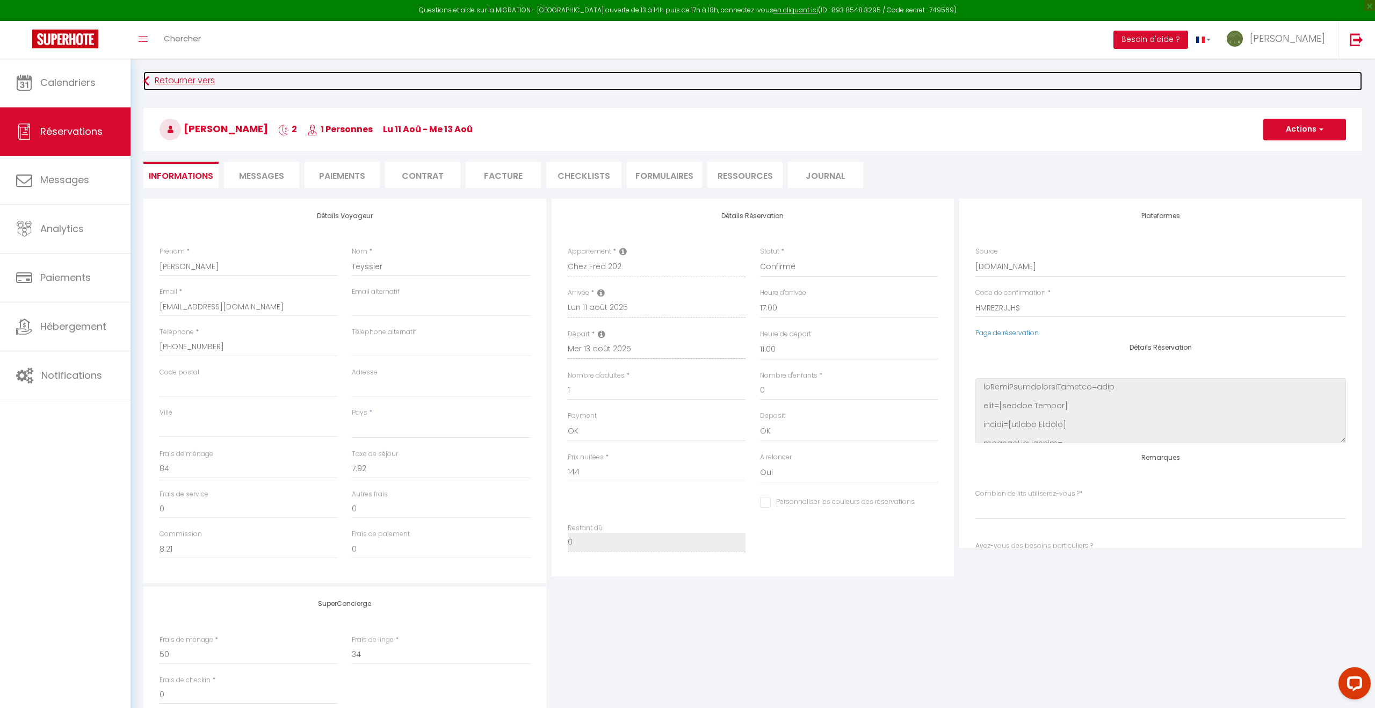
click at [183, 77] on link "Retourner vers" at bounding box center [752, 80] width 1218 height 19
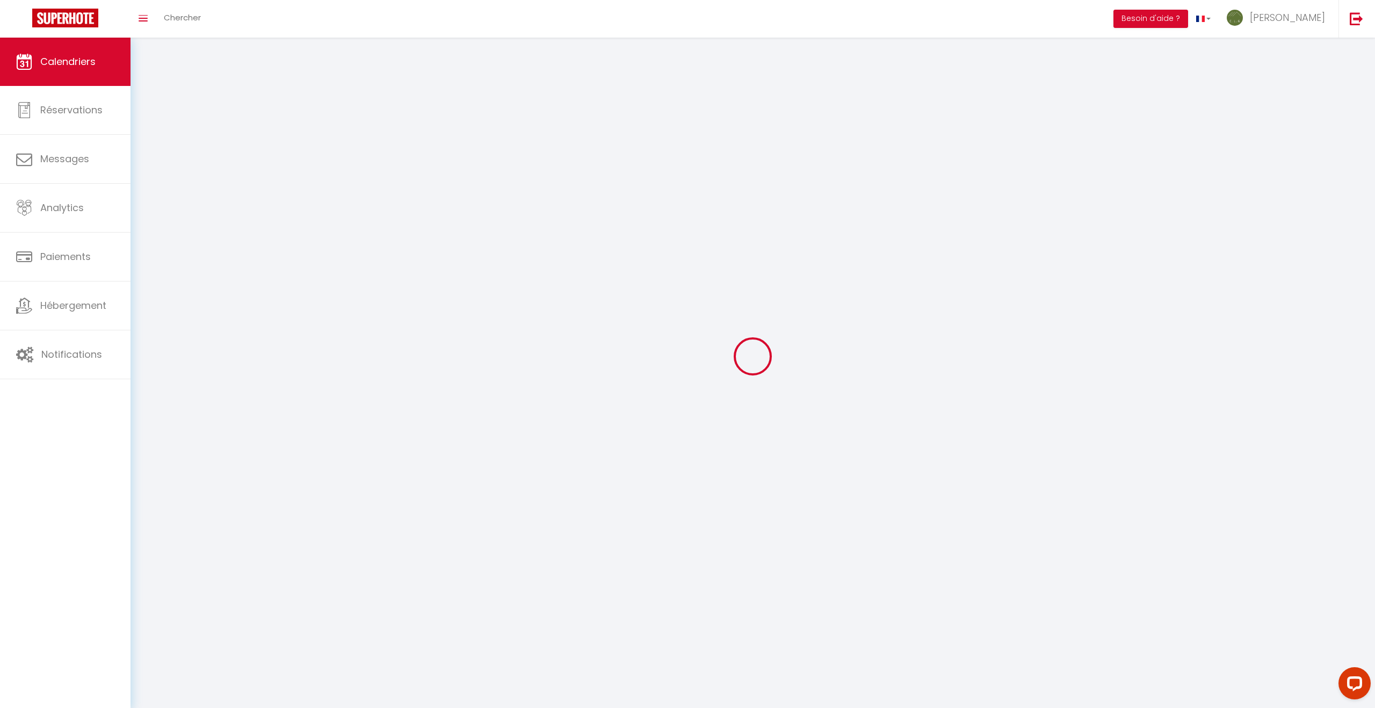
scroll to position [47, 0]
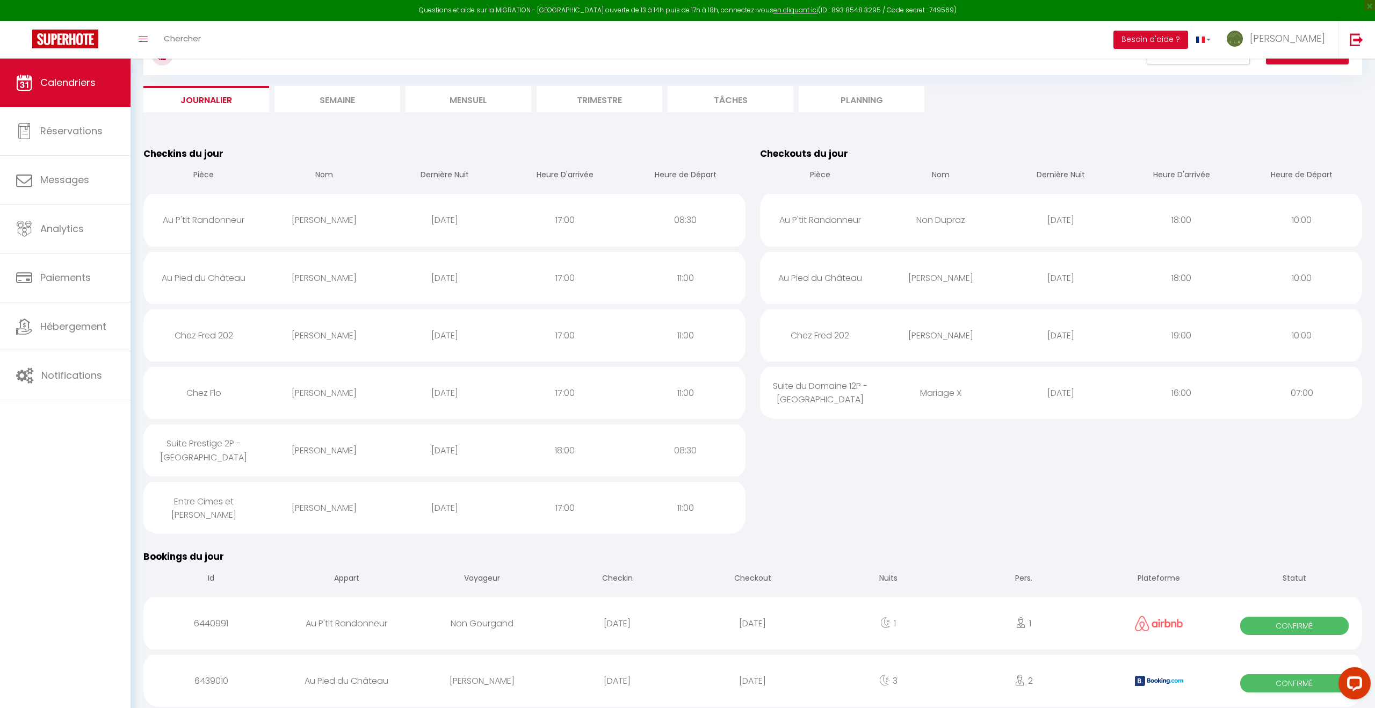
click at [257, 394] on div "Chez Flo" at bounding box center [203, 392] width 120 height 35
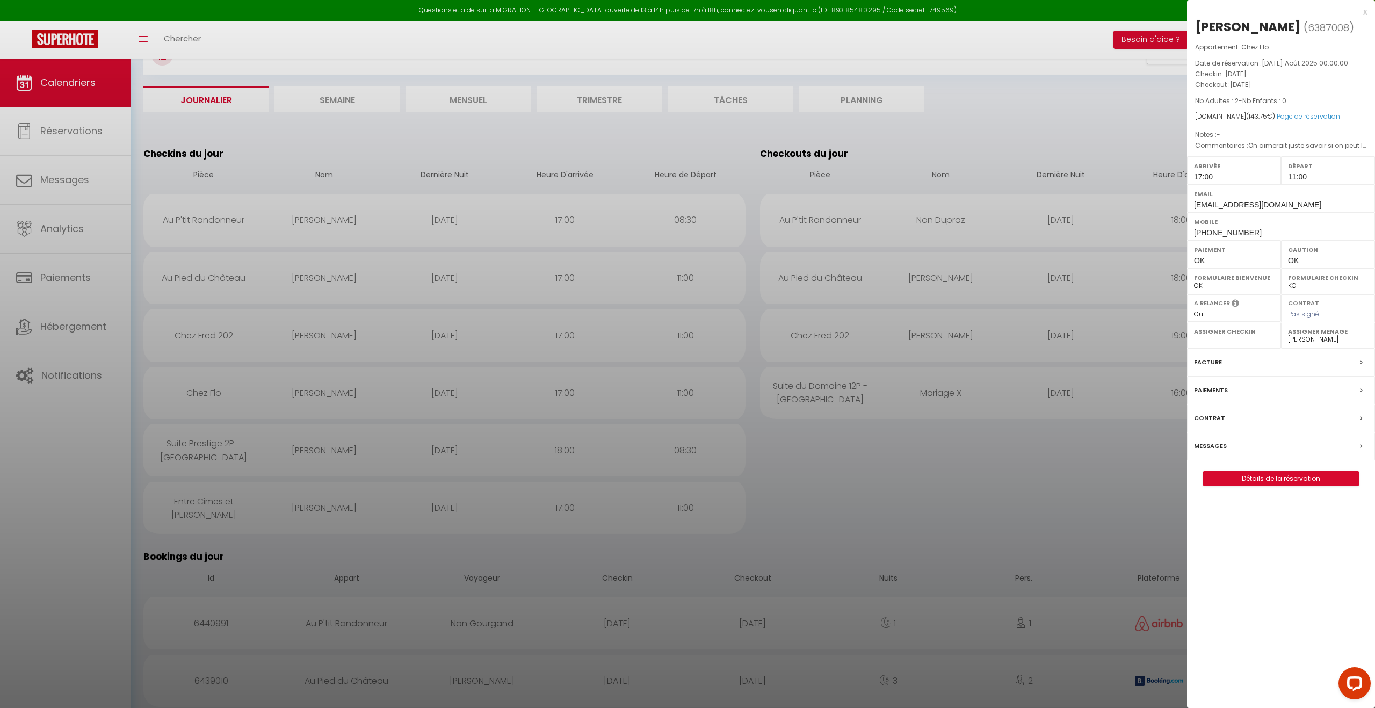
click at [1297, 492] on div "x [PERSON_NAME] ( 6387008 ) Appartement : Chez Flo Date de réservation : [DATE]…" at bounding box center [1281, 251] width 188 height 502
click at [1294, 477] on link "Détails de la réservation" at bounding box center [1280, 478] width 155 height 14
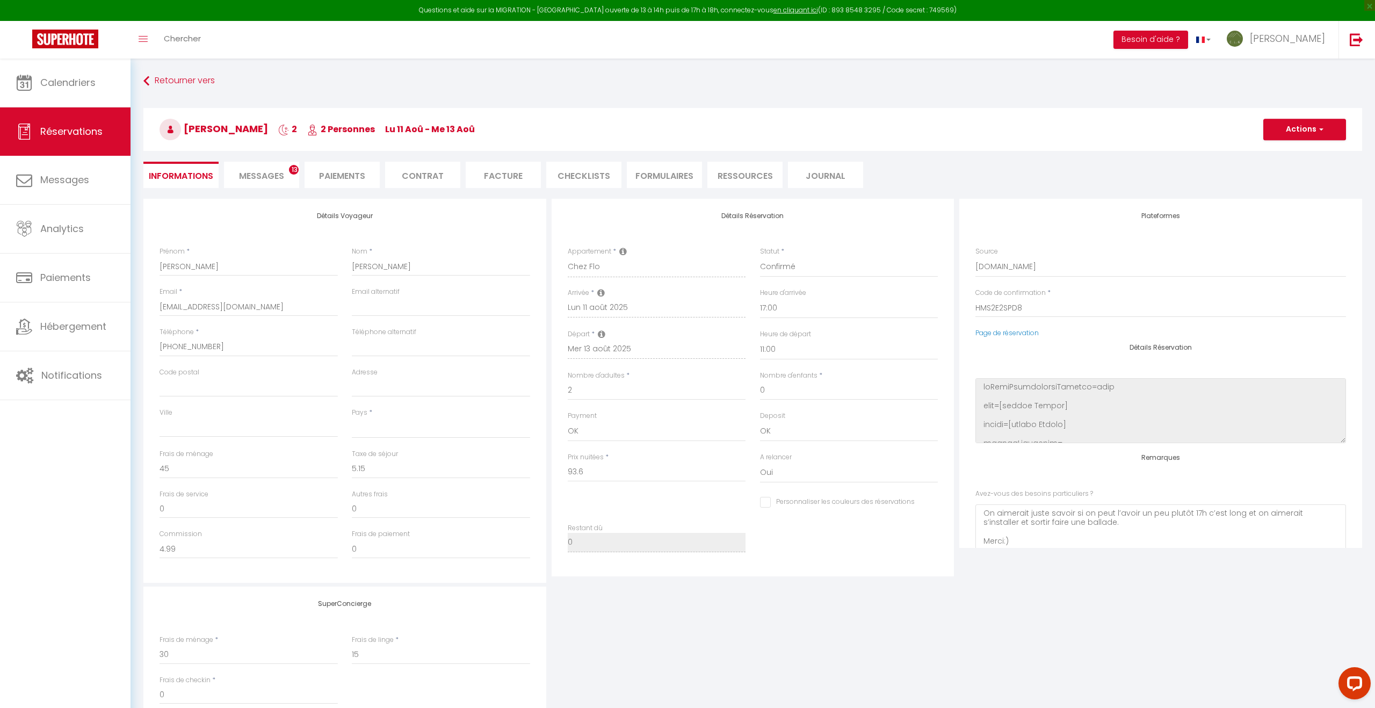
click at [277, 172] on span "Messages" at bounding box center [261, 176] width 45 height 12
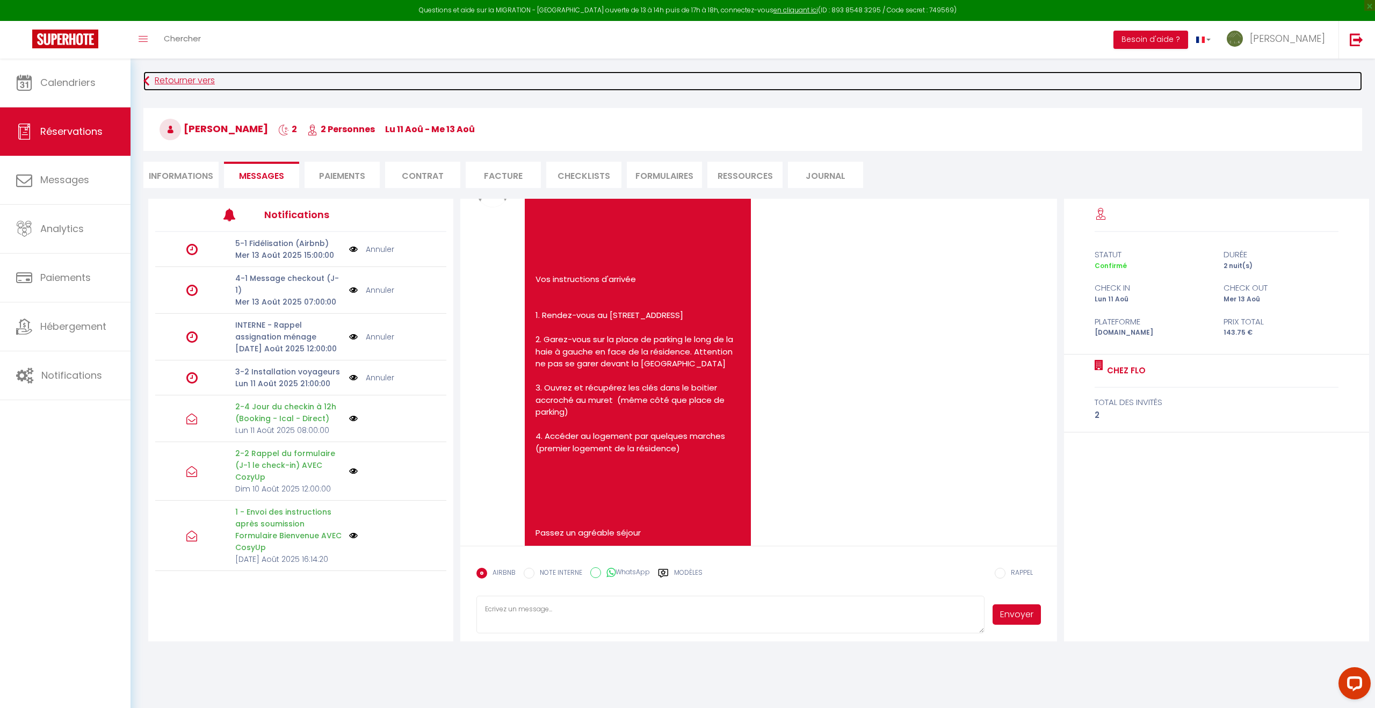
drag, startPoint x: 181, startPoint y: 77, endPoint x: 186, endPoint y: 81, distance: 6.1
click at [180, 77] on link "Retourner vers" at bounding box center [752, 80] width 1218 height 19
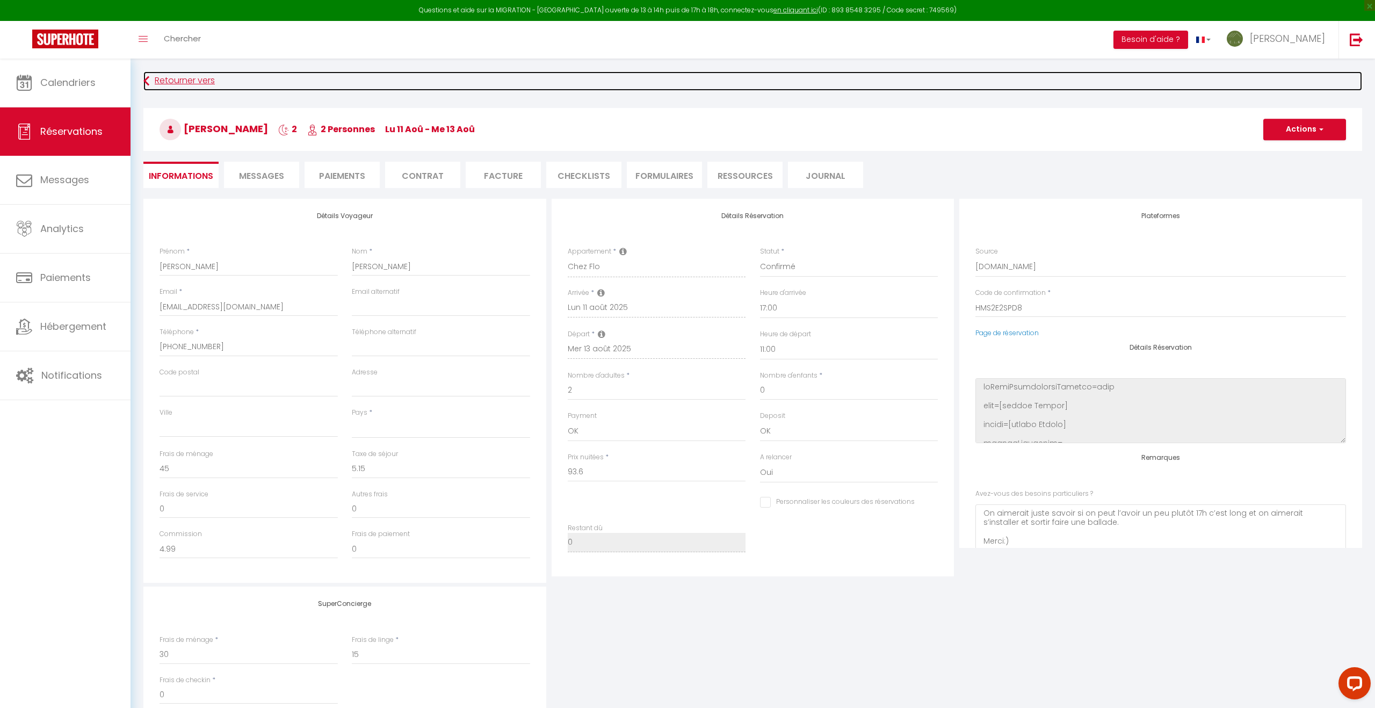
click at [188, 79] on link "Retourner vers" at bounding box center [752, 80] width 1218 height 19
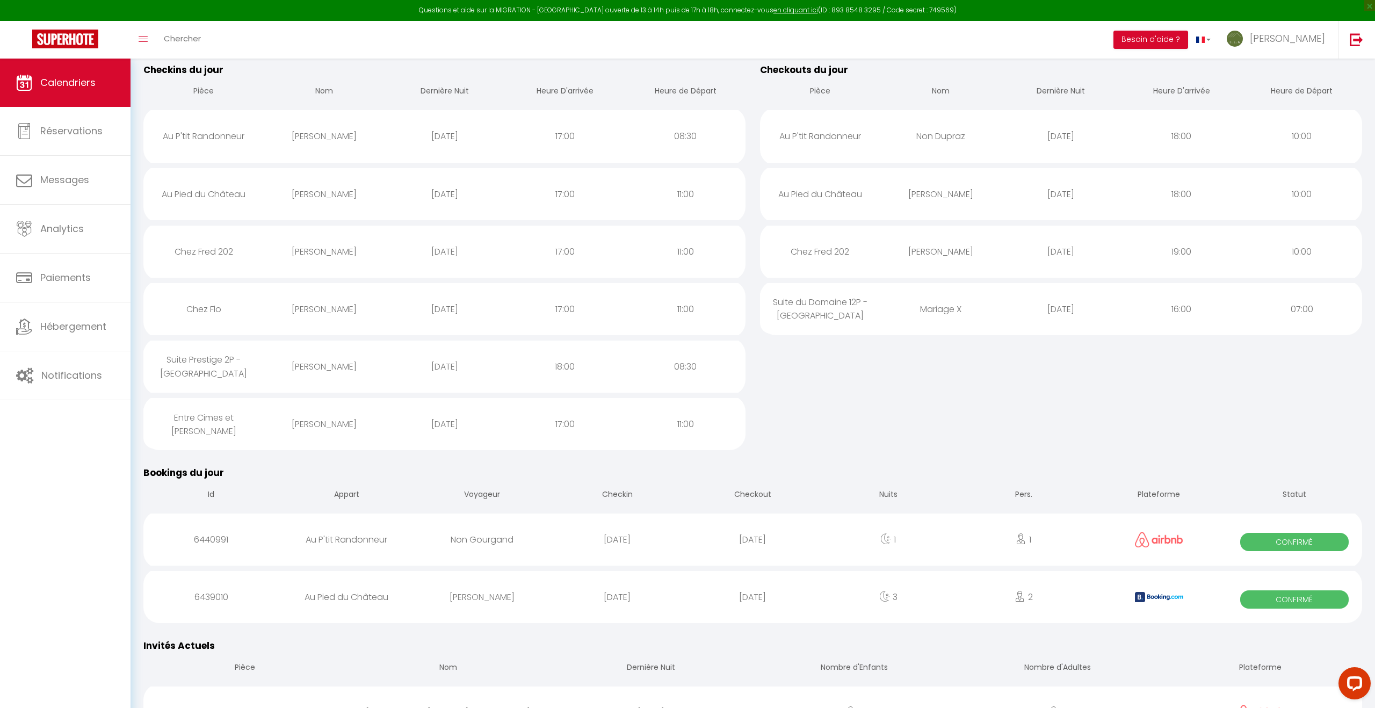
scroll to position [137, 0]
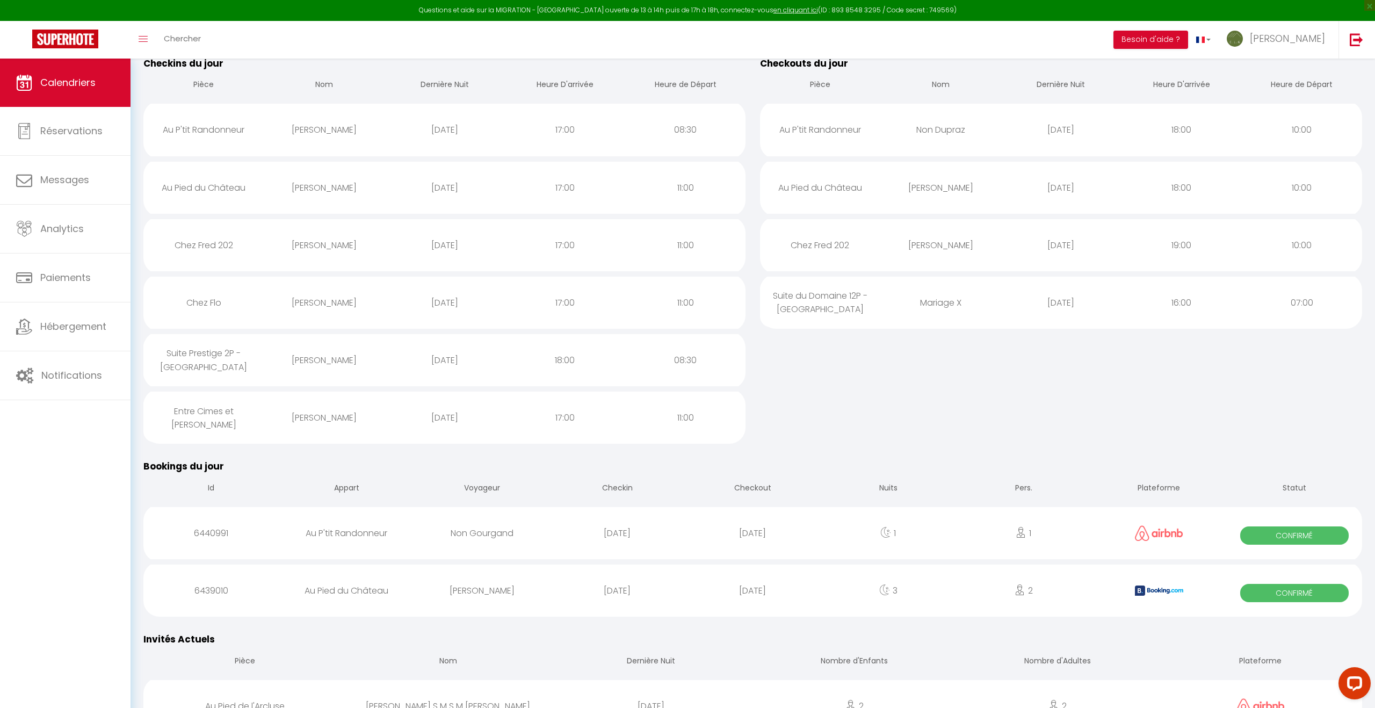
click at [303, 364] on div "[PERSON_NAME]" at bounding box center [324, 360] width 120 height 35
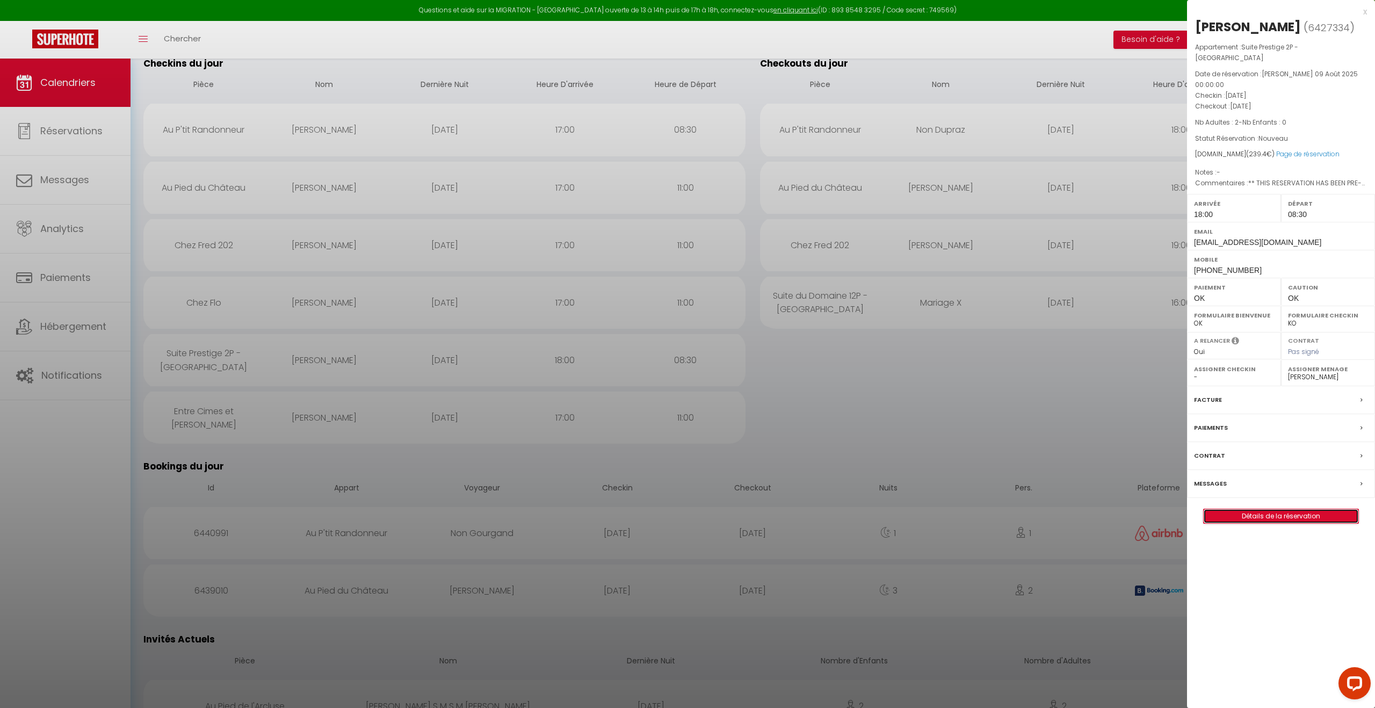
click at [1284, 513] on link "Détails de la réservation" at bounding box center [1280, 516] width 155 height 14
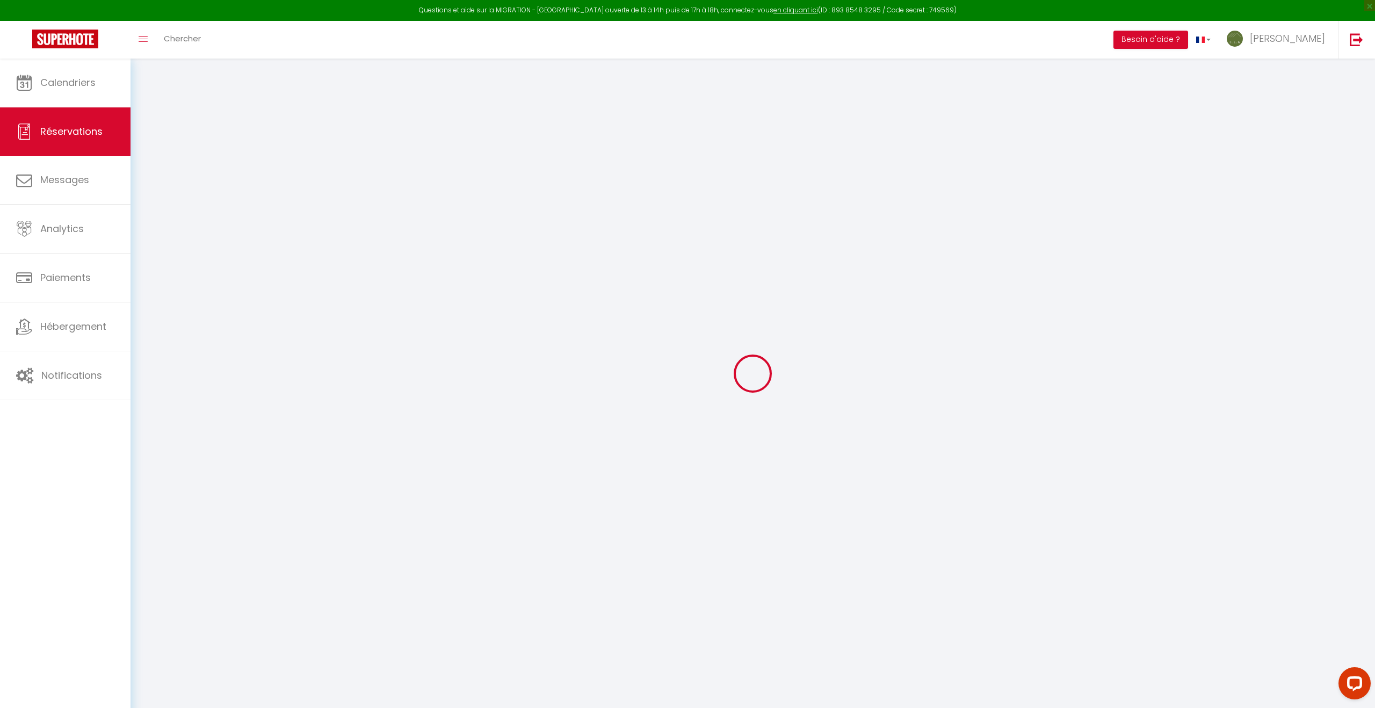
scroll to position [5, 0]
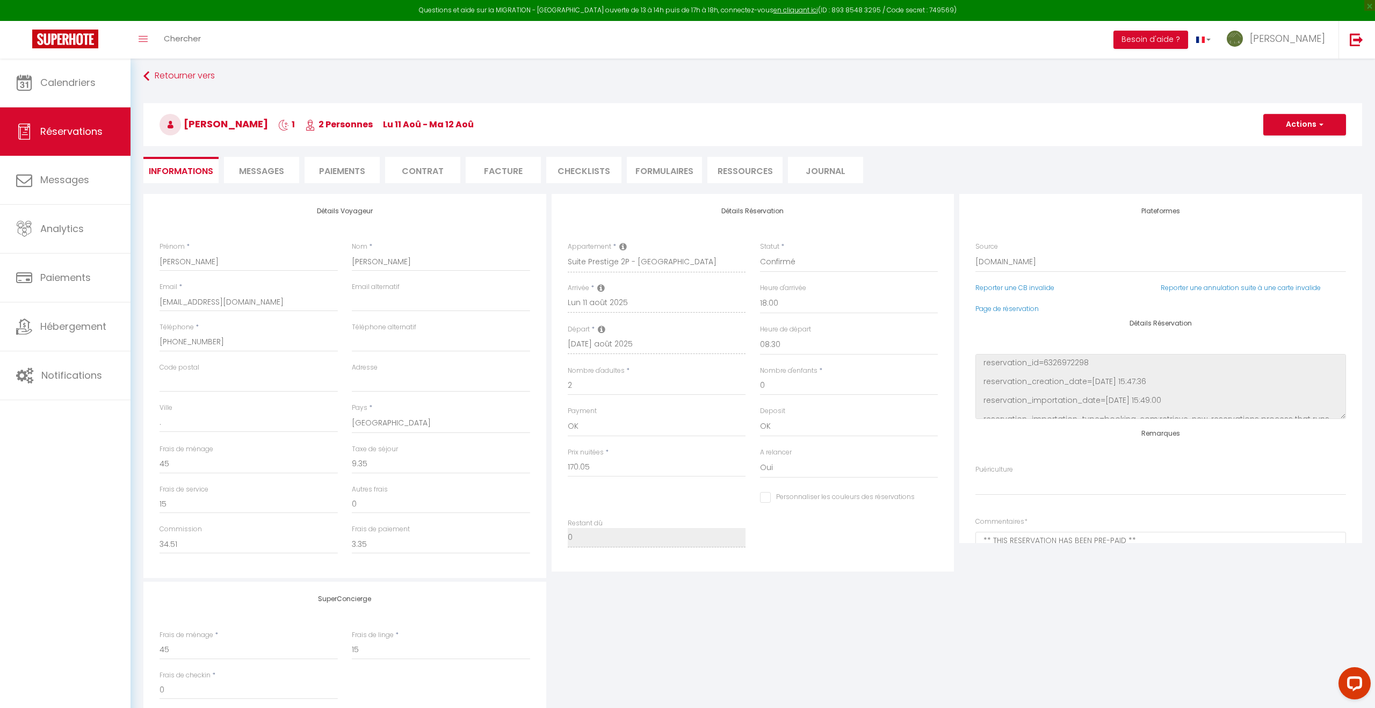
click at [265, 168] on span "Messages" at bounding box center [261, 171] width 45 height 12
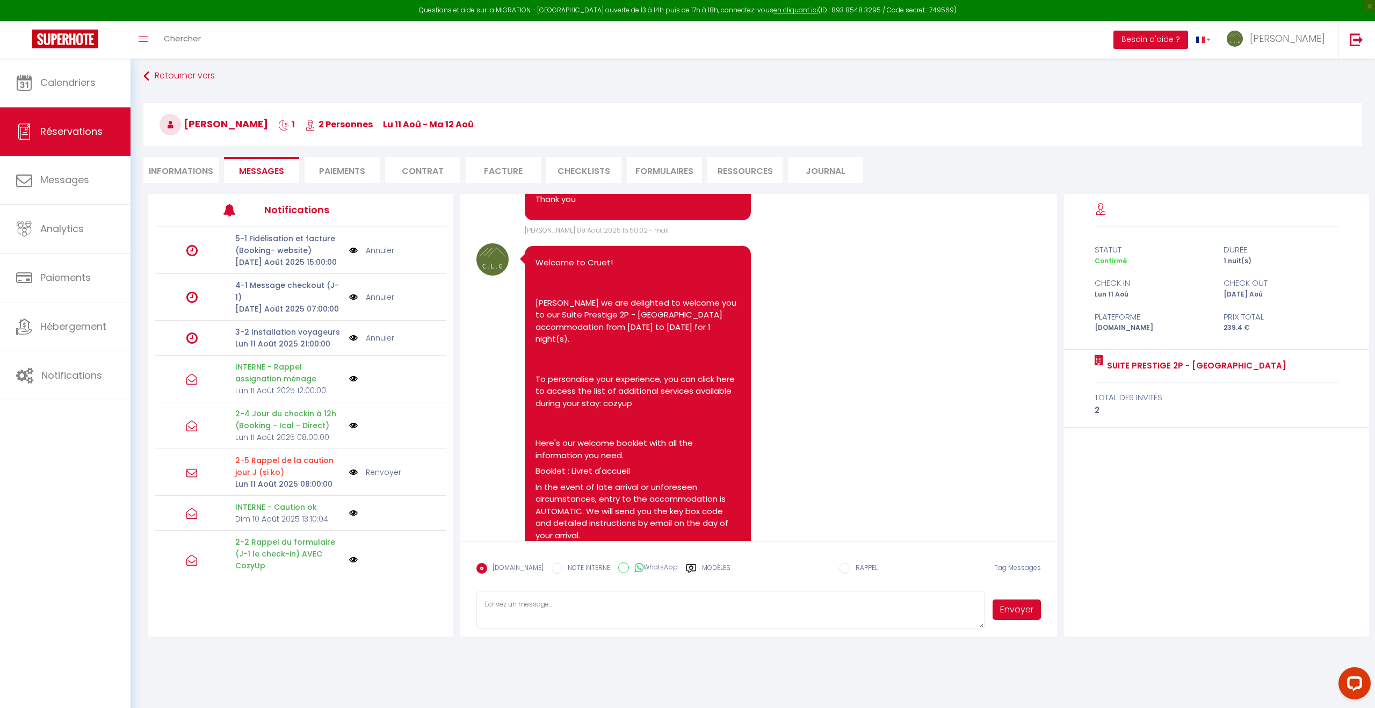
scroll to position [217, 0]
click at [191, 173] on li "Informations" at bounding box center [180, 170] width 75 height 26
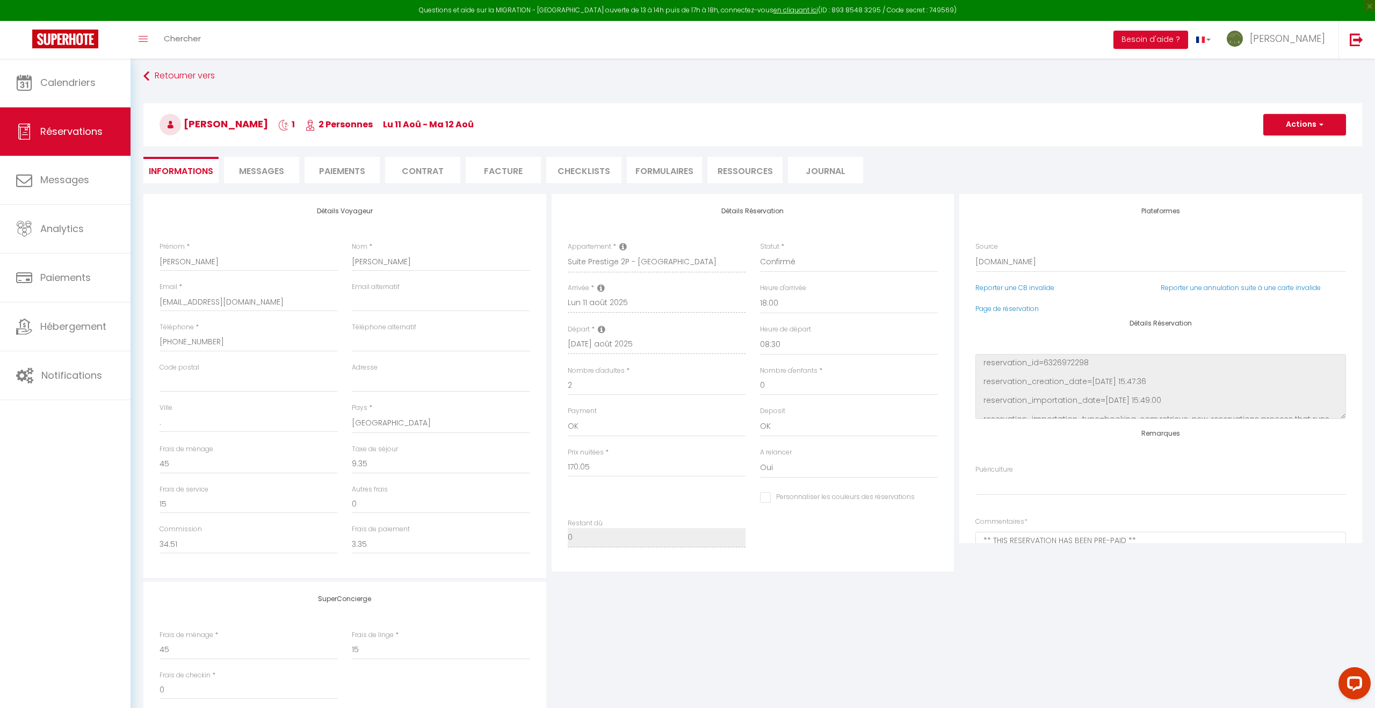
click at [262, 167] on span "Messages" at bounding box center [261, 171] width 45 height 12
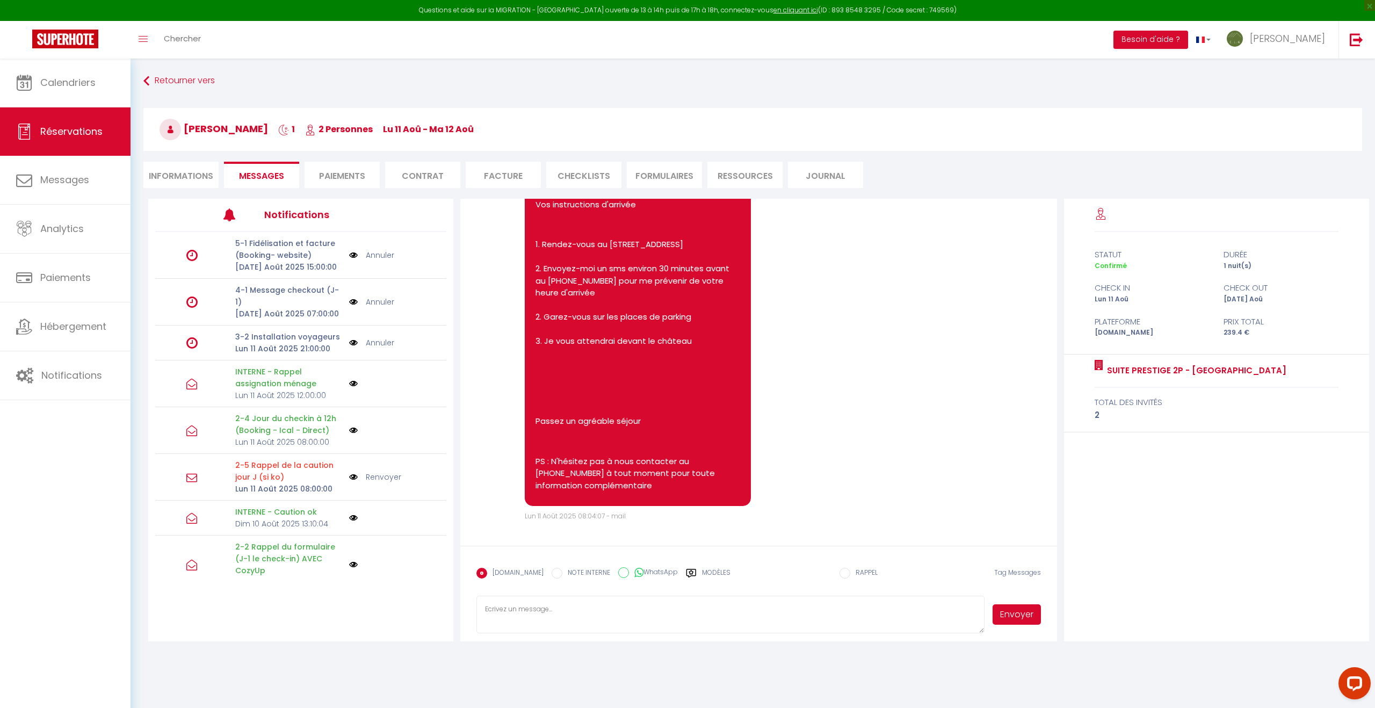
scroll to position [1598, 0]
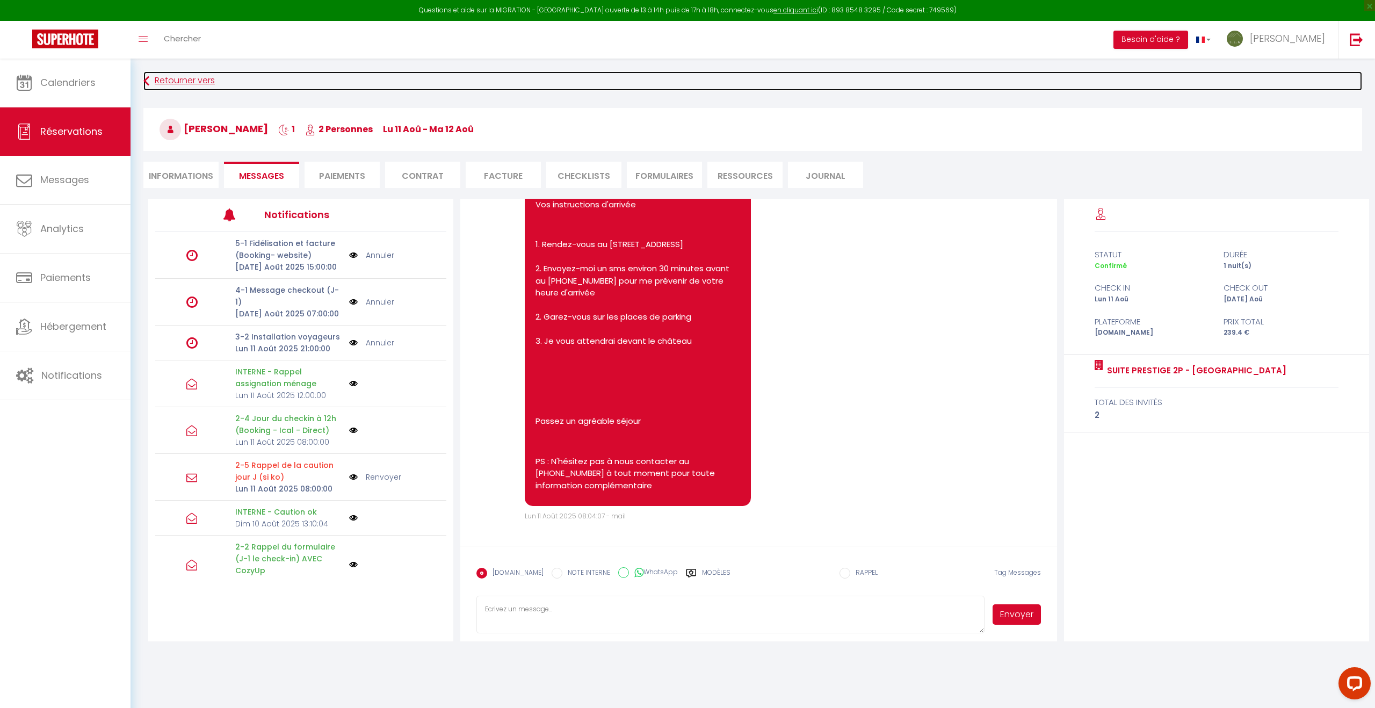
click at [174, 82] on link "Retourner vers" at bounding box center [752, 80] width 1218 height 19
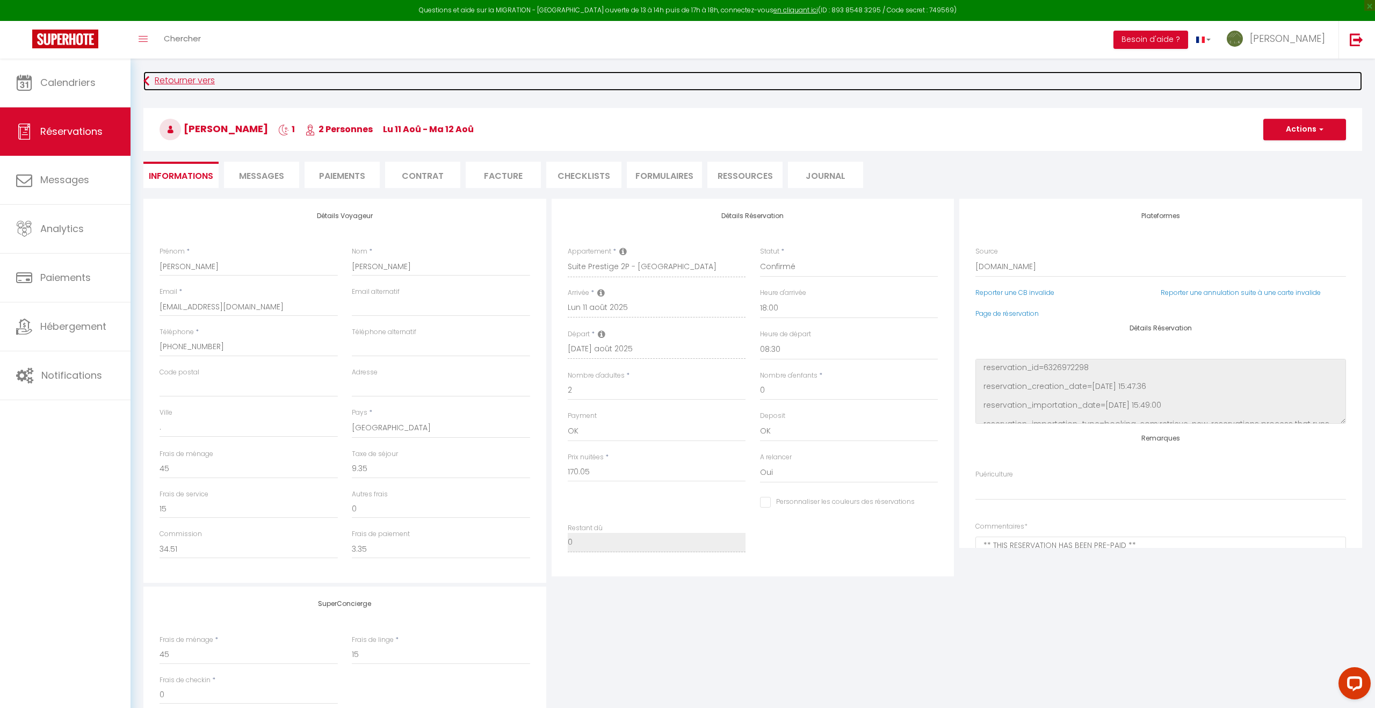
scroll to position [5, 0]
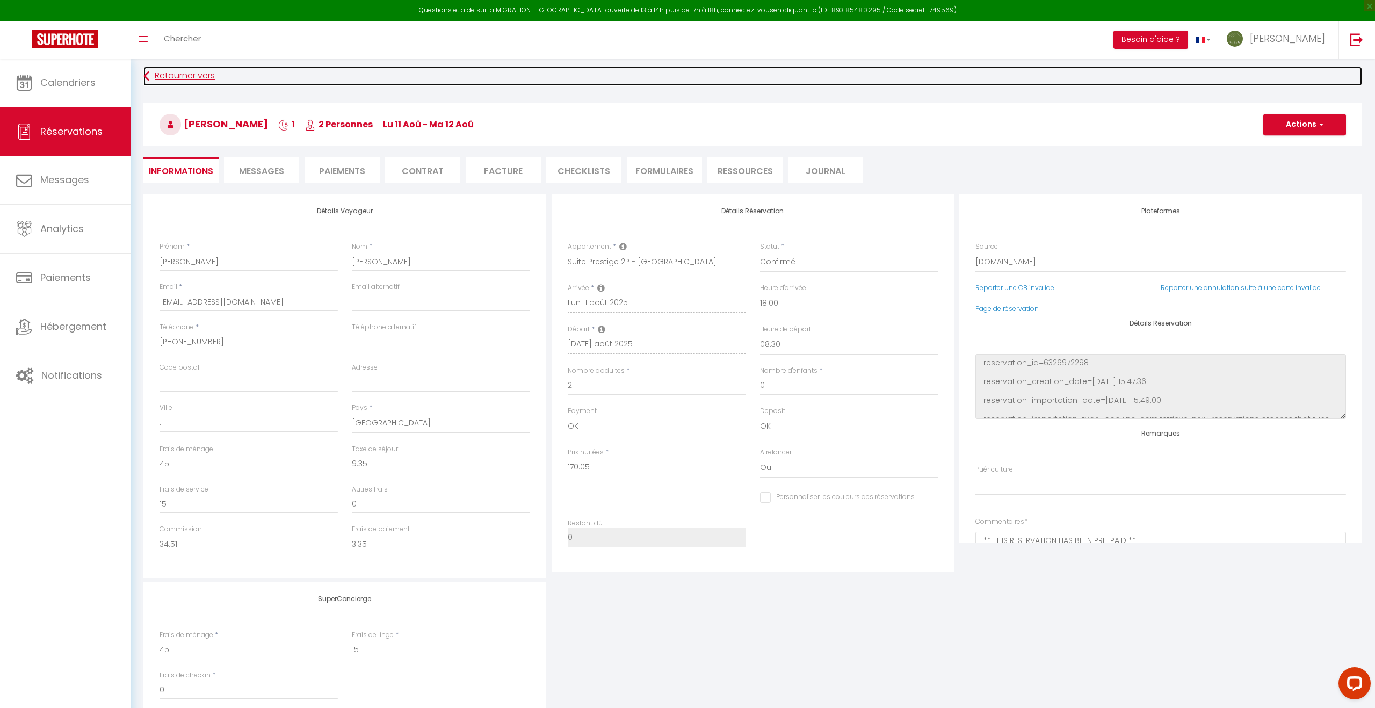
click at [172, 79] on link "Retourner vers" at bounding box center [752, 76] width 1218 height 19
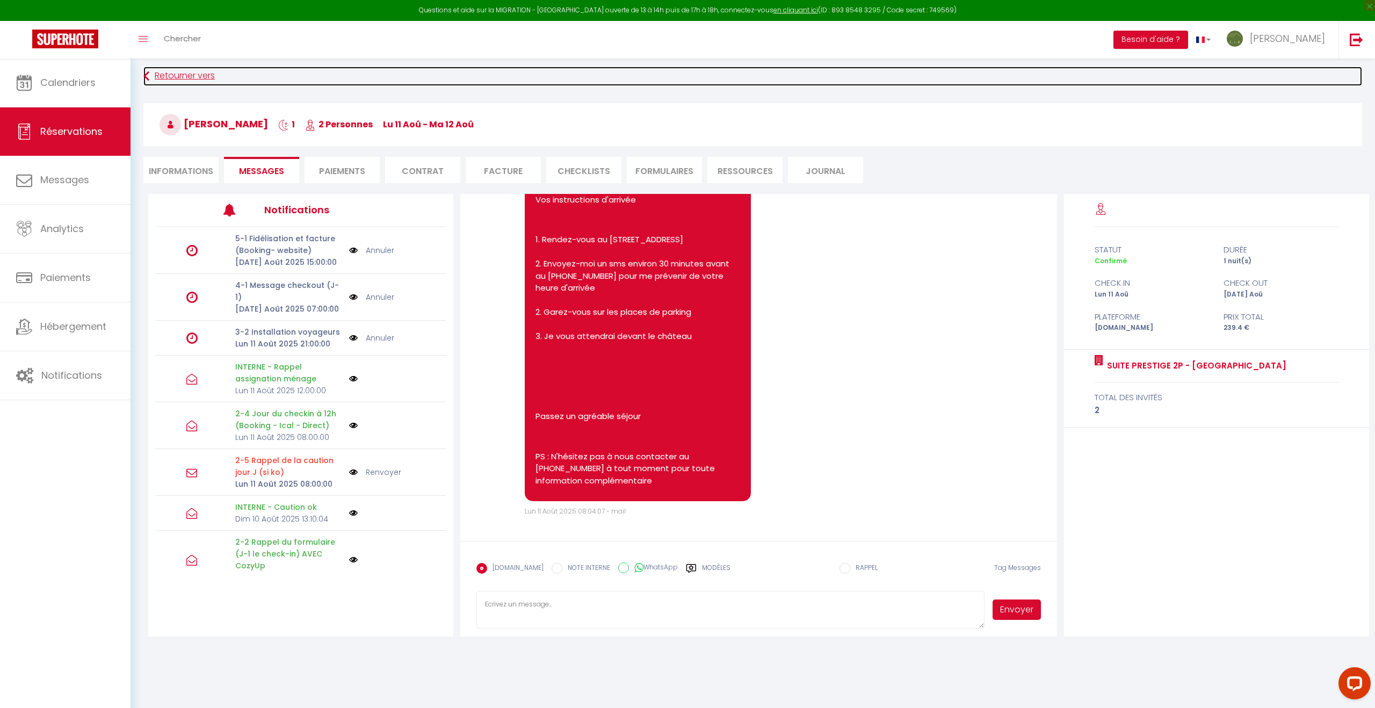
click at [180, 79] on link "Retourner vers" at bounding box center [752, 76] width 1218 height 19
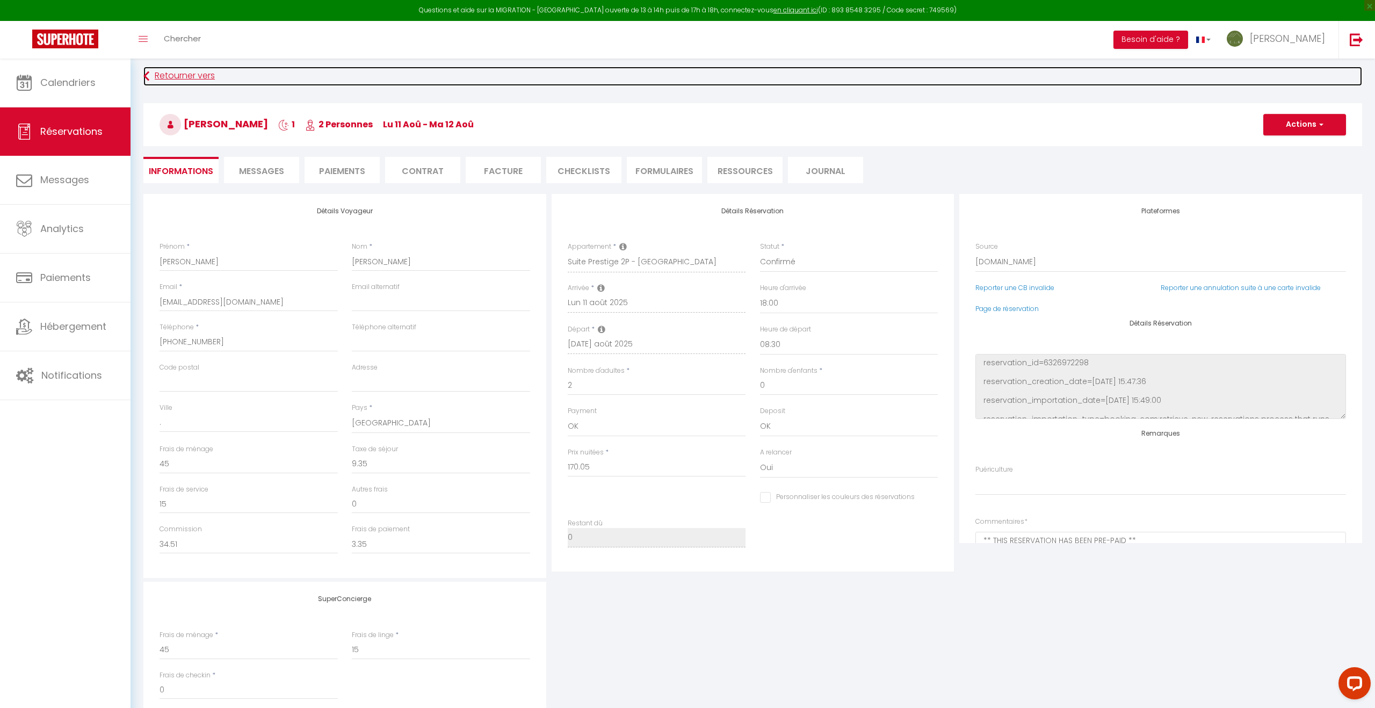
click at [174, 76] on link "Retourner vers" at bounding box center [752, 76] width 1218 height 19
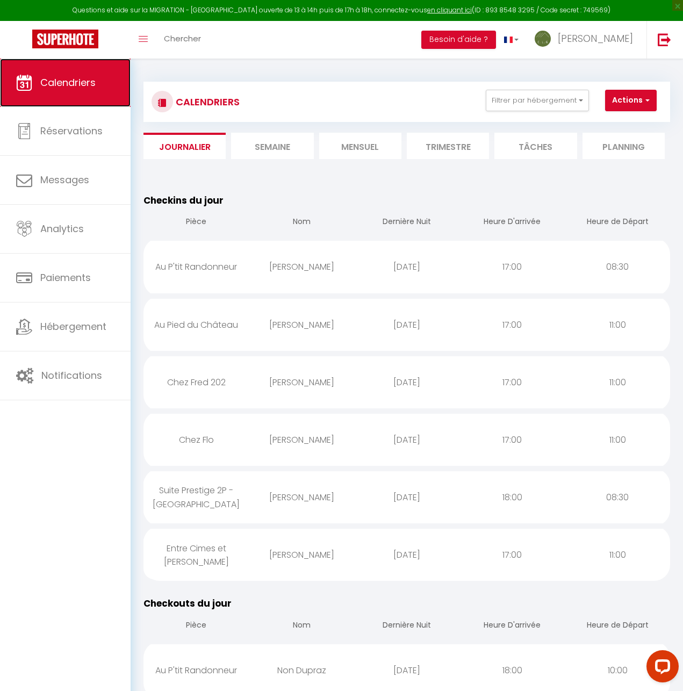
click at [76, 95] on link "Calendriers" at bounding box center [65, 83] width 130 height 48
click at [355, 144] on li "Mensuel" at bounding box center [360, 146] width 82 height 26
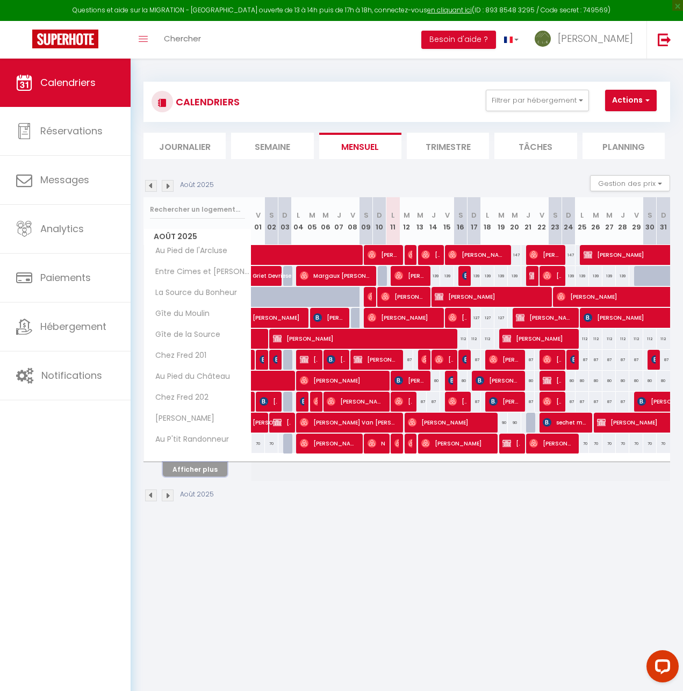
click at [194, 471] on button "Afficher plus" at bounding box center [195, 469] width 64 height 14
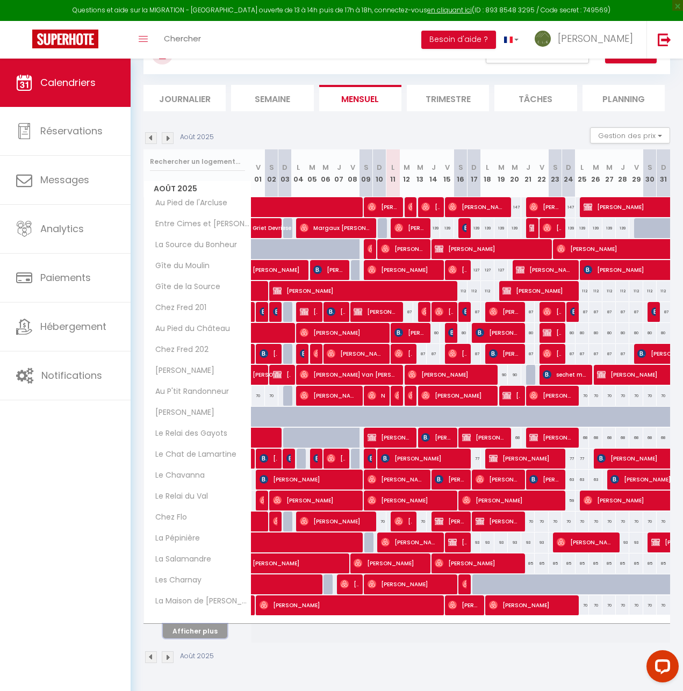
scroll to position [59, 0]
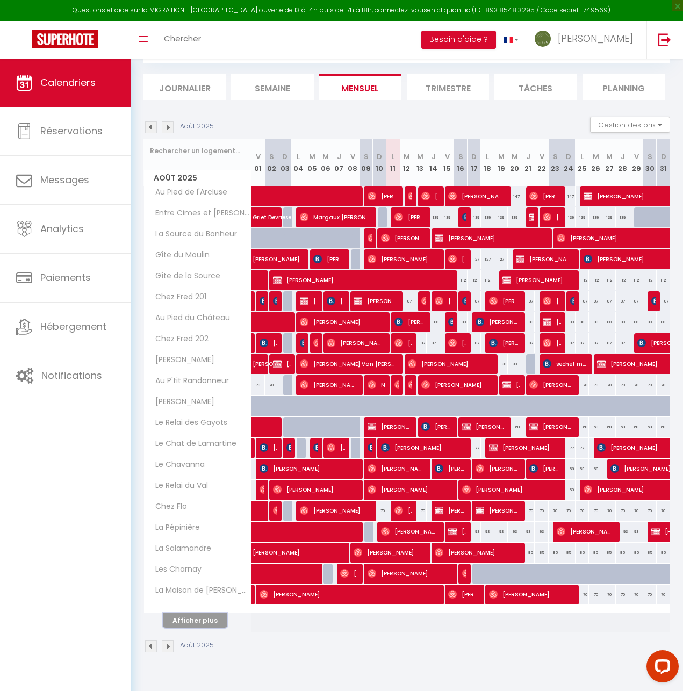
click at [184, 617] on button "Afficher plus" at bounding box center [195, 620] width 64 height 14
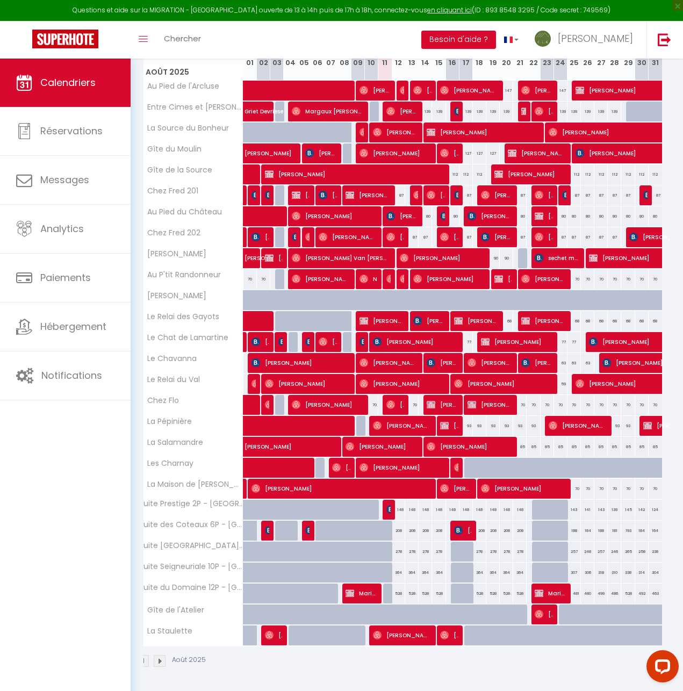
scroll to position [0, 13]
